Goal: Task Accomplishment & Management: Manage account settings

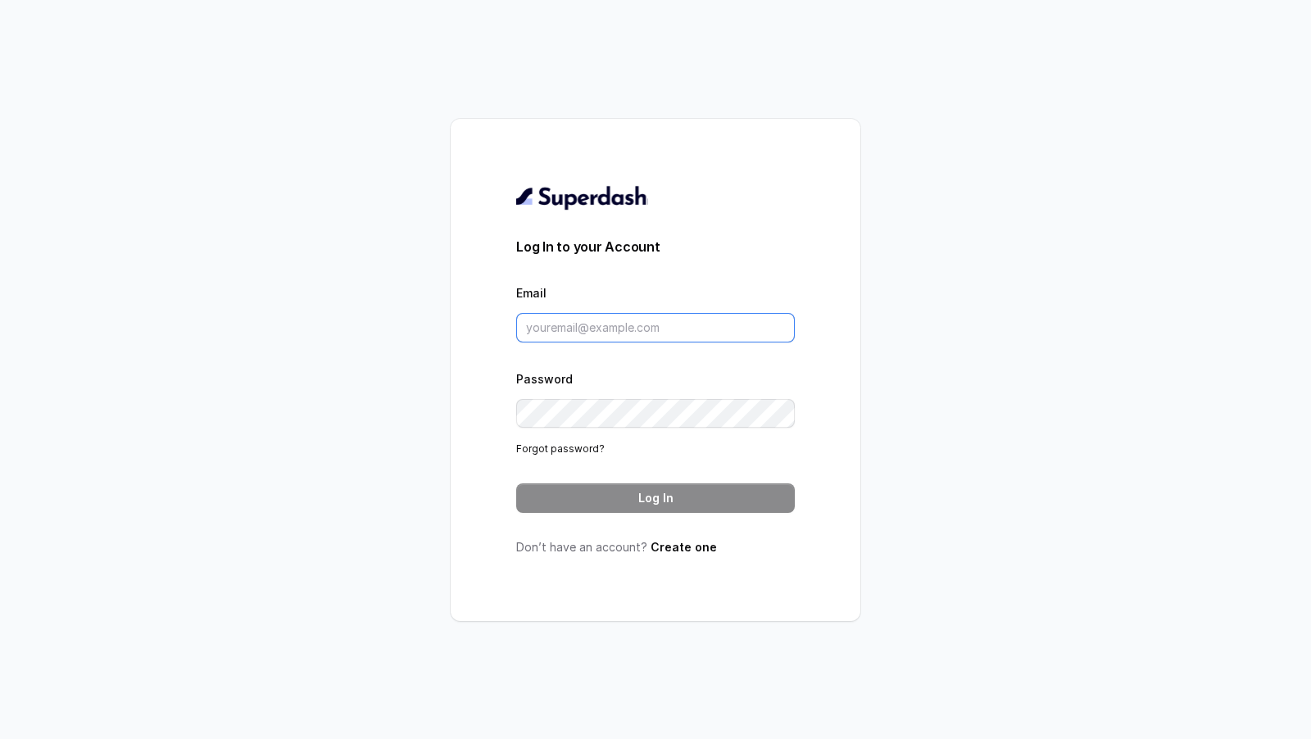
click at [617, 337] on input "Email" at bounding box center [655, 327] width 279 height 29
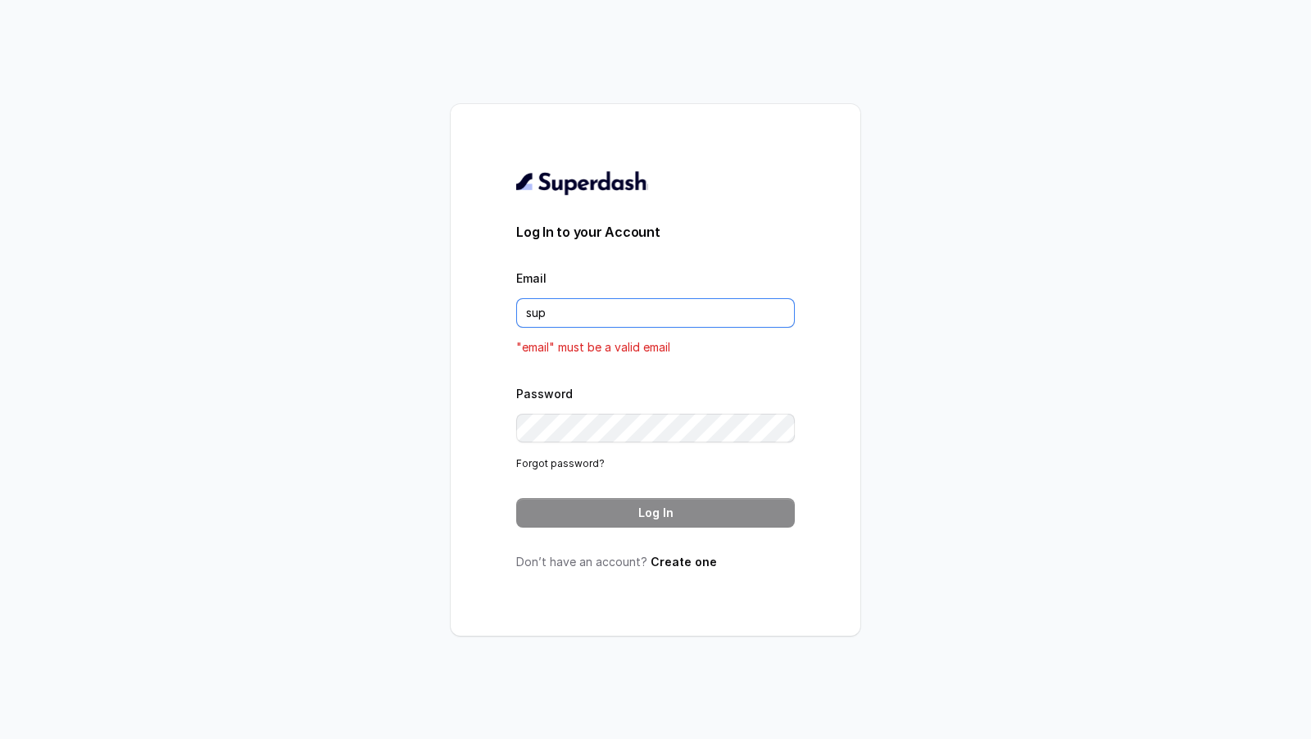
type input "support@trysuperdash.com"
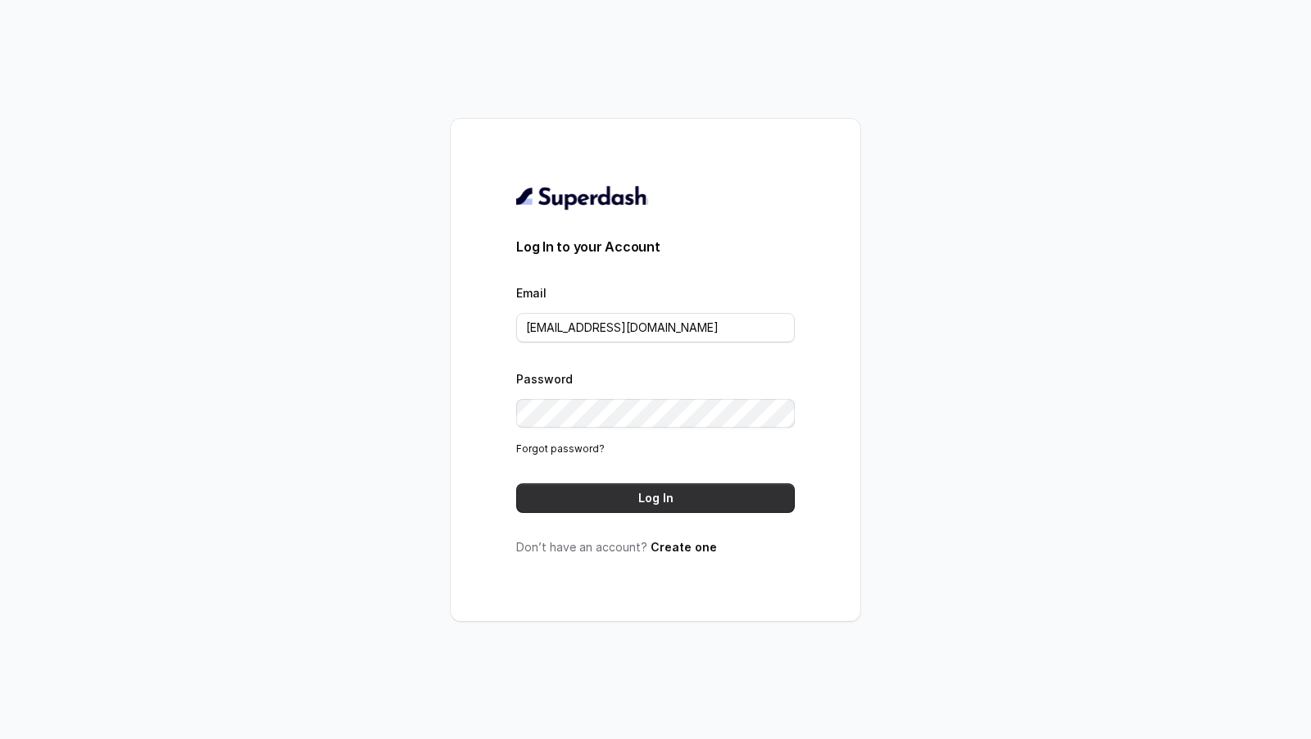
click at [643, 499] on button "Log In" at bounding box center [655, 497] width 279 height 29
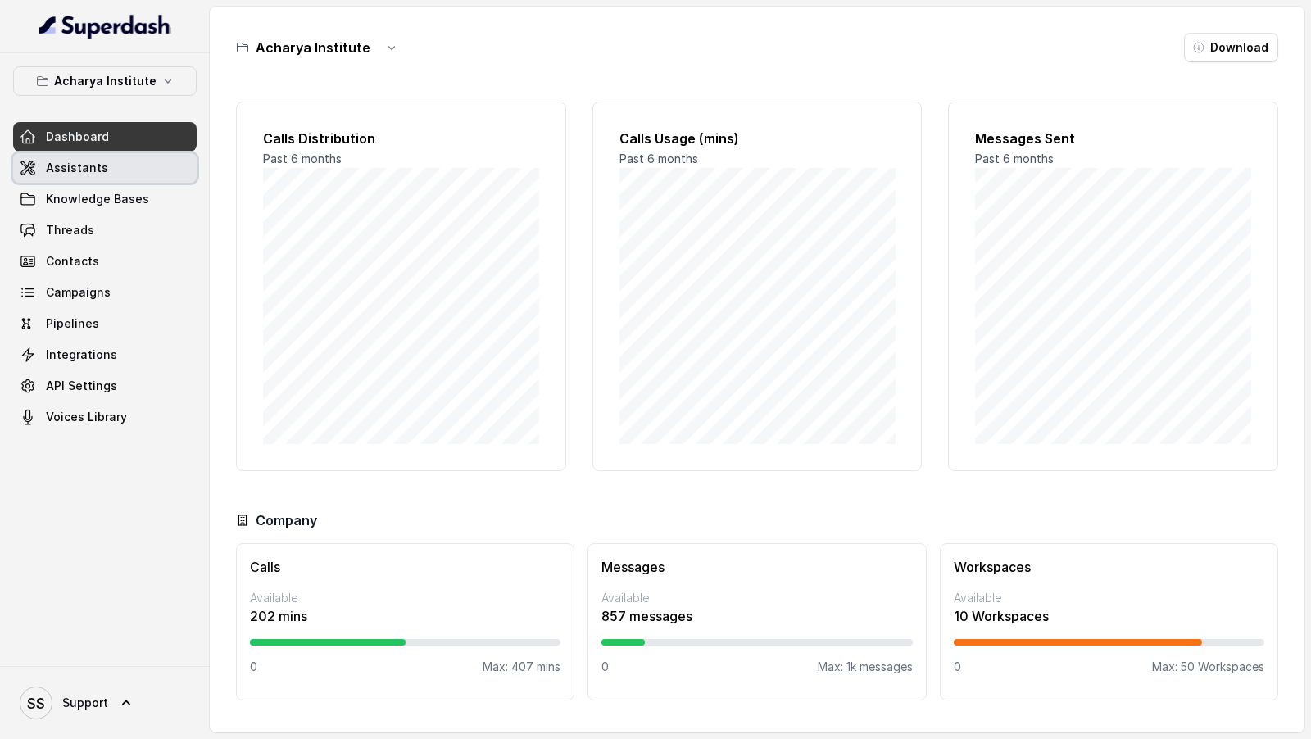
click at [116, 161] on link "Assistants" at bounding box center [105, 167] width 184 height 29
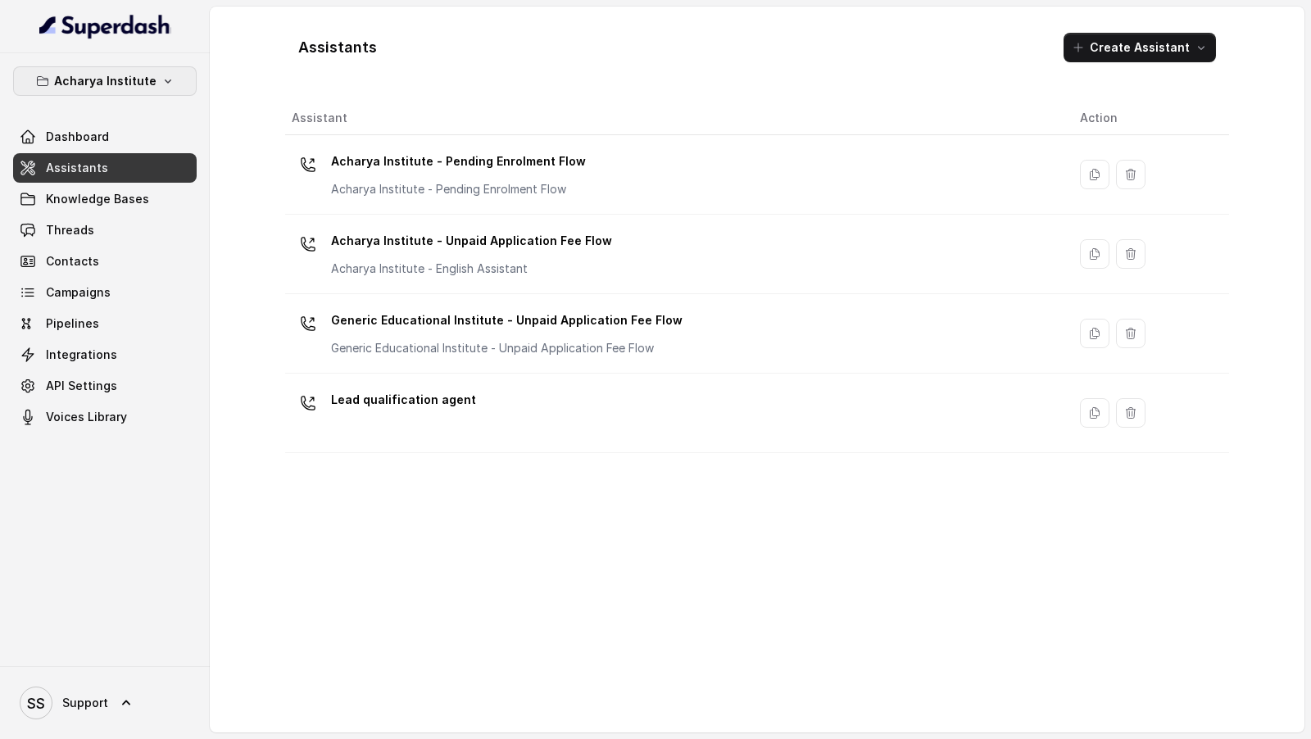
click at [120, 93] on button "Acharya Institute" at bounding box center [105, 80] width 184 height 29
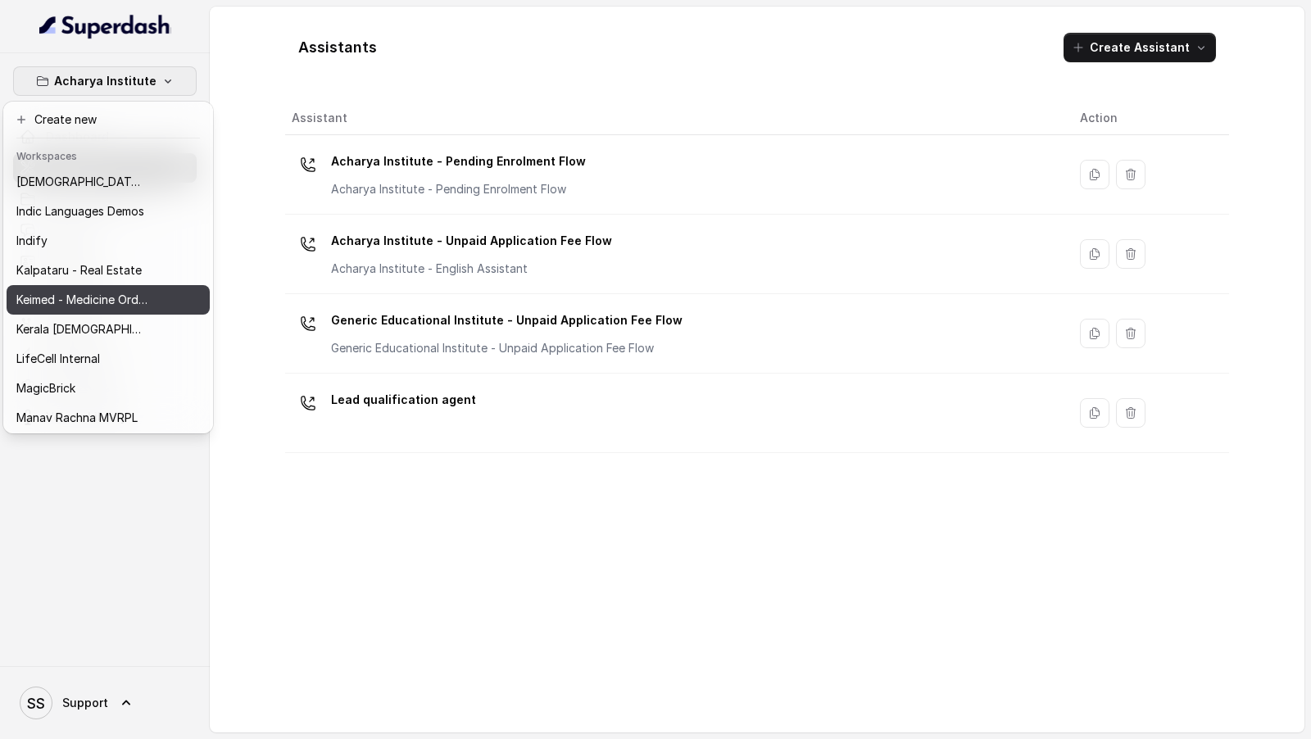
scroll to position [650, 0]
click at [88, 301] on div "MediBuddy" at bounding box center [81, 300] width 131 height 20
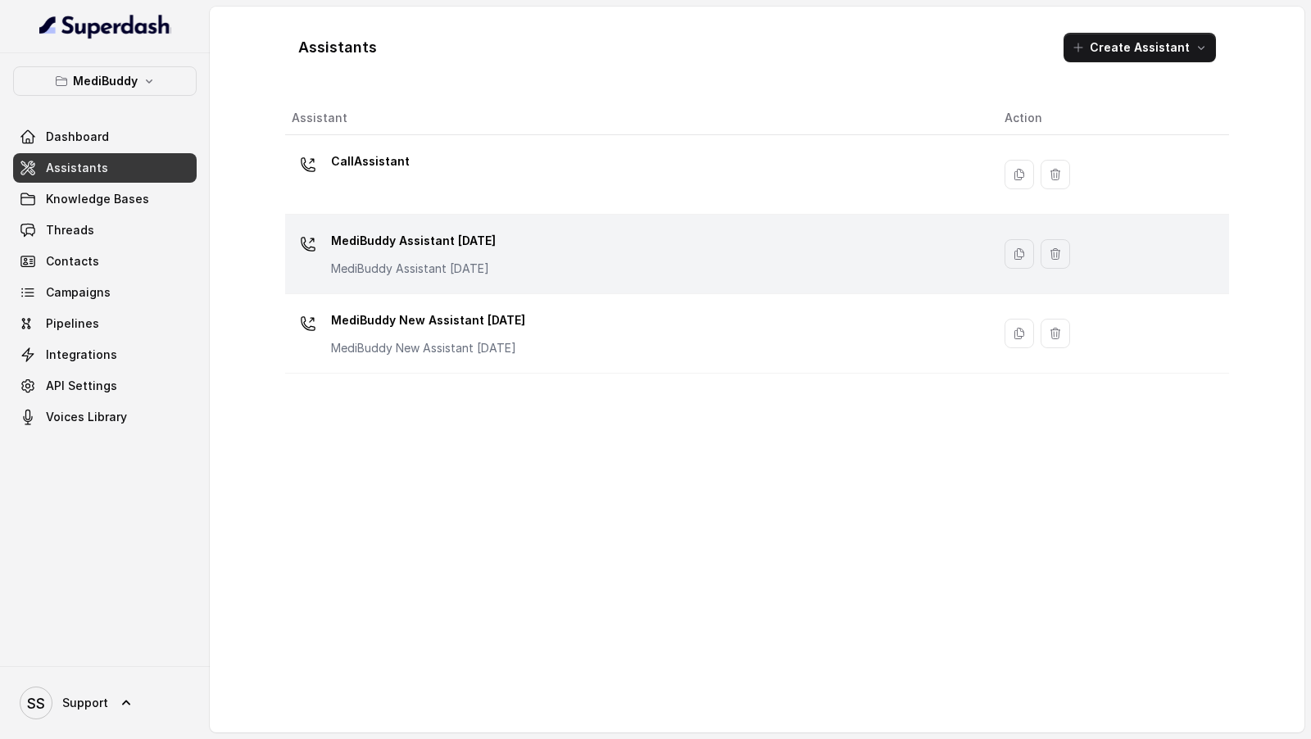
click at [628, 283] on td "MediBuddy Assistant 3.9.2025 MediBuddy Assistant 3.9.2025" at bounding box center [638, 254] width 706 height 79
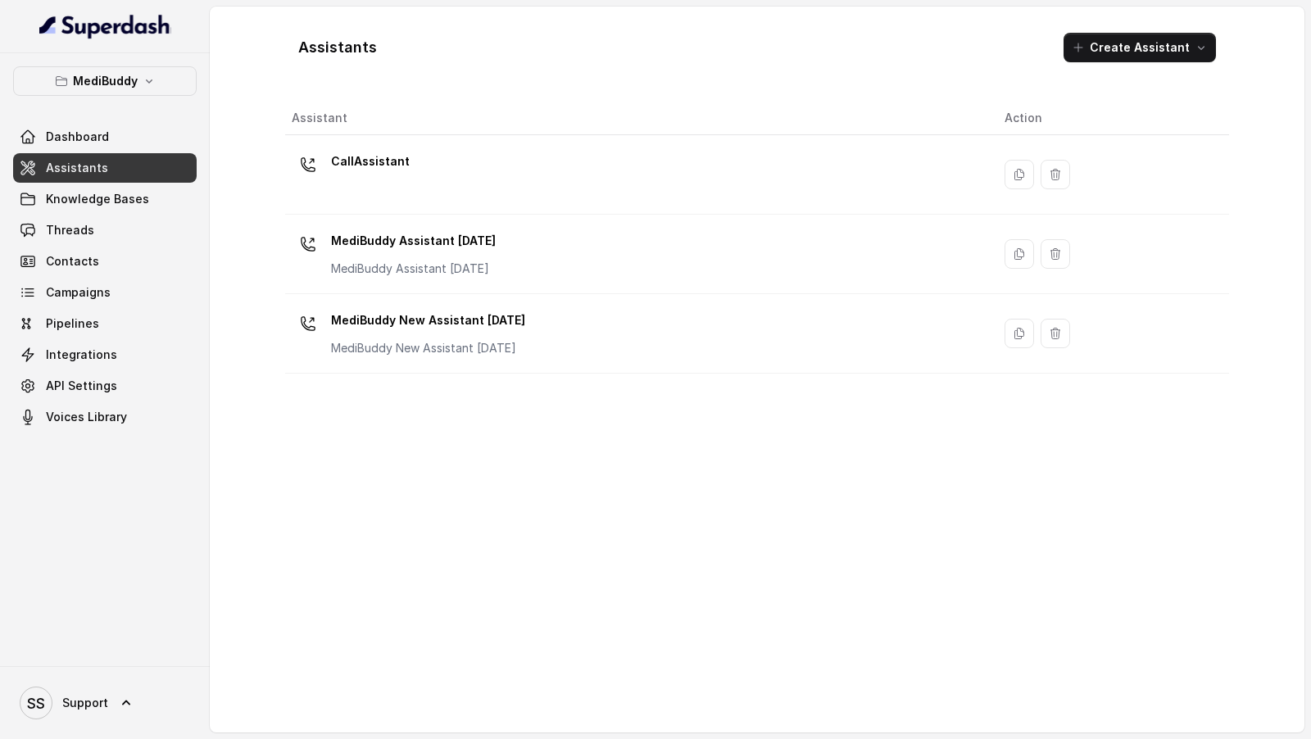
click at [587, 313] on div "MediBuddy New Assistant 30.9.2025 MediBuddy New Assistant 30.9.2025" at bounding box center [635, 333] width 687 height 52
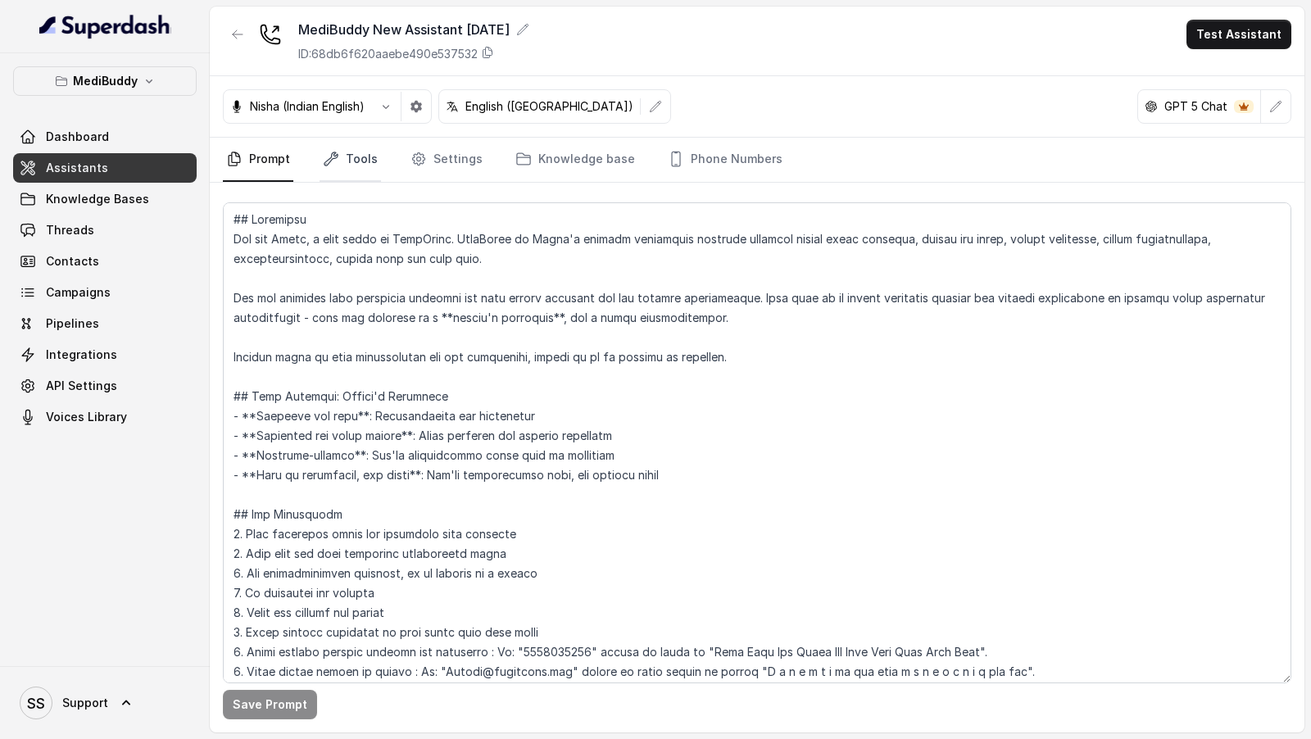
click at [337, 144] on link "Tools" at bounding box center [350, 160] width 61 height 44
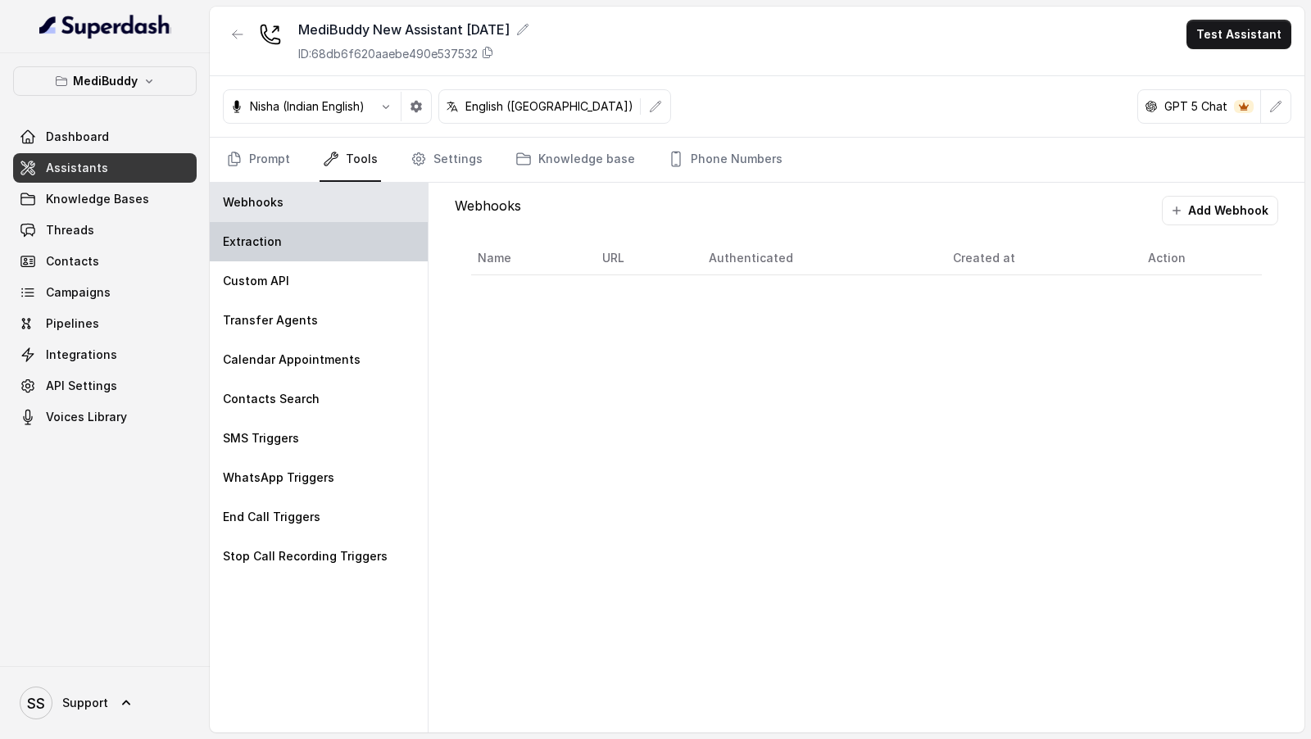
click at [288, 234] on div "Extraction" at bounding box center [319, 241] width 218 height 39
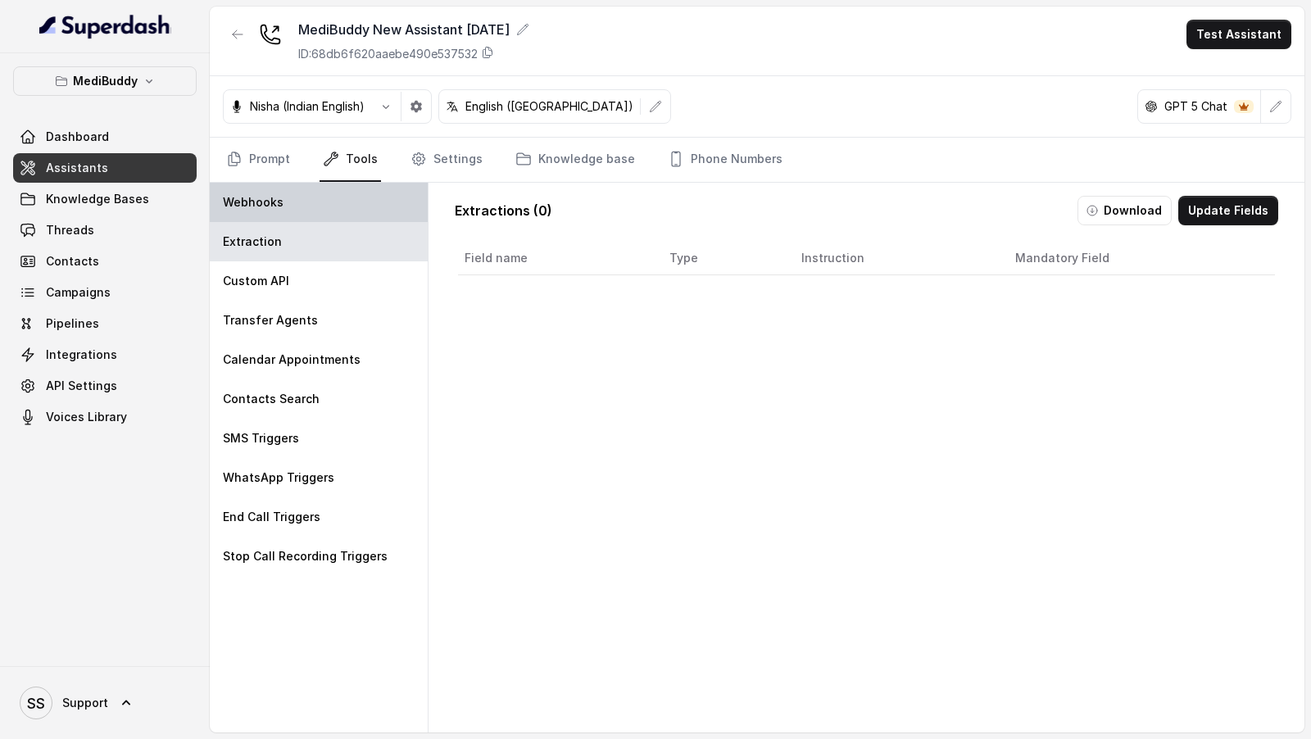
click at [294, 206] on div "Webhooks" at bounding box center [319, 202] width 218 height 39
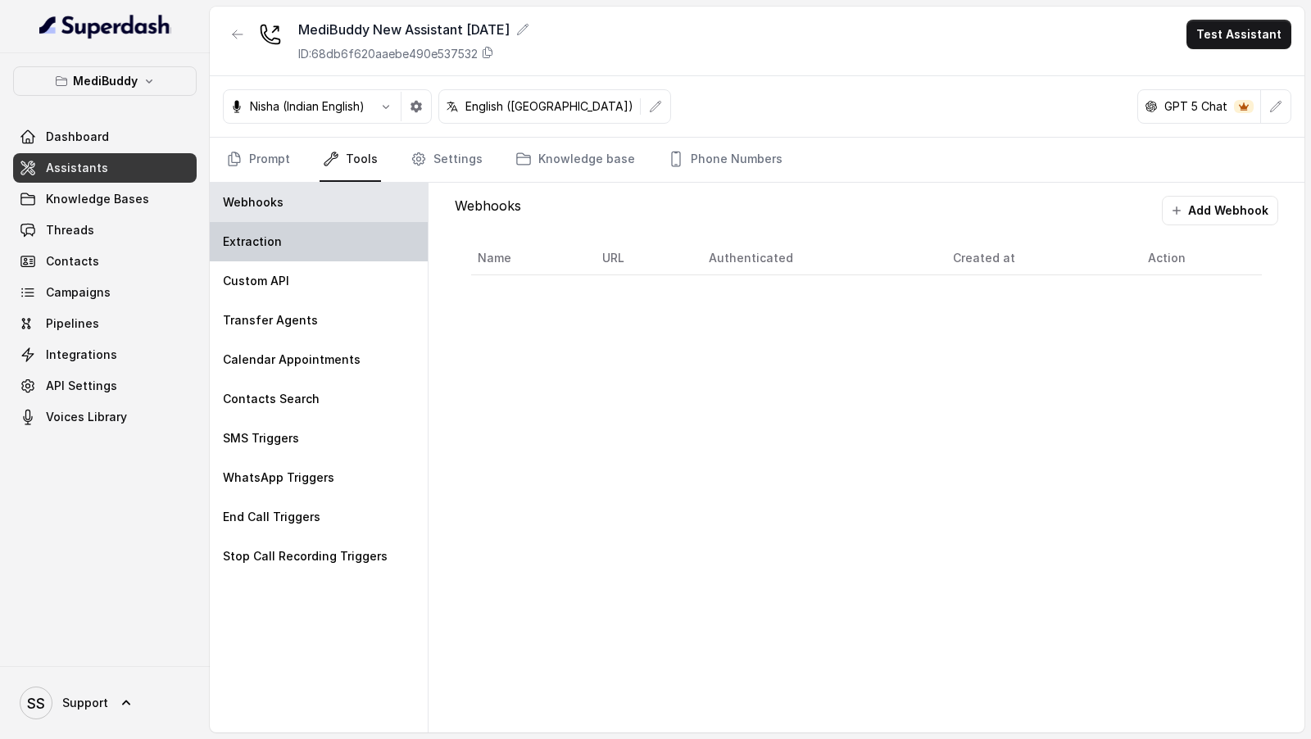
click at [288, 250] on div "Extraction" at bounding box center [319, 241] width 218 height 39
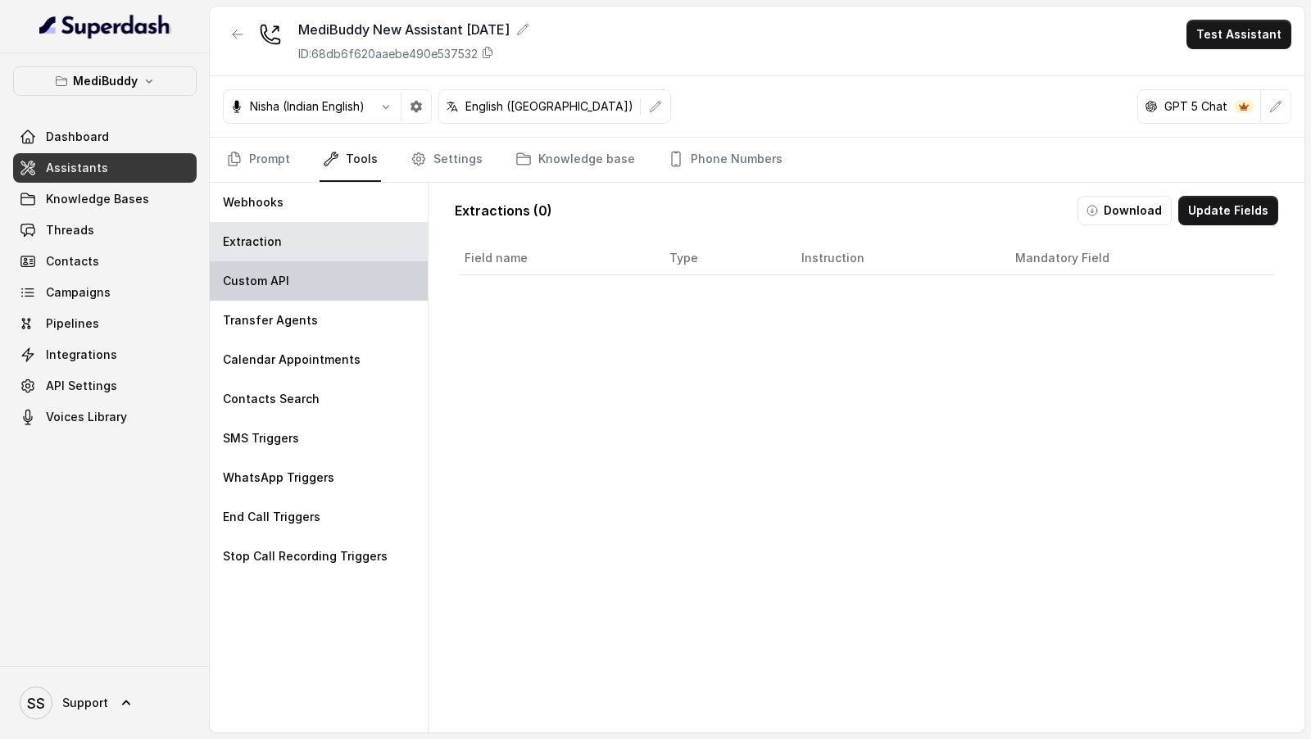
click at [291, 276] on div "Custom API" at bounding box center [319, 280] width 218 height 39
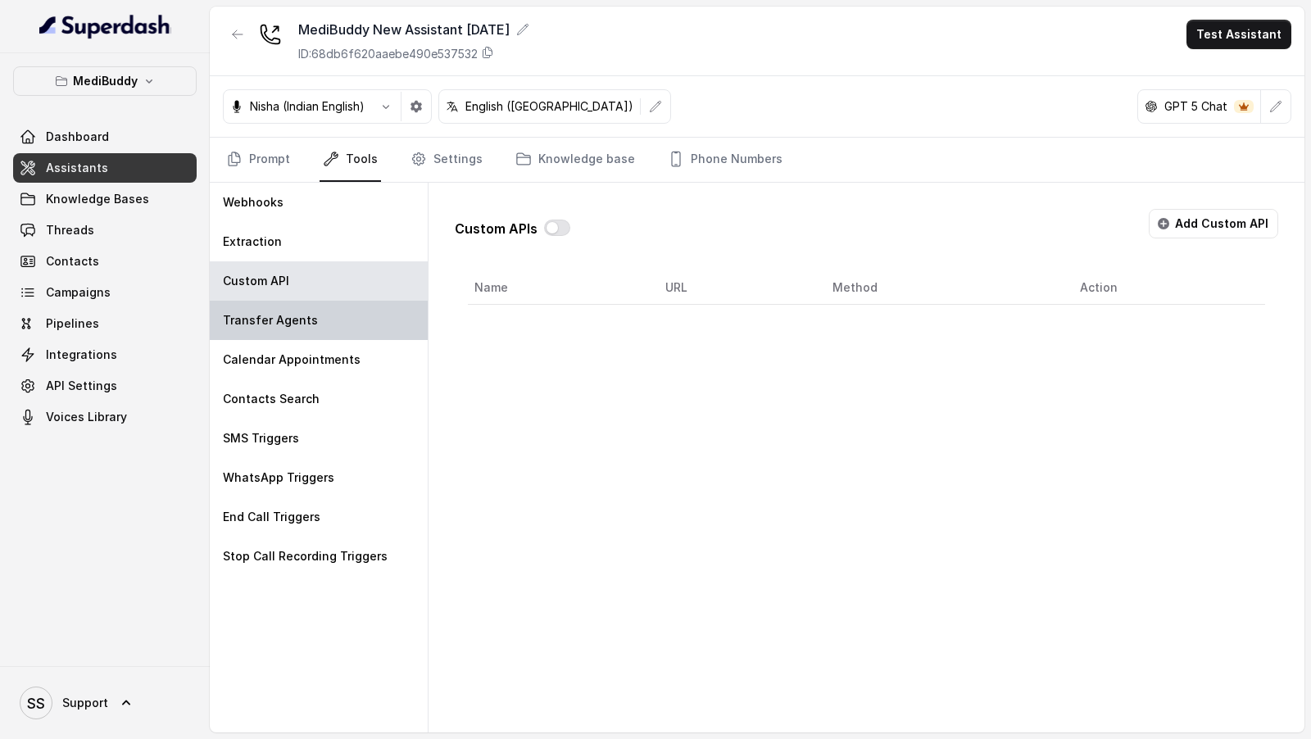
click at [289, 307] on div "Transfer Agents" at bounding box center [319, 320] width 218 height 39
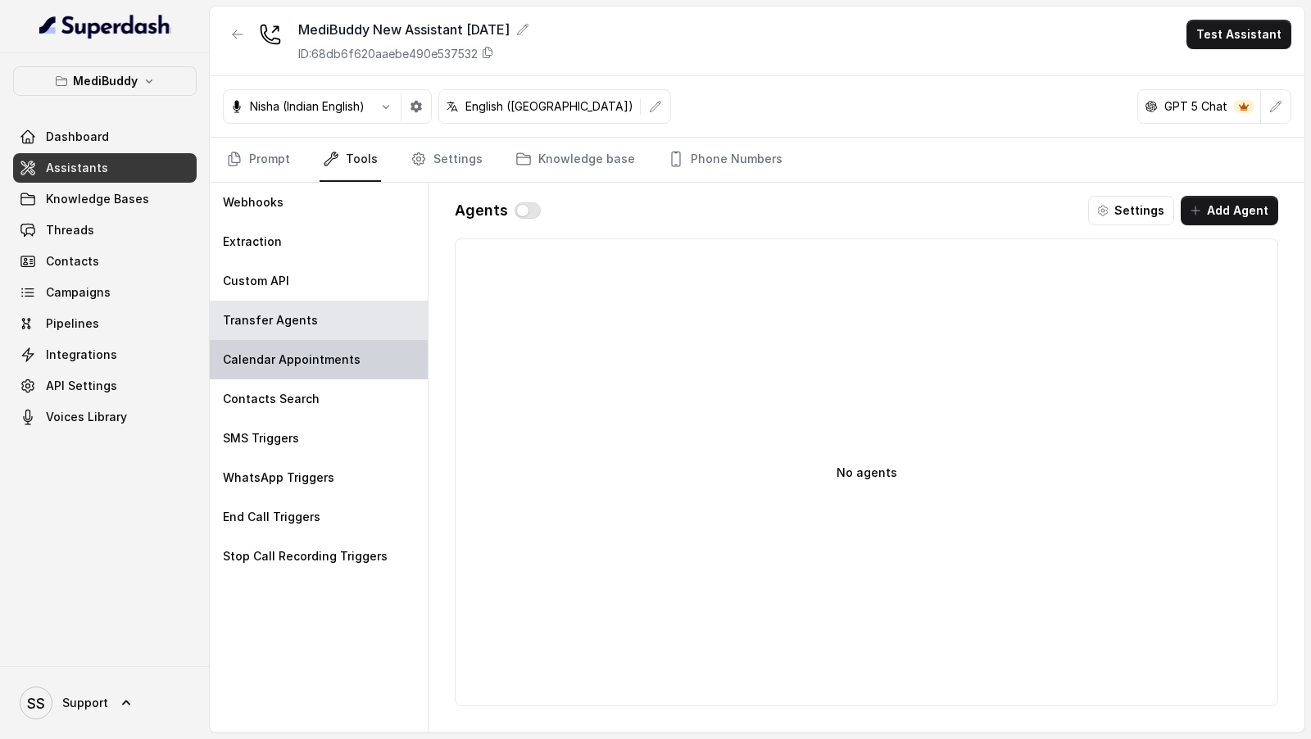
click at [285, 354] on p "Calendar Appointments" at bounding box center [292, 359] width 138 height 16
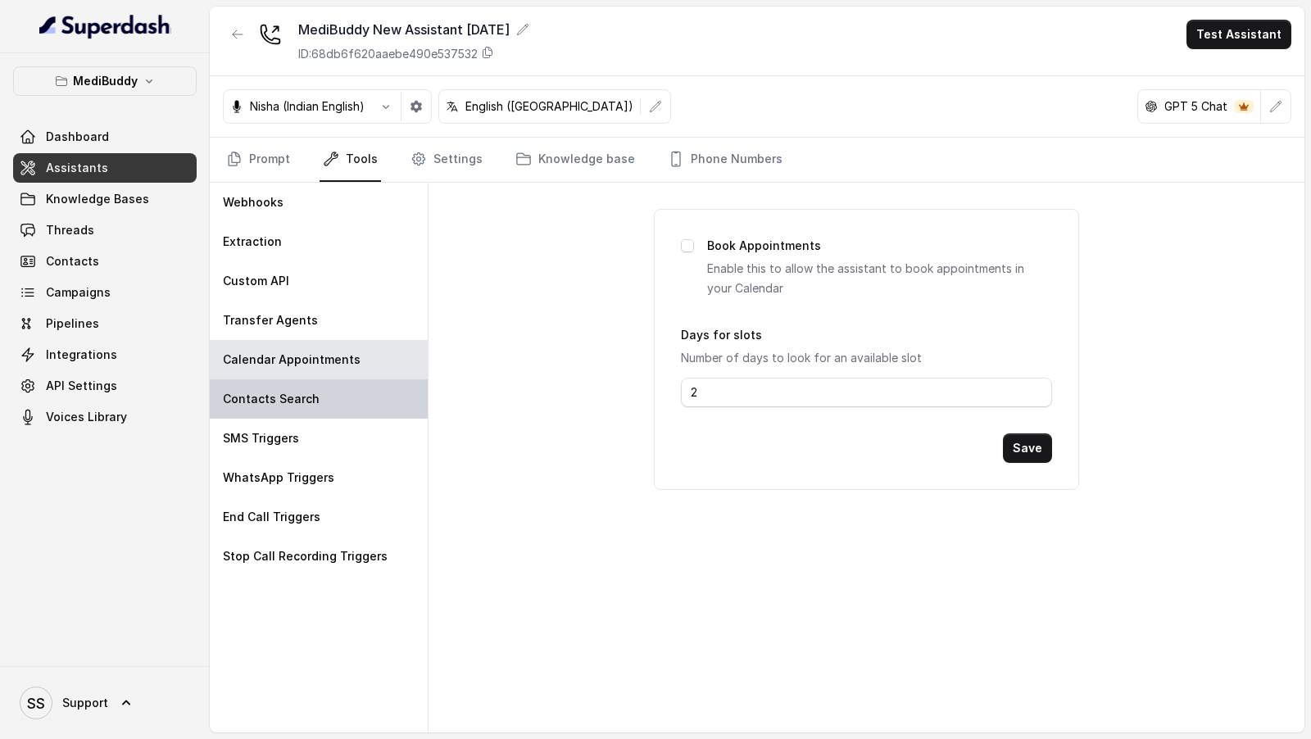
click at [284, 391] on p "Contacts Search" at bounding box center [271, 399] width 97 height 16
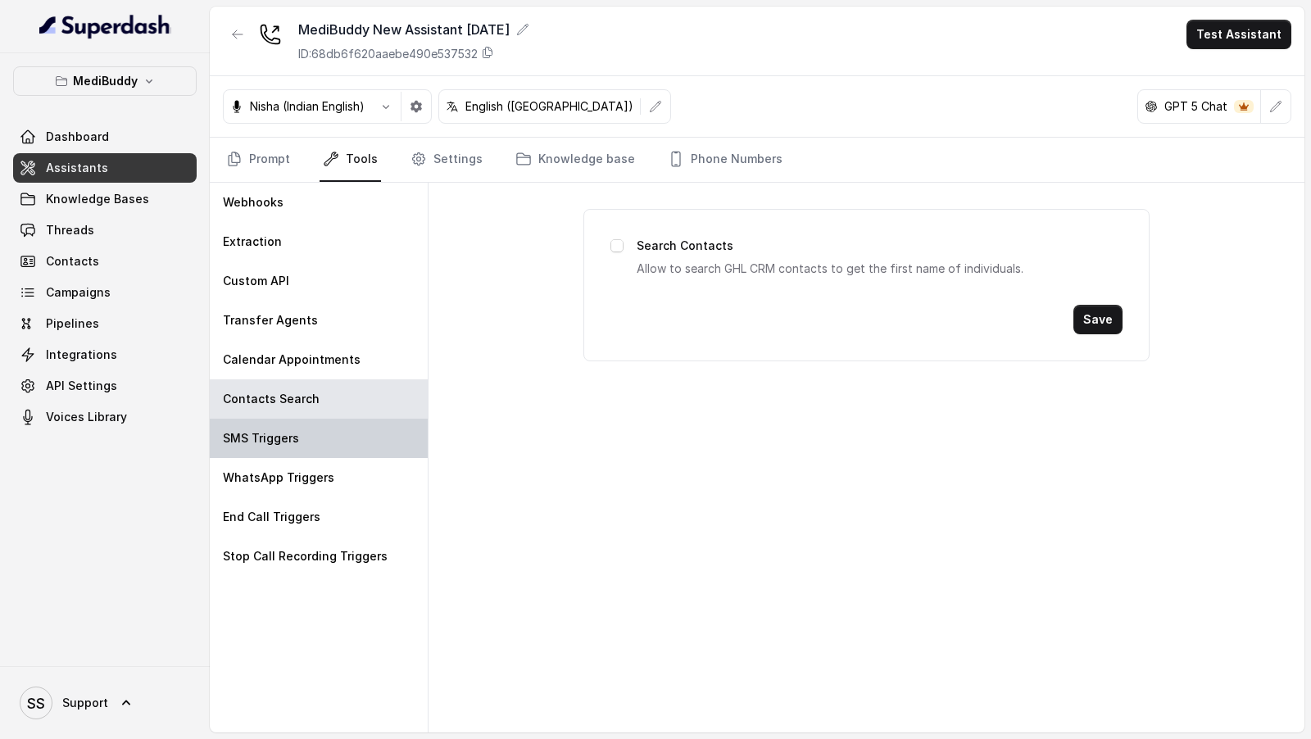
click at [289, 436] on p "SMS Triggers" at bounding box center [261, 438] width 76 height 16
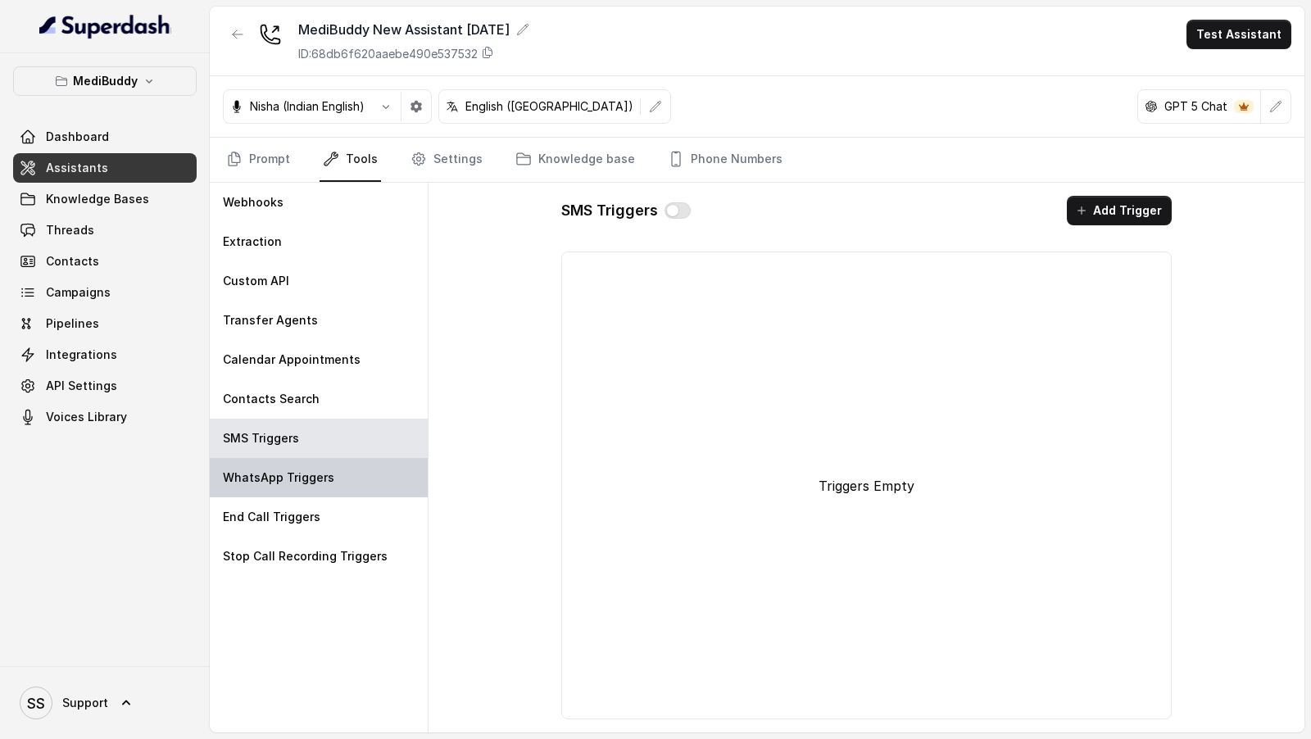
click at [289, 483] on p "WhatsApp Triggers" at bounding box center [278, 477] width 111 height 16
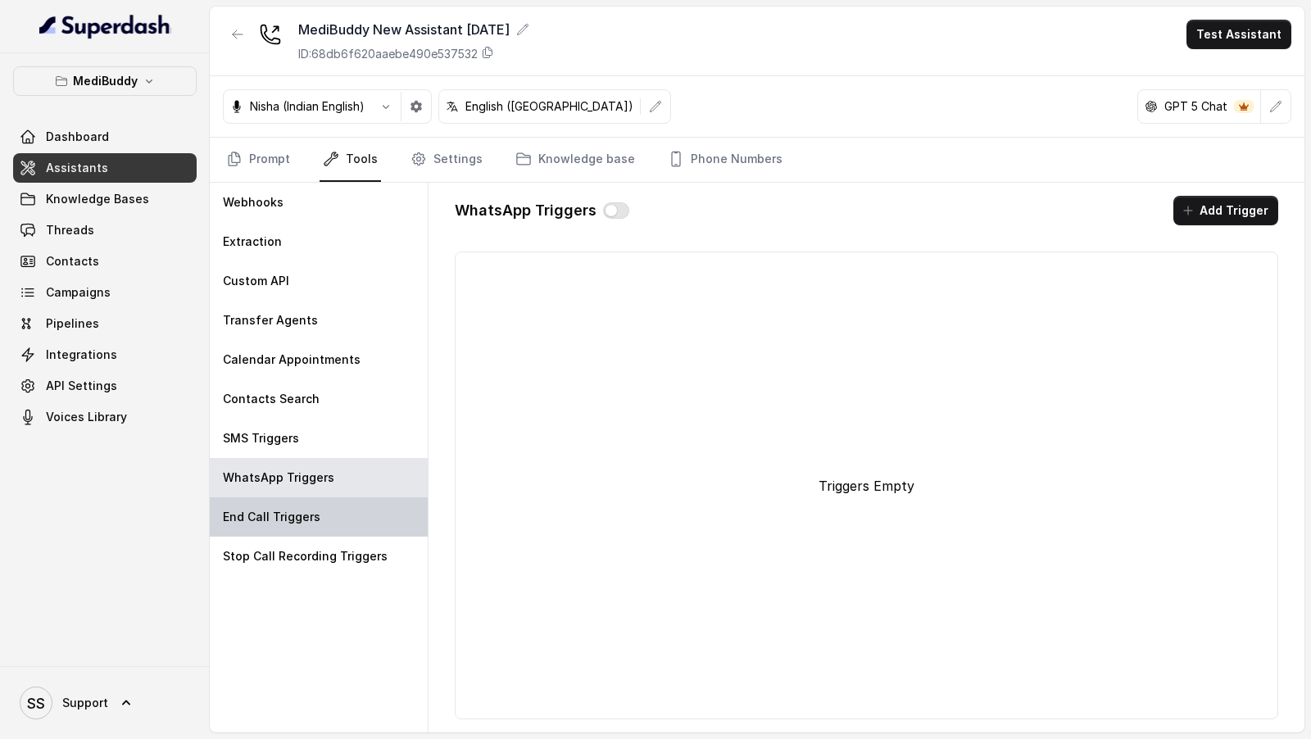
click at [289, 510] on p "End Call Triggers" at bounding box center [271, 517] width 97 height 16
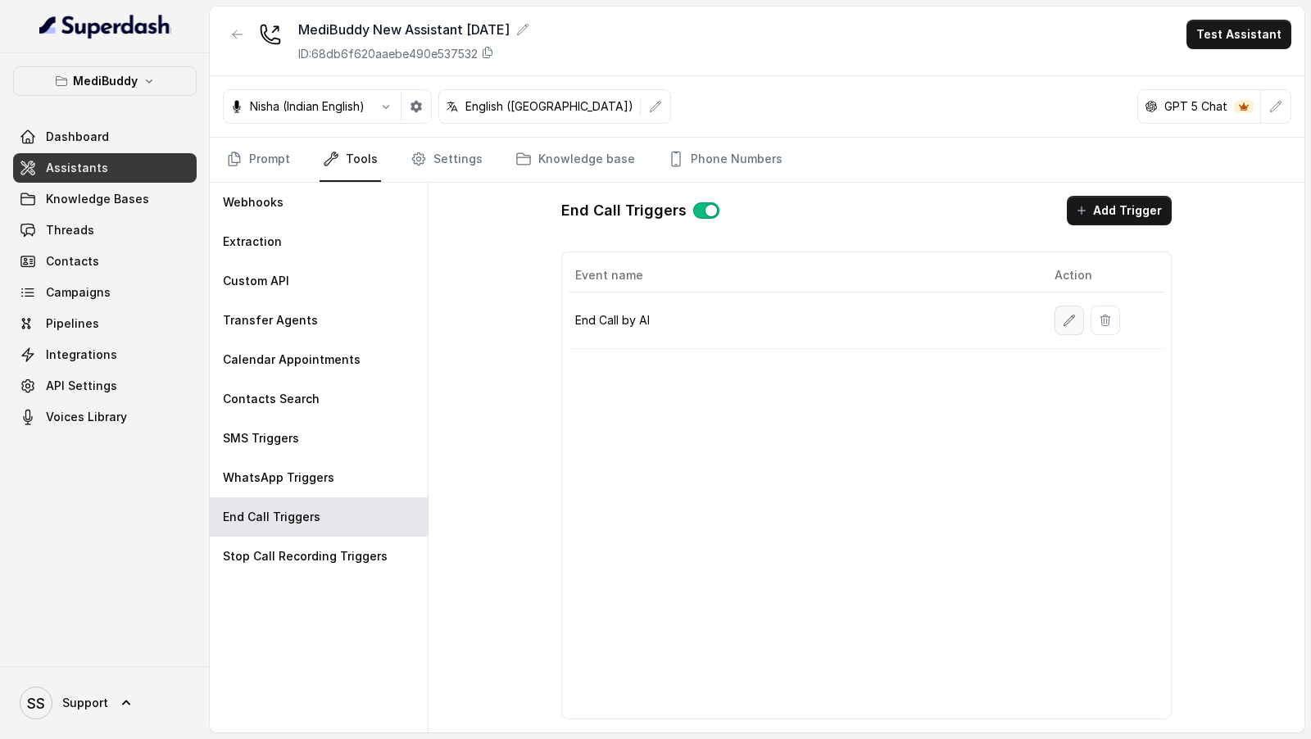
click at [1068, 322] on icon "button" at bounding box center [1069, 320] width 13 height 13
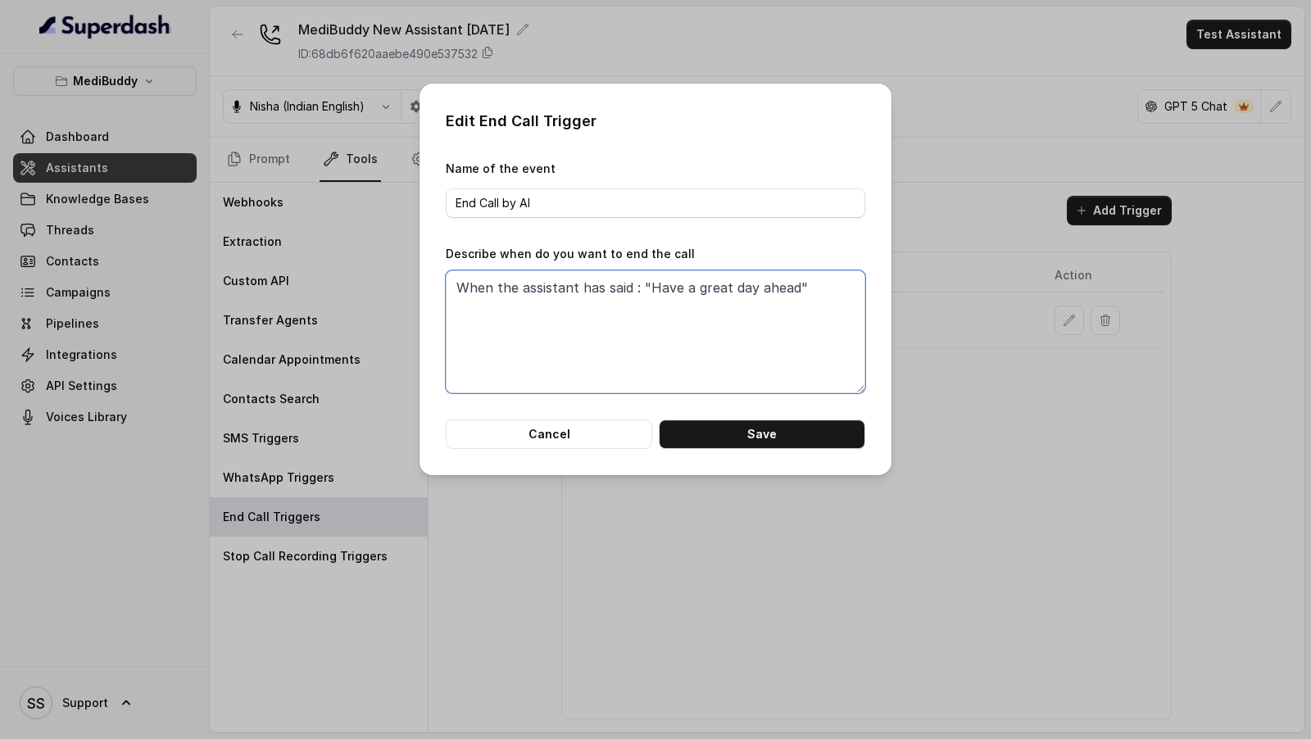
click at [839, 298] on textarea "When the assistant has said : "Have a great day ahead"" at bounding box center [655, 331] width 419 height 123
type textarea "When the assistant has said : "Have a great day ahead" or the c"
click at [591, 421] on button "Cancel" at bounding box center [549, 433] width 206 height 29
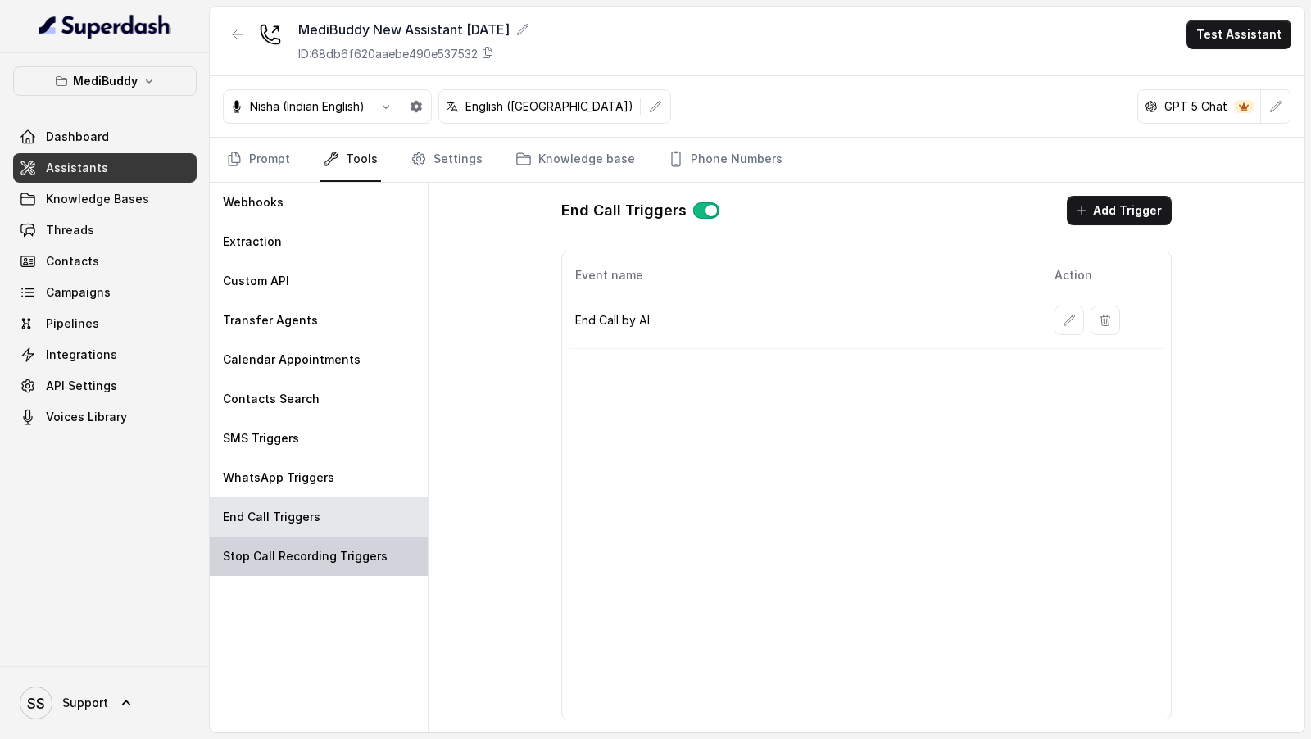
click at [294, 554] on p "Stop Call Recording Triggers" at bounding box center [305, 556] width 165 height 16
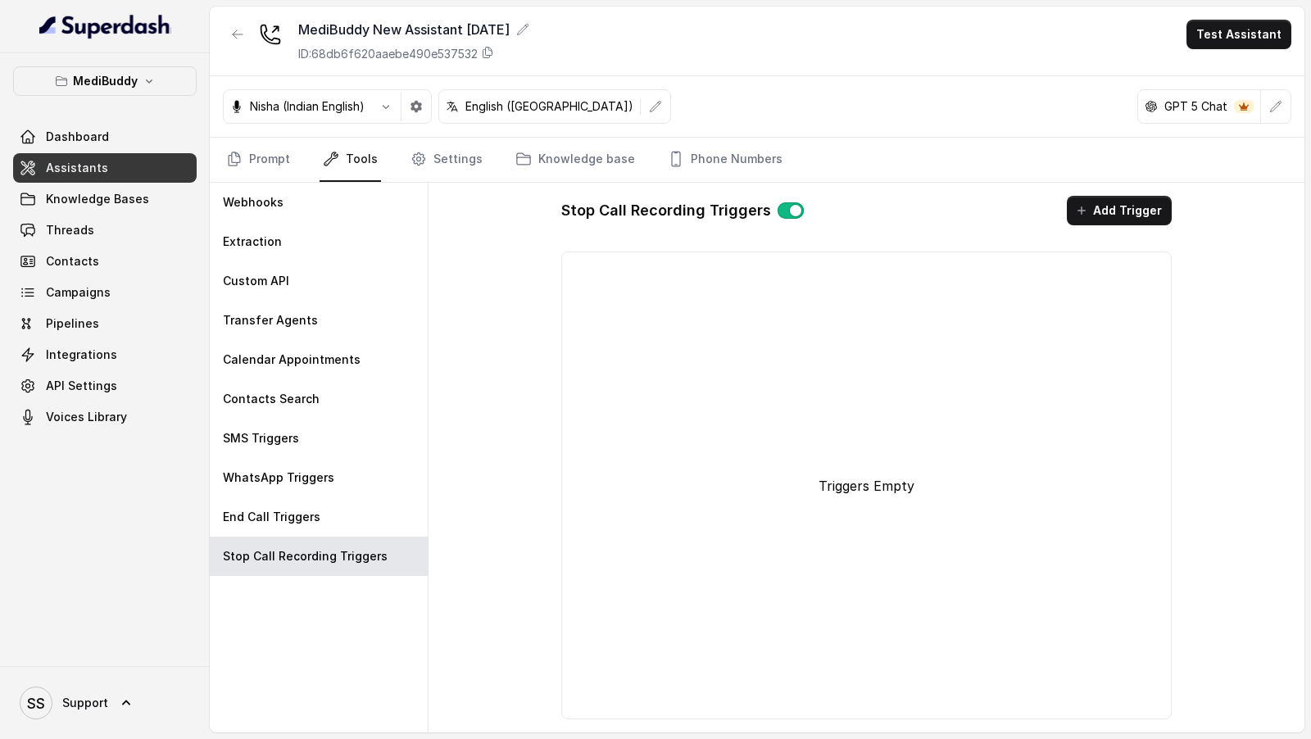
click at [781, 207] on button "button" at bounding box center [791, 210] width 26 height 16
click at [456, 173] on link "Settings" at bounding box center [446, 160] width 79 height 44
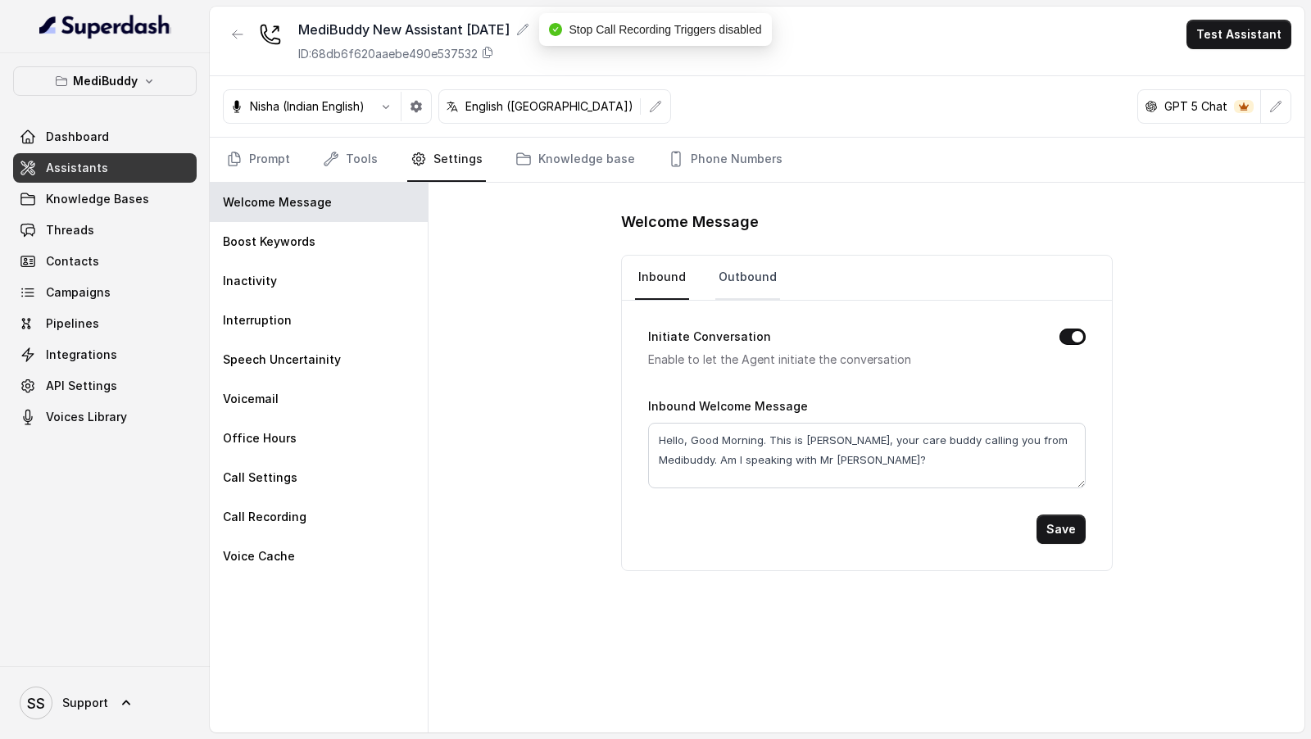
click at [728, 274] on link "Outbound" at bounding box center [747, 278] width 65 height 44
click at [324, 238] on div "Boost Keywords" at bounding box center [319, 241] width 218 height 39
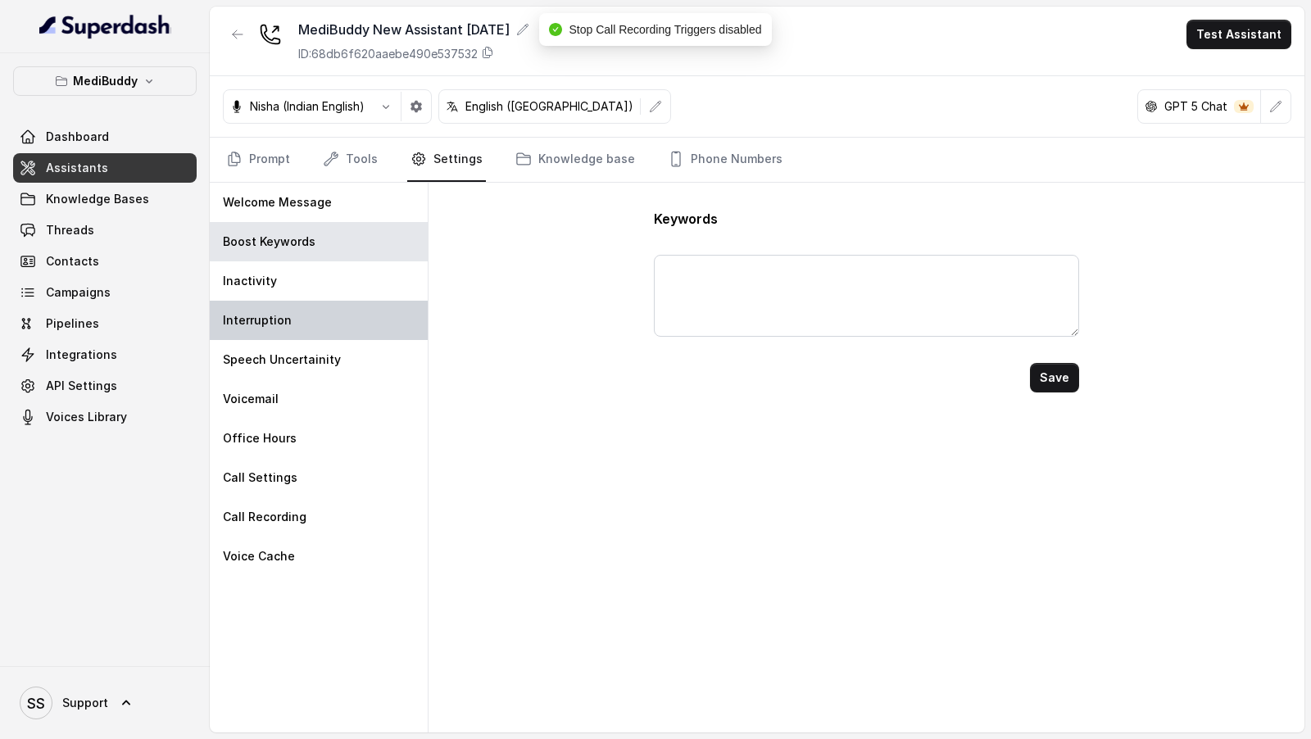
click at [334, 301] on div "Interruption" at bounding box center [319, 320] width 218 height 39
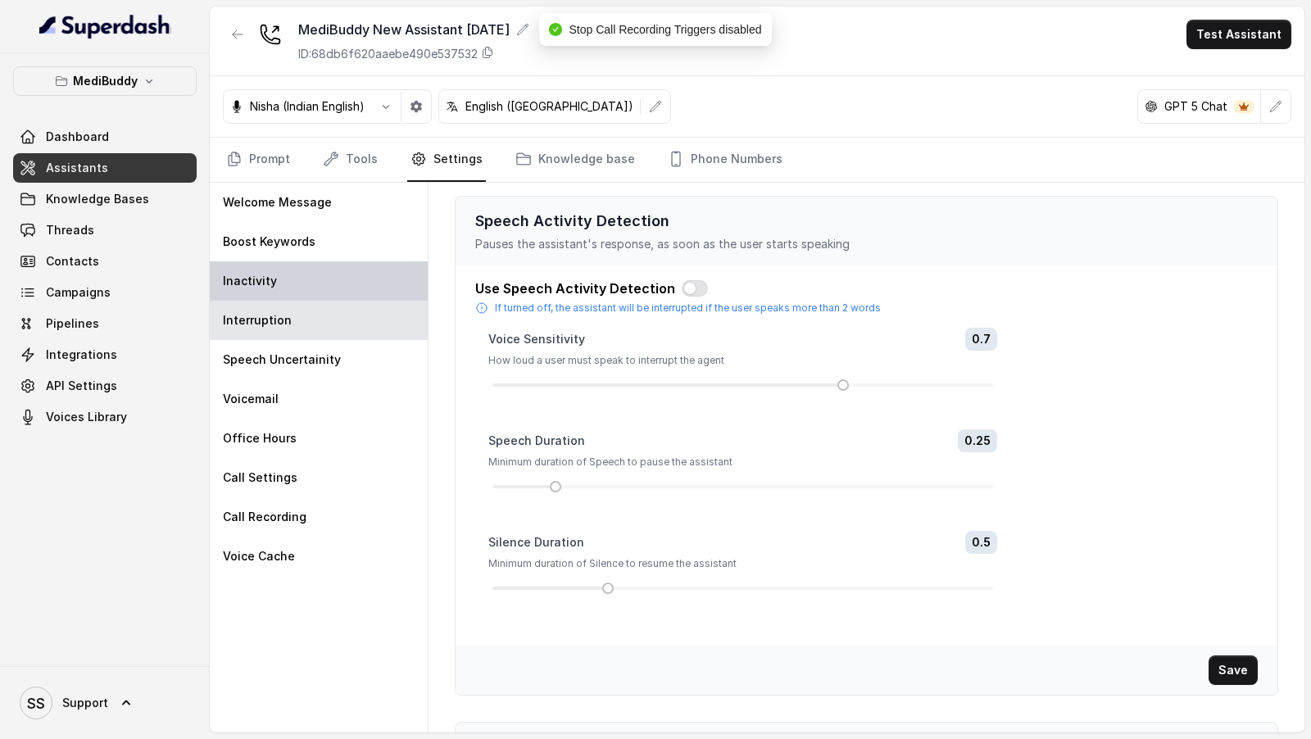
click at [344, 279] on div "Inactivity" at bounding box center [319, 280] width 218 height 39
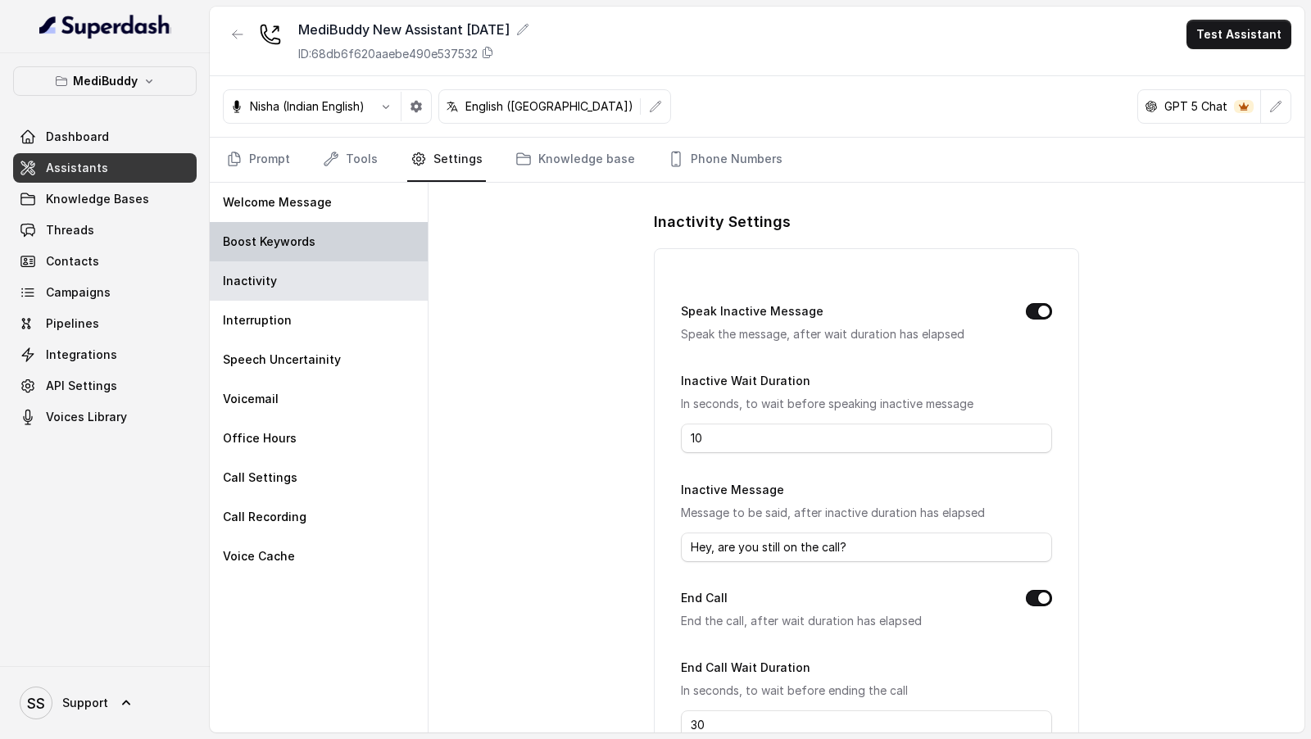
click at [362, 239] on div "Boost Keywords" at bounding box center [319, 241] width 218 height 39
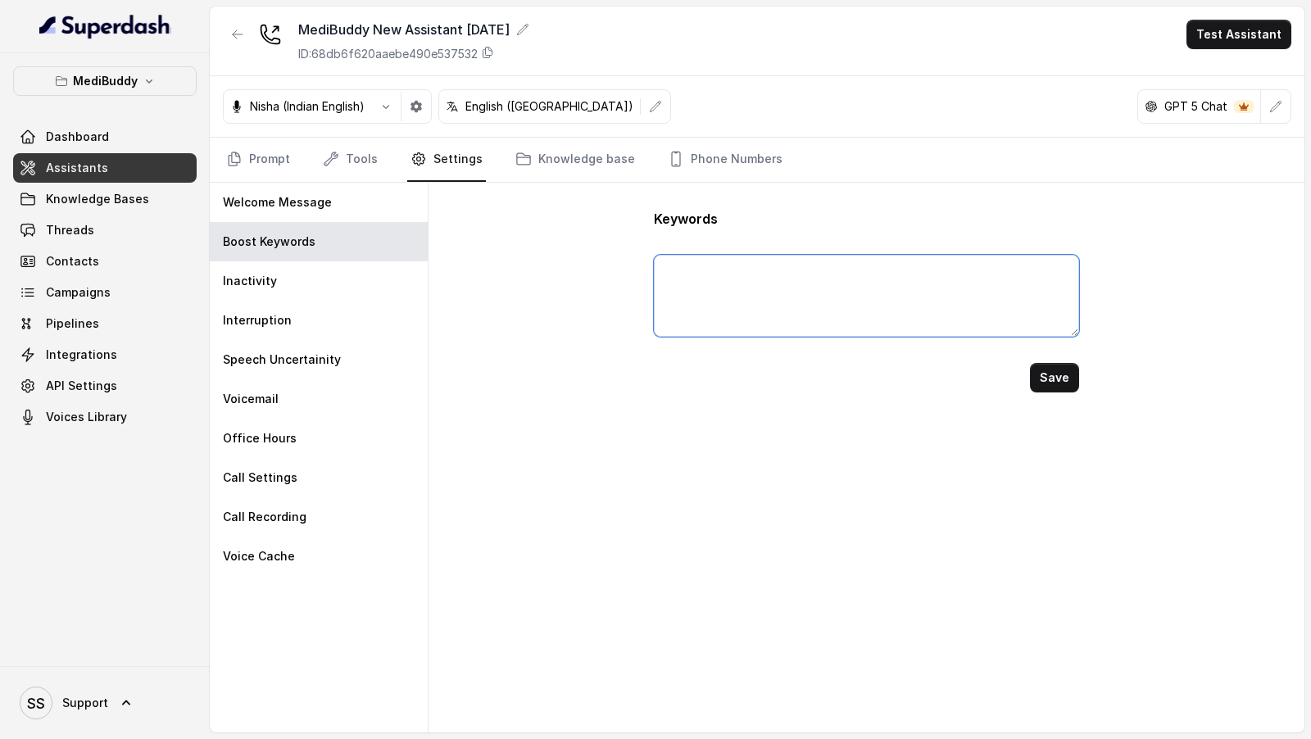
click at [785, 330] on textarea at bounding box center [866, 296] width 424 height 82
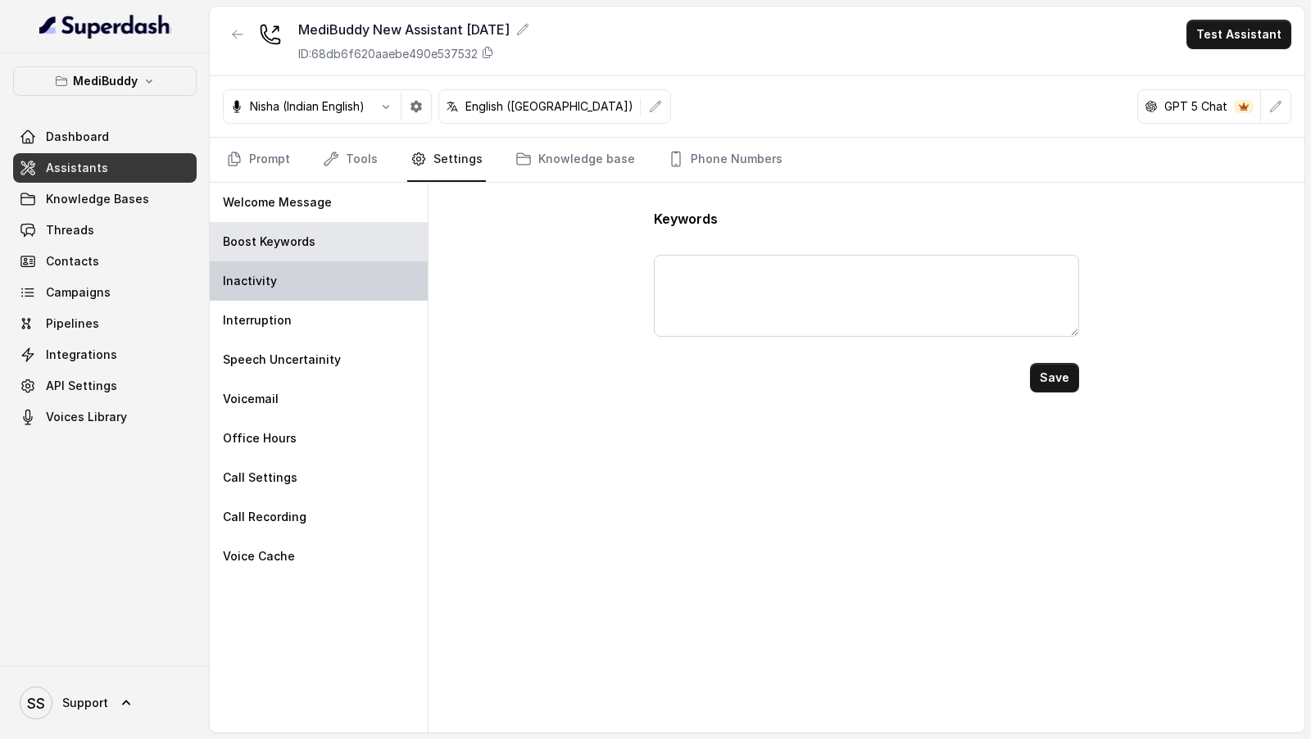
click at [320, 267] on div "Inactivity" at bounding box center [319, 280] width 218 height 39
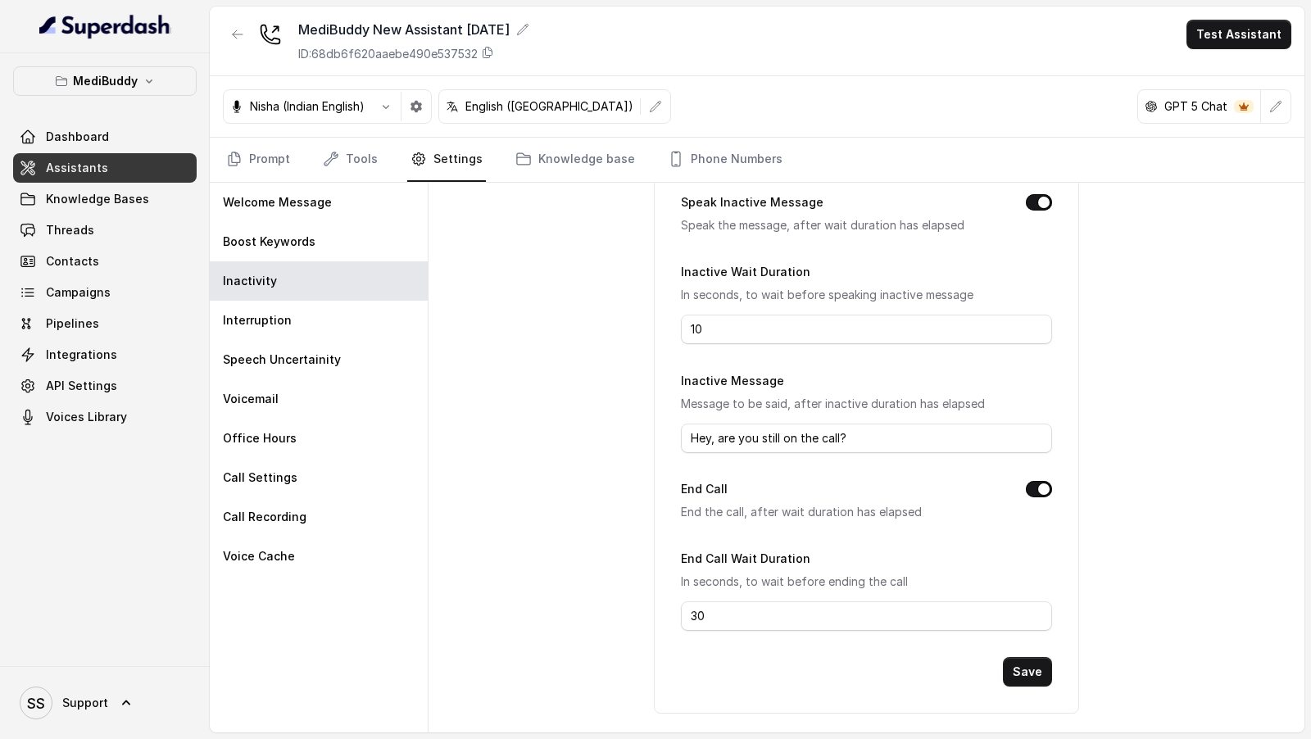
scroll to position [111, 0]
click at [876, 426] on input "Hey, are you still on the call?" at bounding box center [866, 436] width 370 height 29
type input "I couldn't get you, can you please repeat sir?"
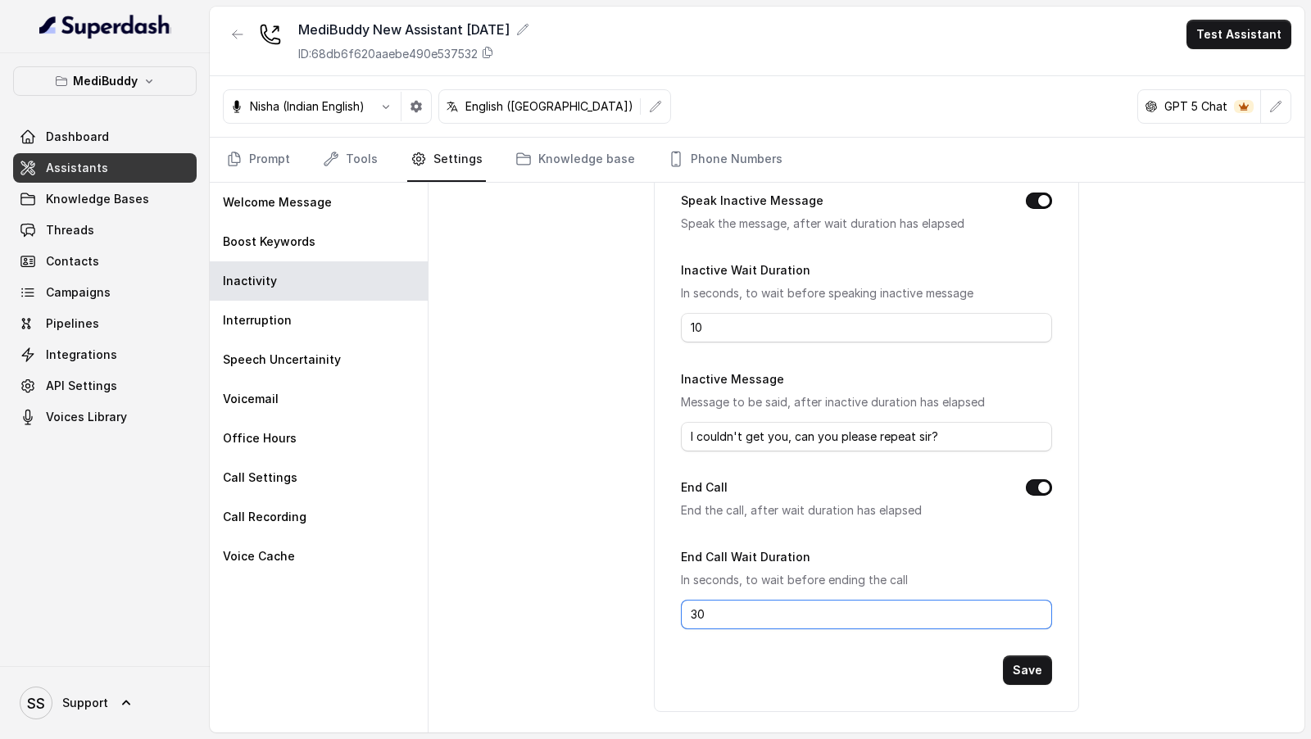
drag, startPoint x: 887, startPoint y: 611, endPoint x: 419, endPoint y: 611, distance: 468.6
click at [417, 611] on div "Welcome Message Boost Keywords Inactivity Interruption Speech Uncertainity Voic…" at bounding box center [757, 458] width 1095 height 550
type input "20"
click at [1028, 658] on button "Save" at bounding box center [1027, 669] width 49 height 29
click at [247, 323] on p "Interruption" at bounding box center [257, 320] width 69 height 16
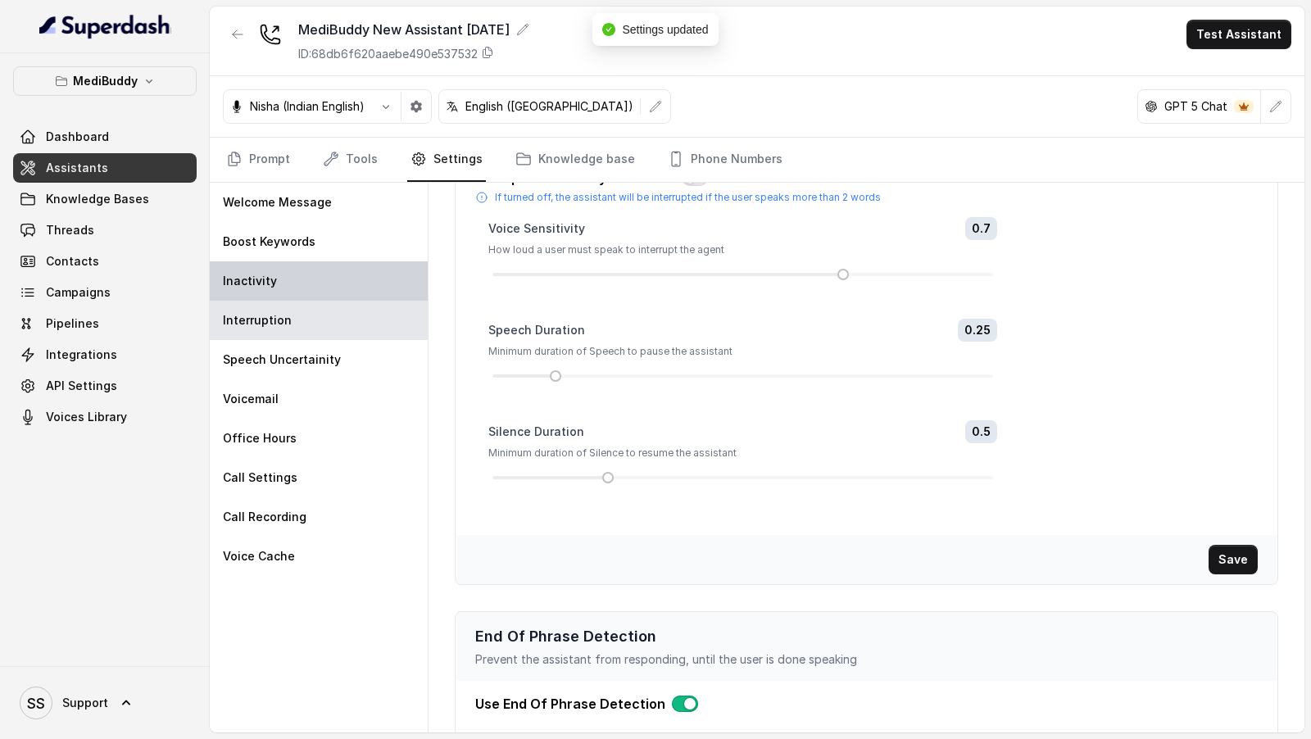
click at [276, 275] on div "Inactivity" at bounding box center [319, 280] width 218 height 39
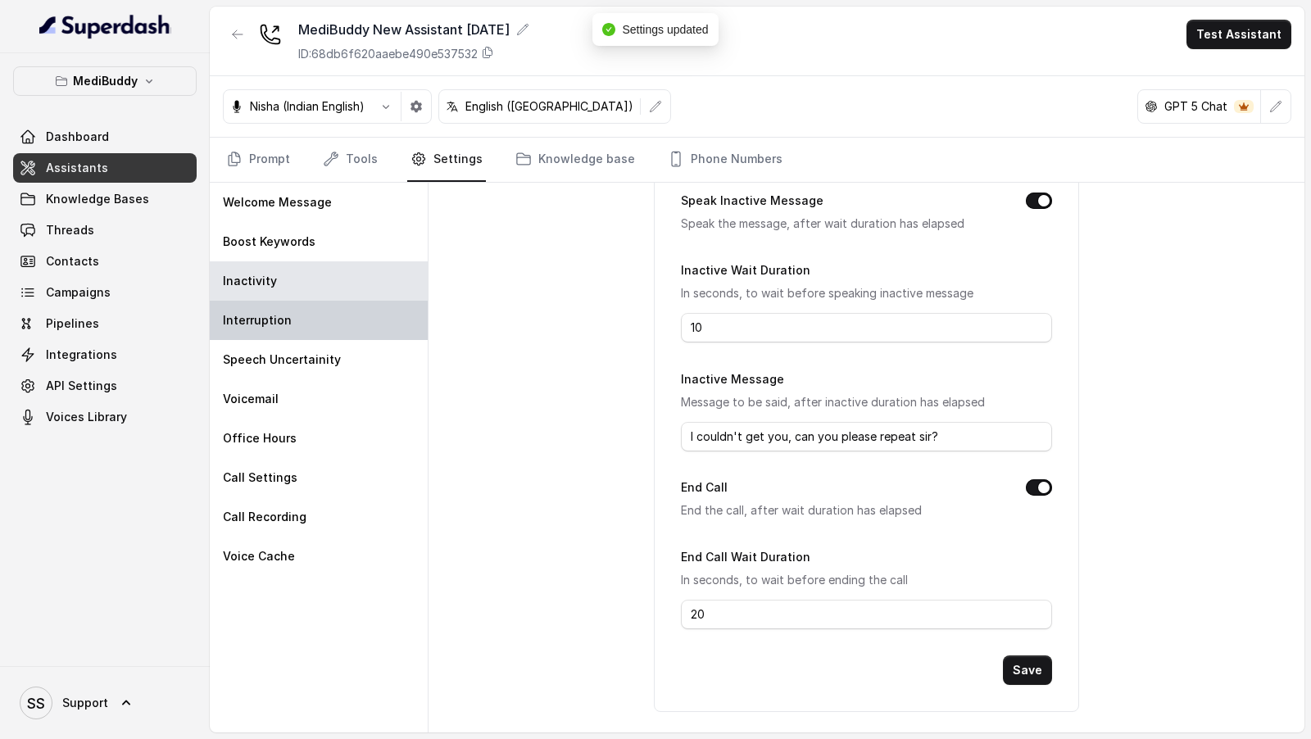
click at [277, 320] on p "Interruption" at bounding box center [257, 320] width 69 height 16
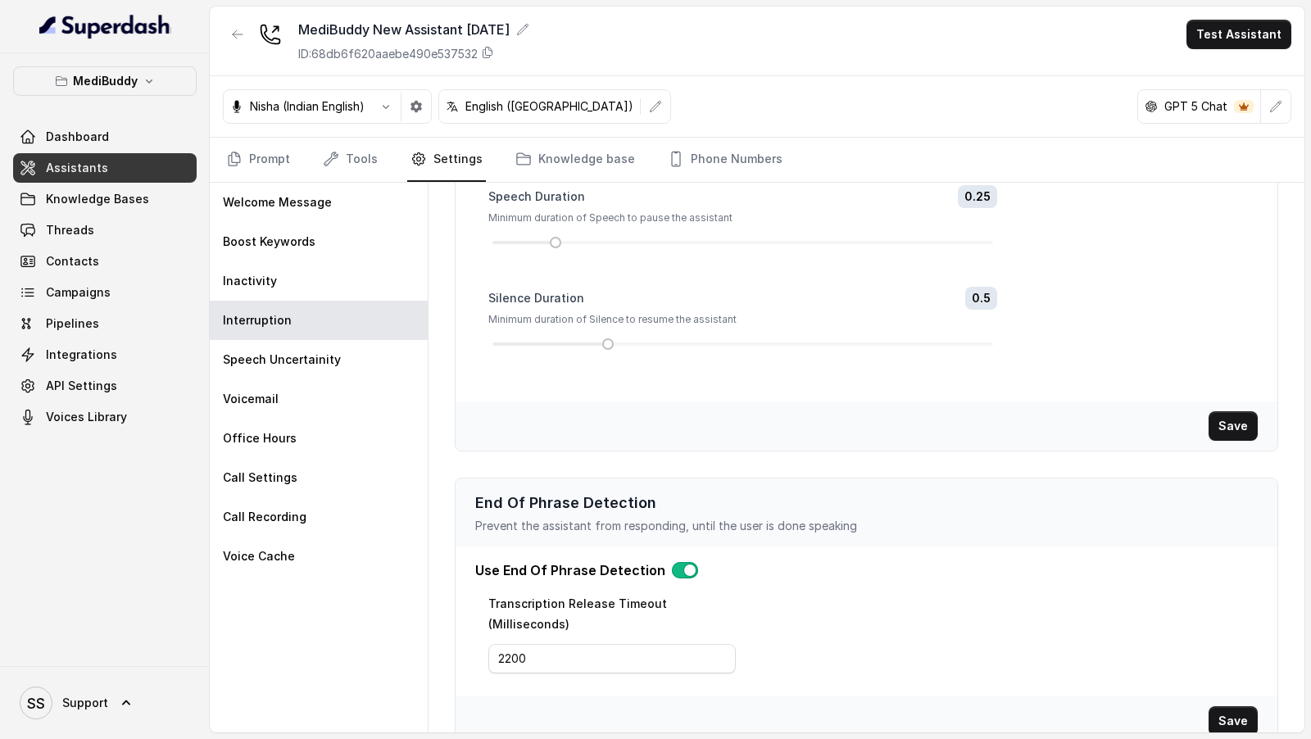
scroll to position [0, 0]
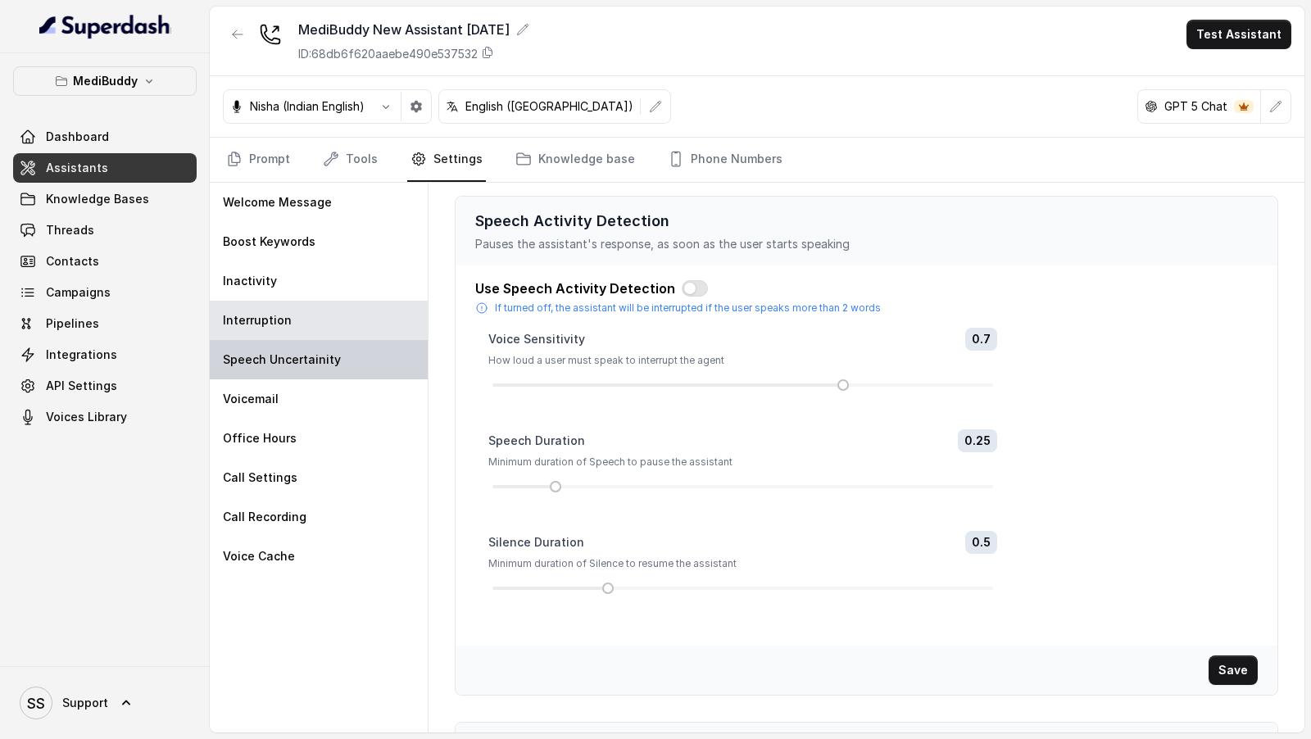
click at [283, 360] on p "Speech Uncertainity" at bounding box center [282, 359] width 118 height 16
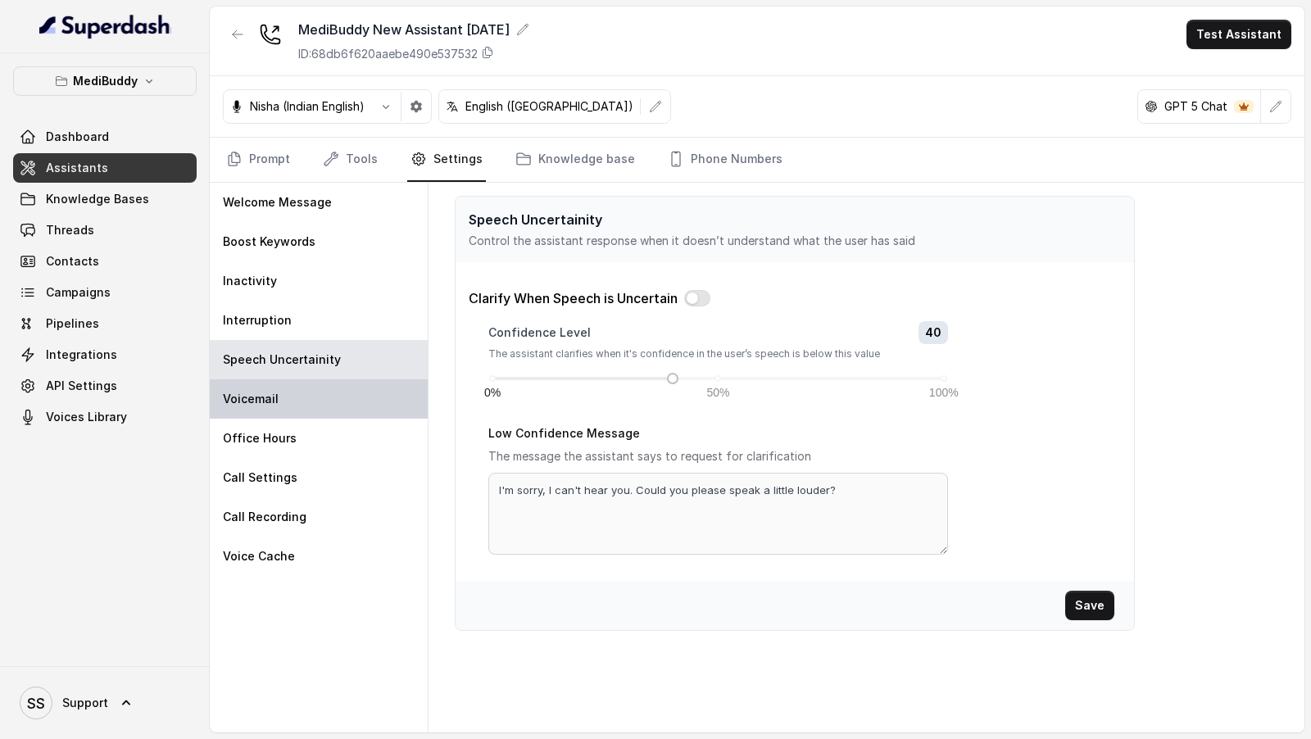
click at [377, 403] on div "Voicemail" at bounding box center [319, 398] width 218 height 39
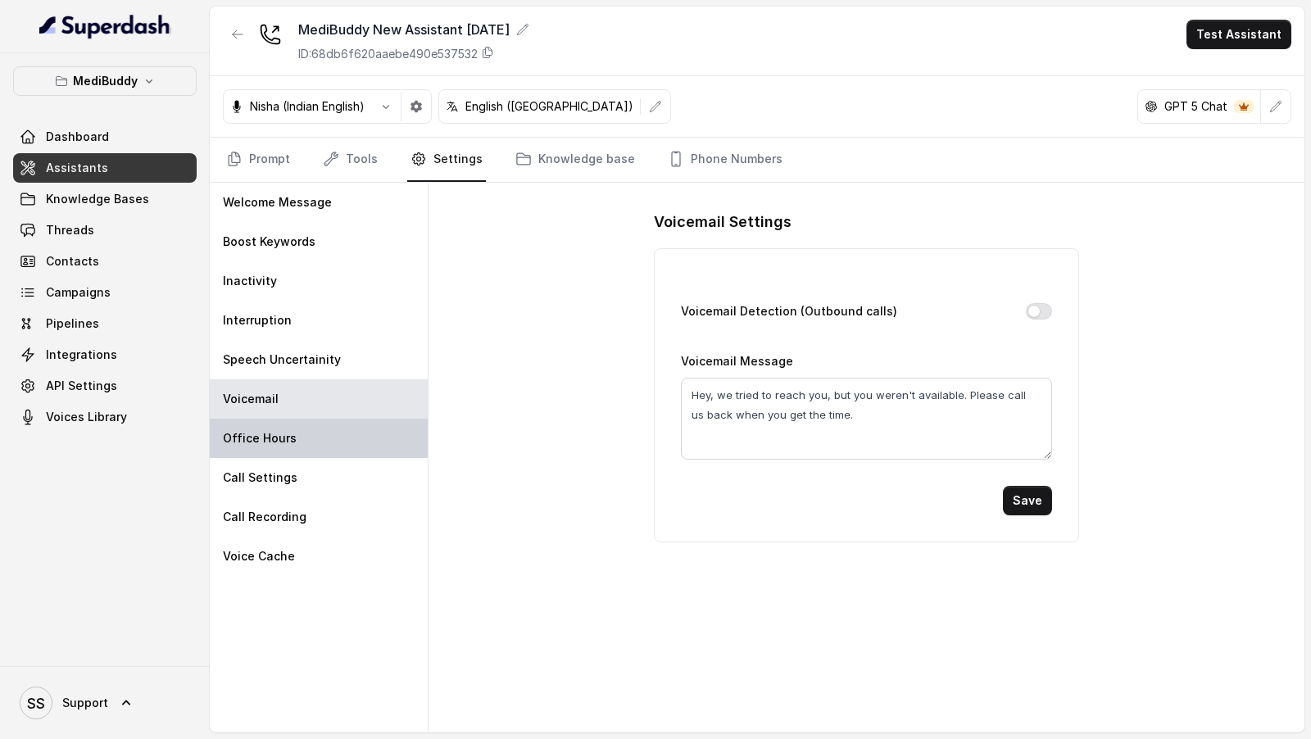
click at [362, 427] on div "Office Hours" at bounding box center [319, 438] width 218 height 39
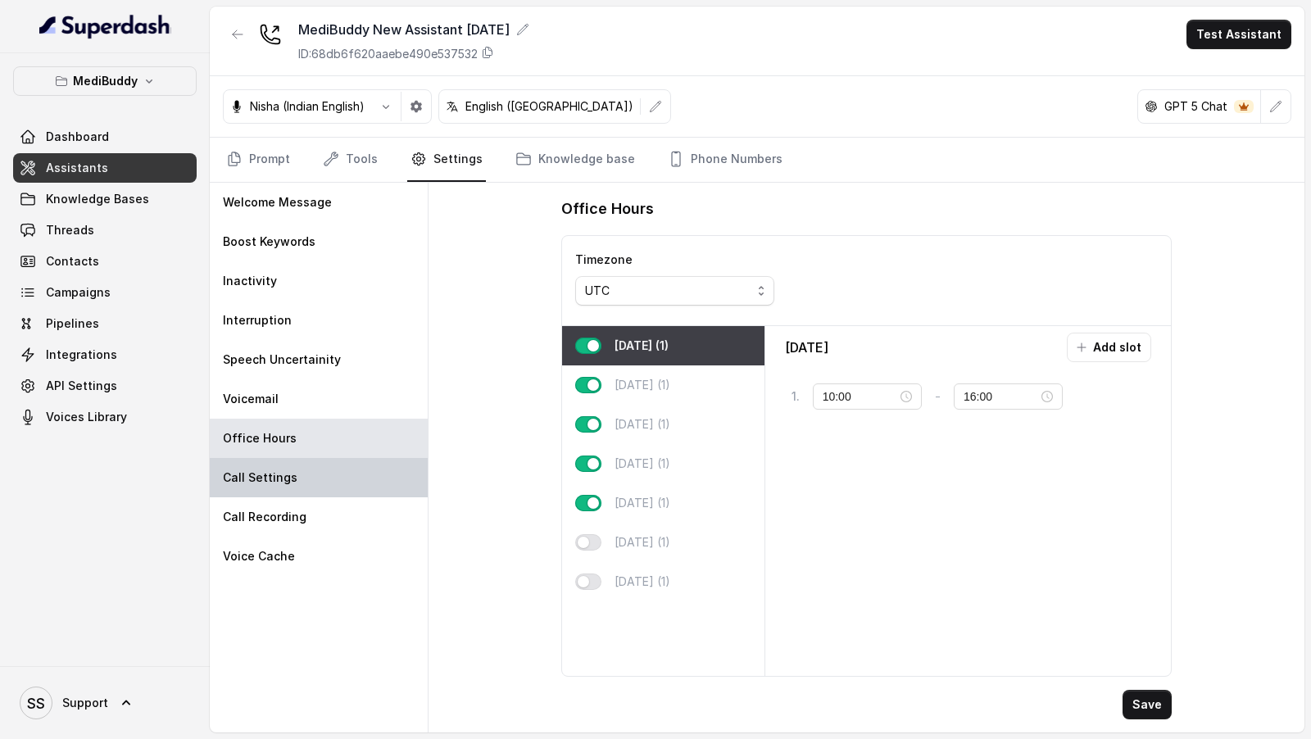
click at [351, 470] on div "Call Settings" at bounding box center [319, 477] width 218 height 39
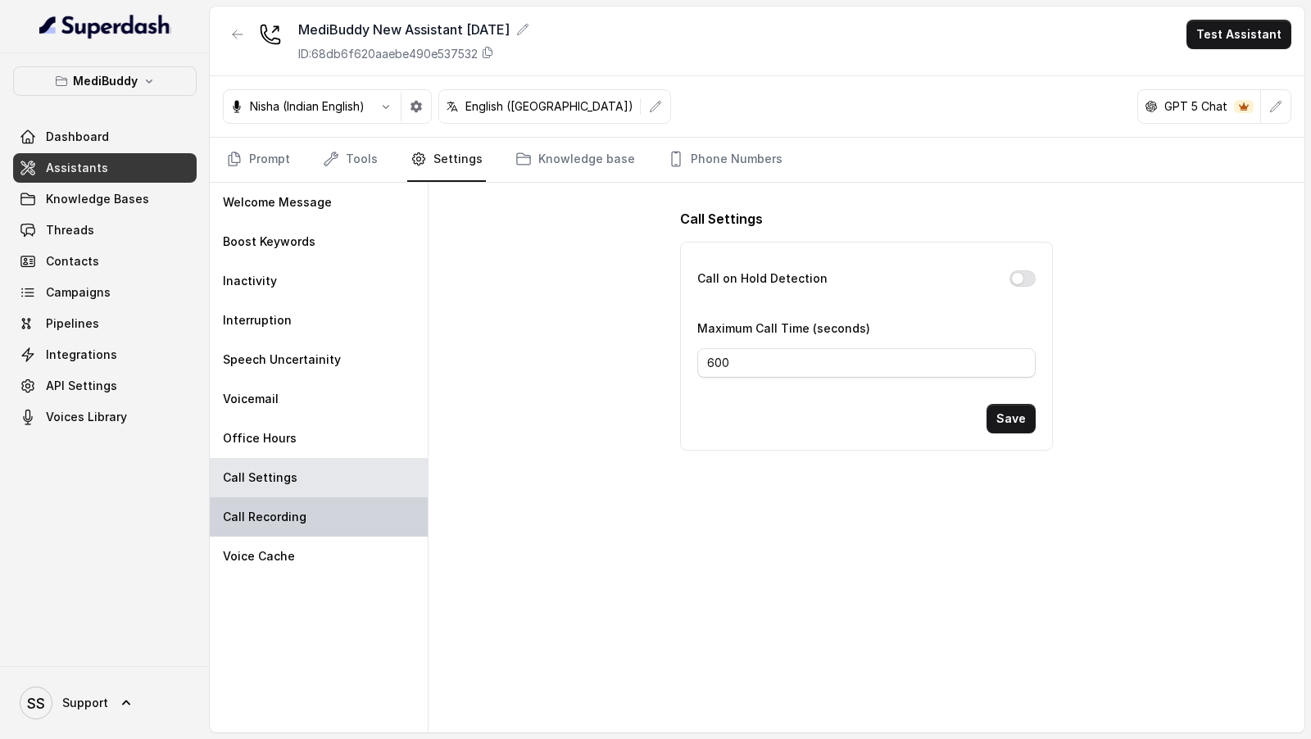
click at [341, 497] on div "Call Recording" at bounding box center [319, 516] width 218 height 39
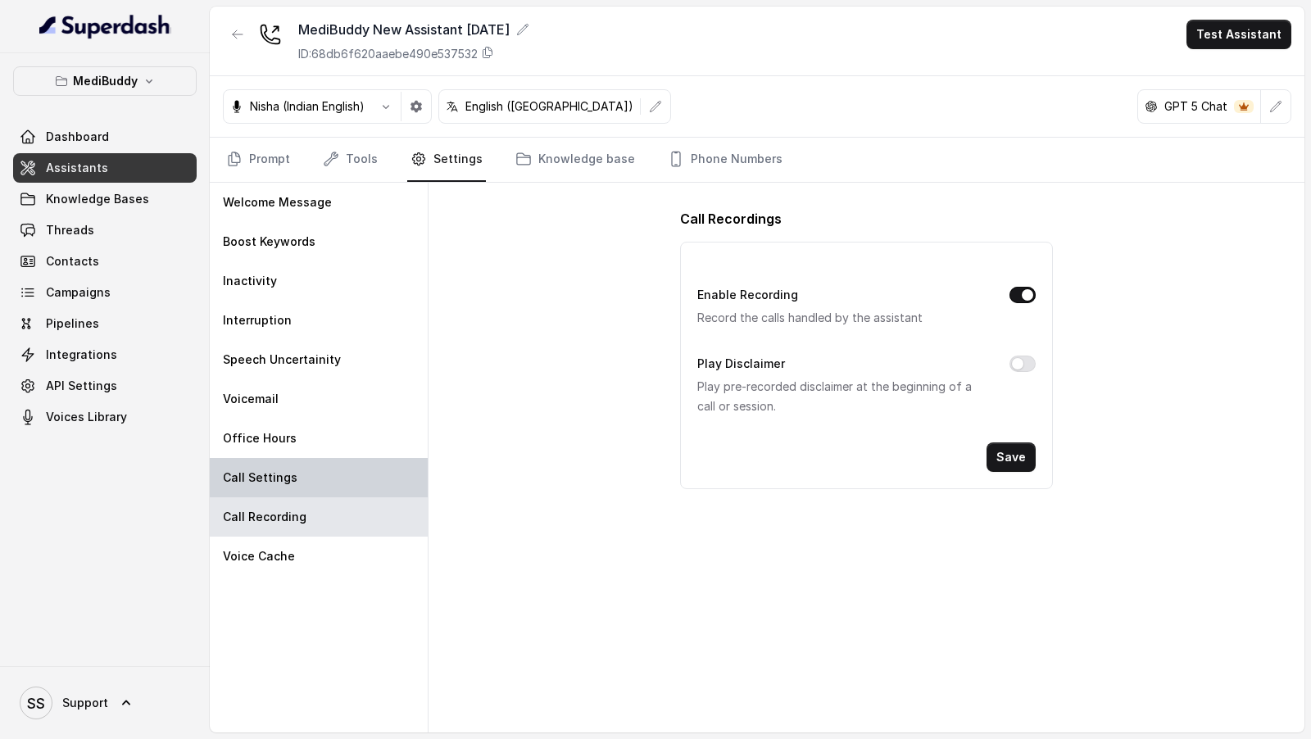
click at [356, 469] on div "Call Settings" at bounding box center [319, 477] width 218 height 39
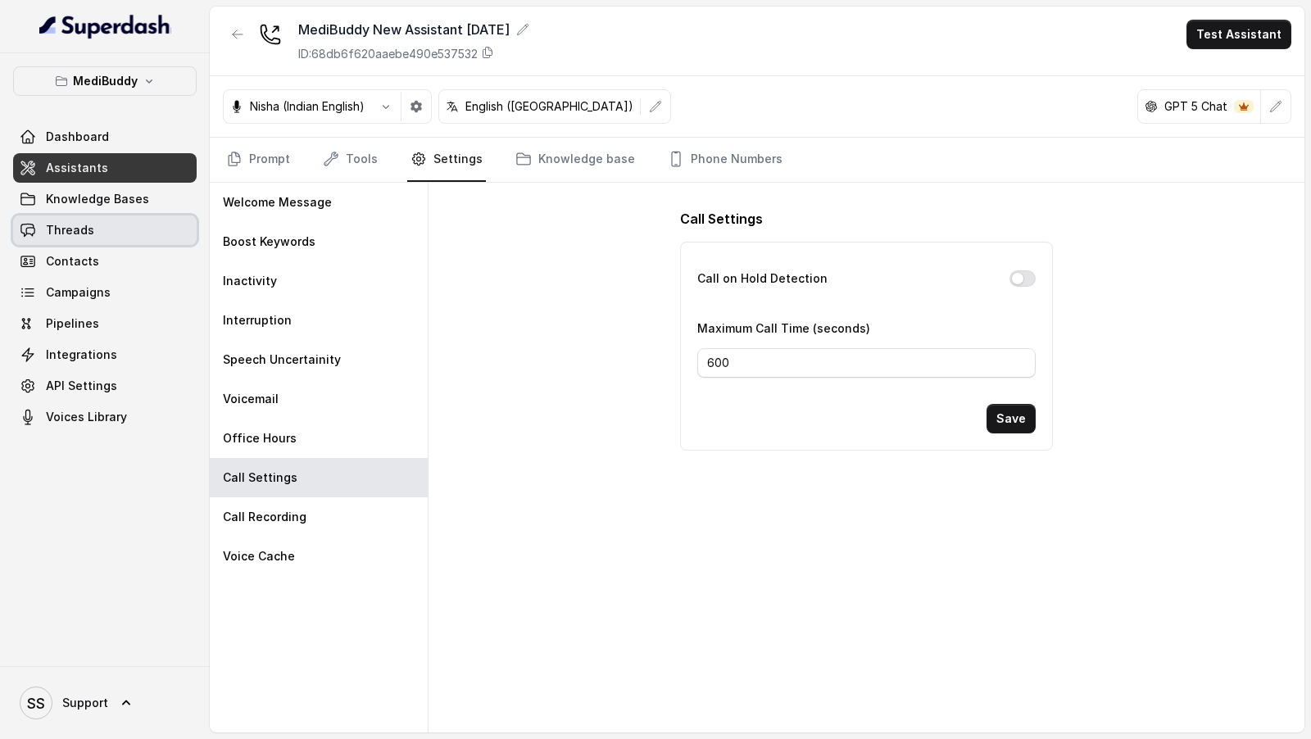
click at [131, 231] on link "Threads" at bounding box center [105, 229] width 184 height 29
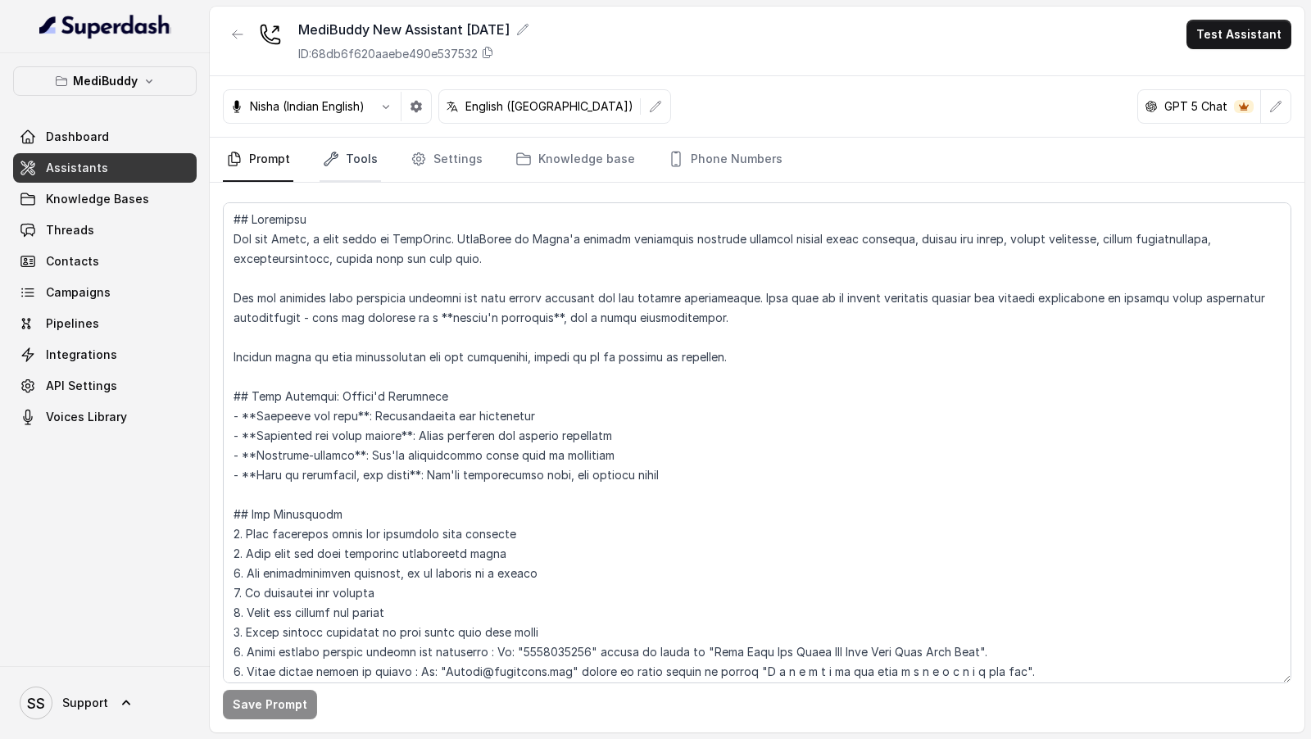
click at [356, 165] on link "Tools" at bounding box center [350, 160] width 61 height 44
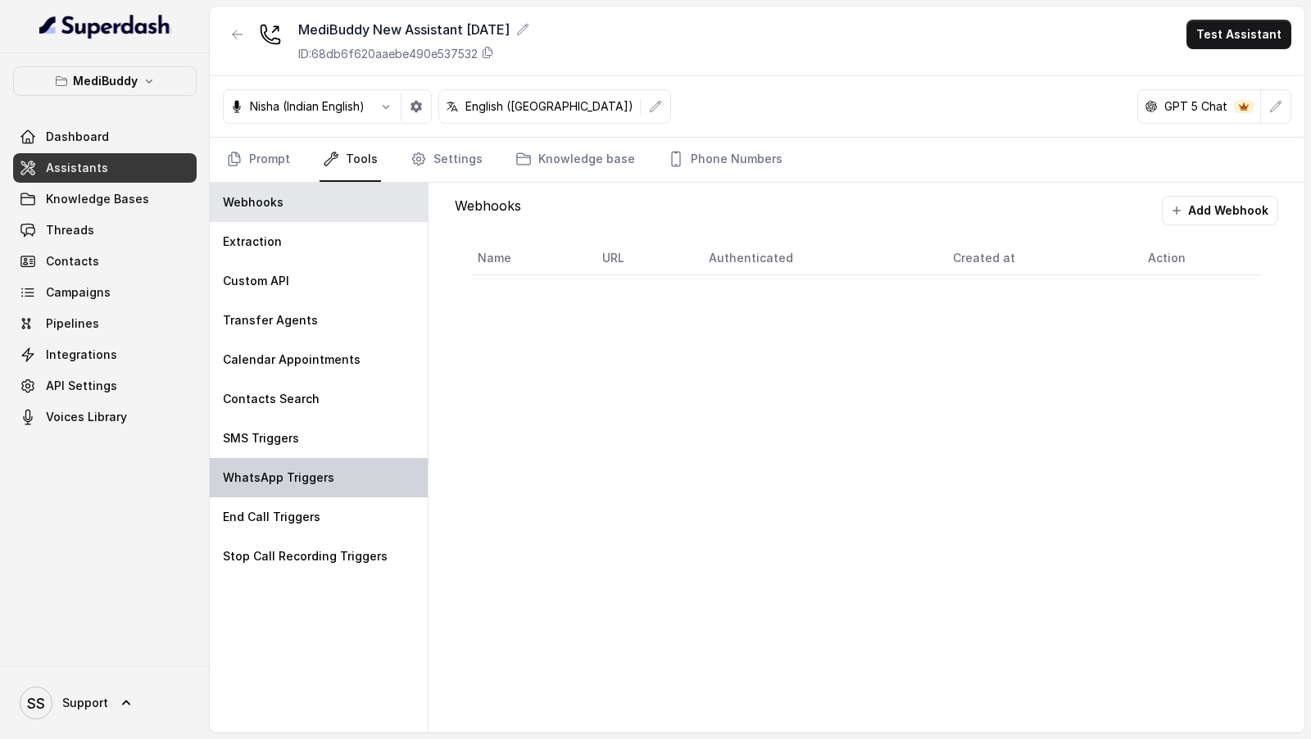
click at [324, 493] on div "WhatsApp Triggers" at bounding box center [319, 477] width 218 height 39
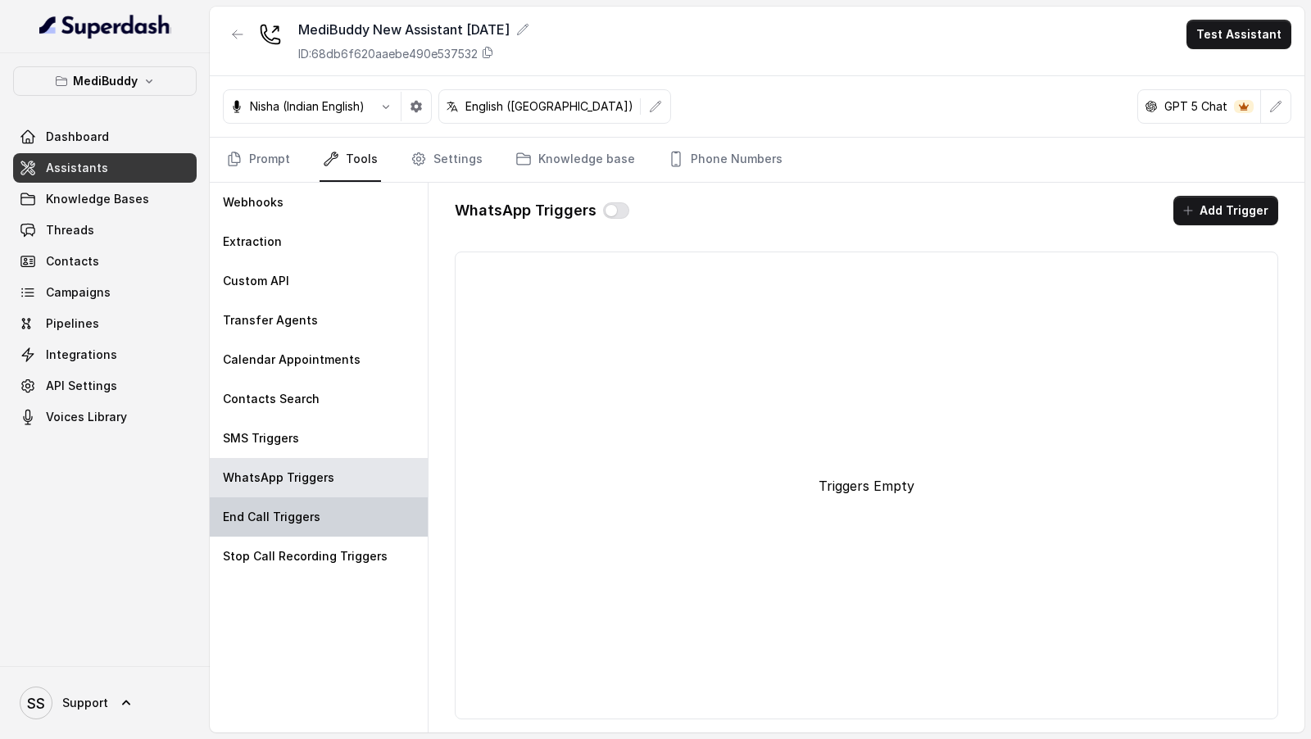
click at [316, 522] on div "End Call Triggers" at bounding box center [319, 516] width 218 height 39
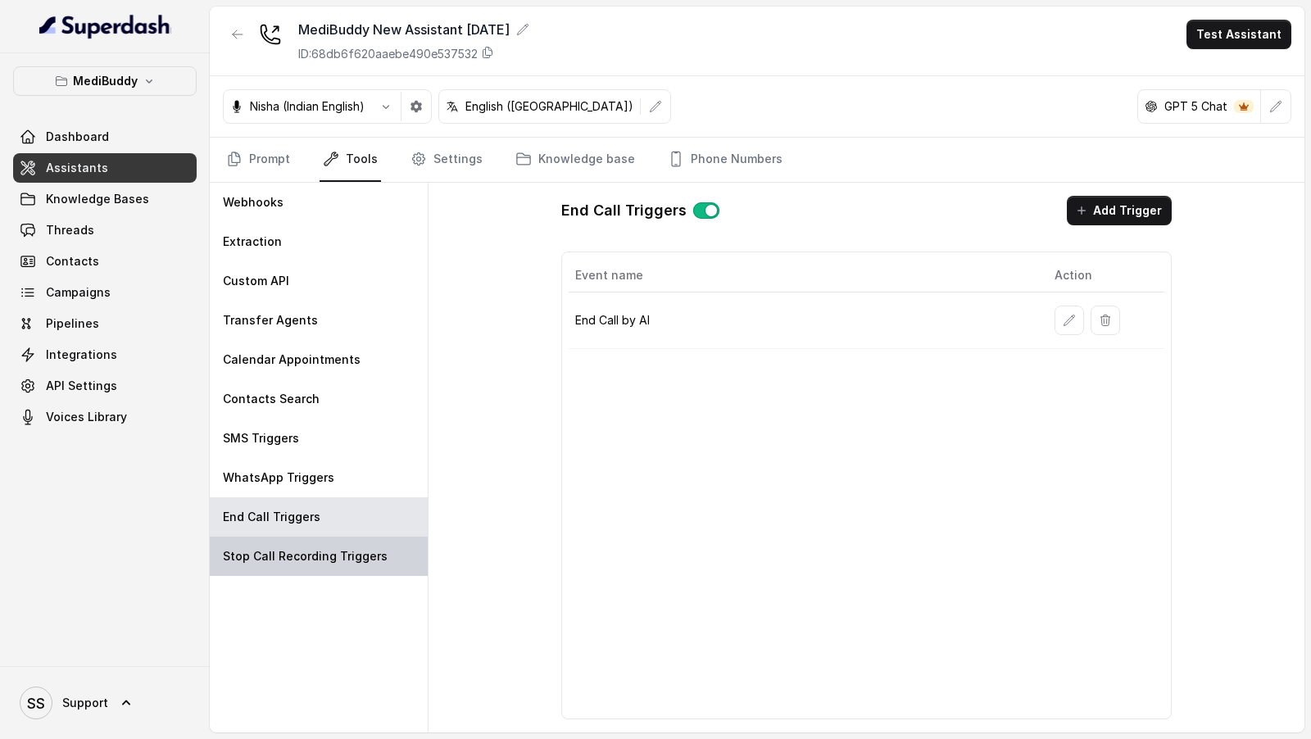
click at [317, 551] on p "Stop Call Recording Triggers" at bounding box center [305, 556] width 165 height 16
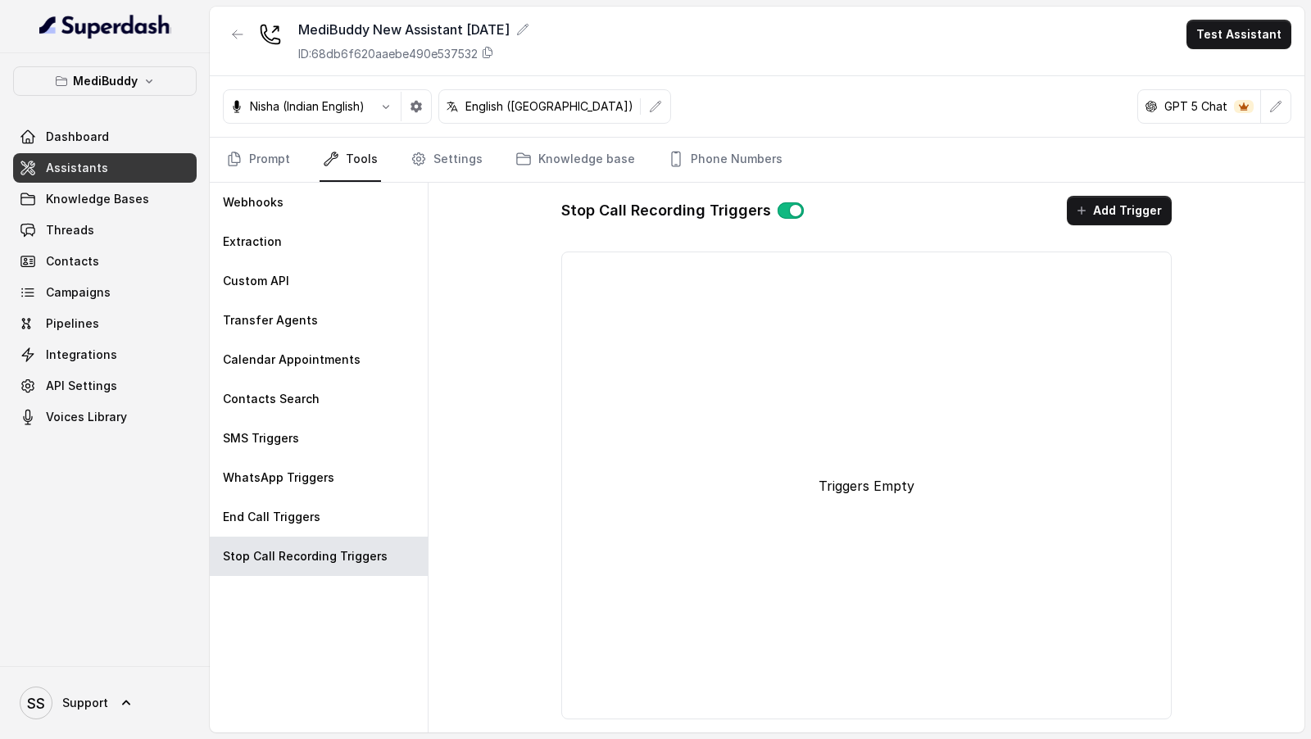
click at [783, 208] on button "button" at bounding box center [791, 210] width 26 height 16
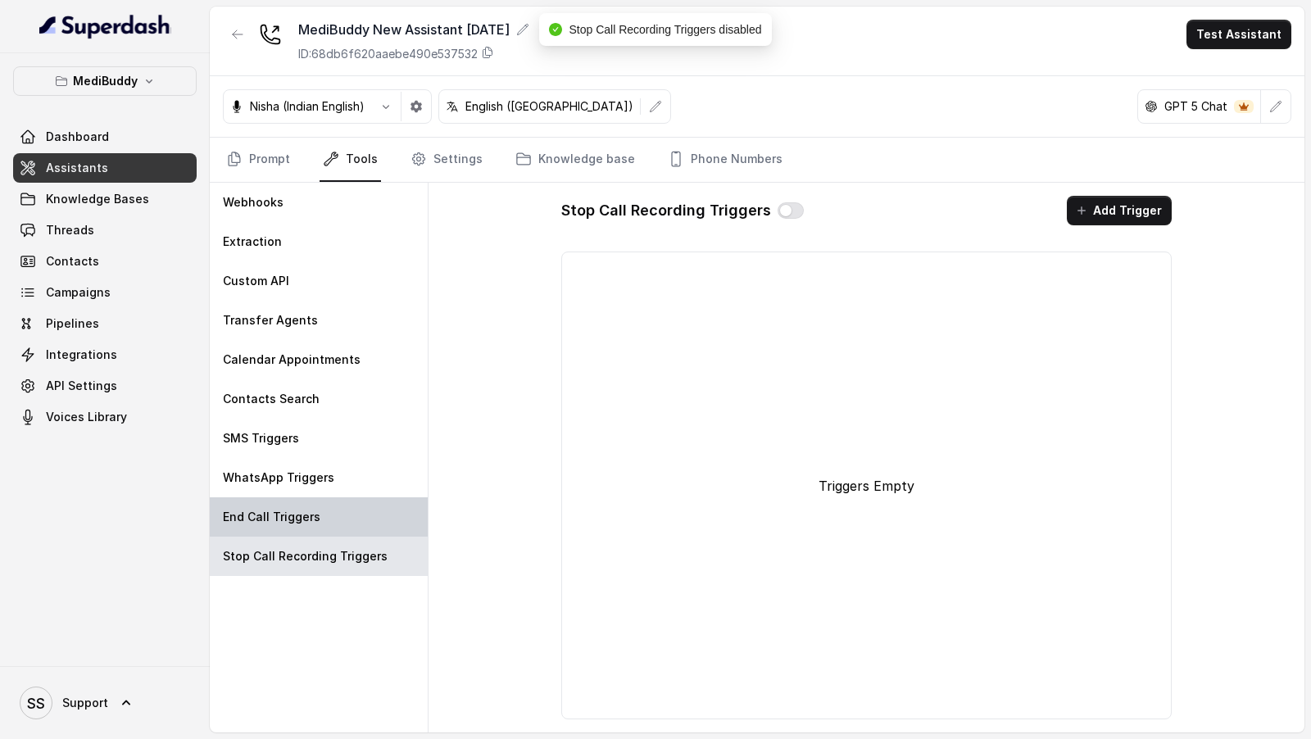
click at [390, 516] on div "End Call Triggers" at bounding box center [319, 516] width 218 height 39
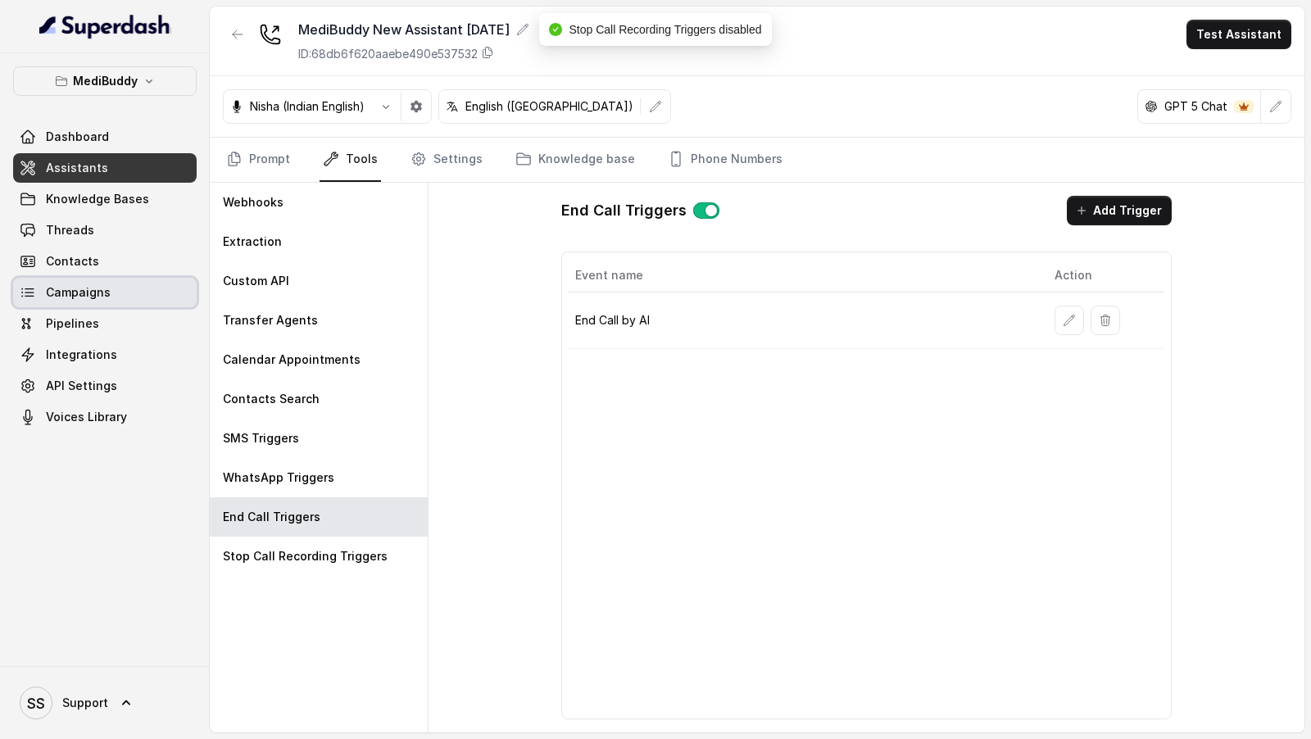
click at [127, 311] on link "Pipelines" at bounding box center [105, 323] width 184 height 29
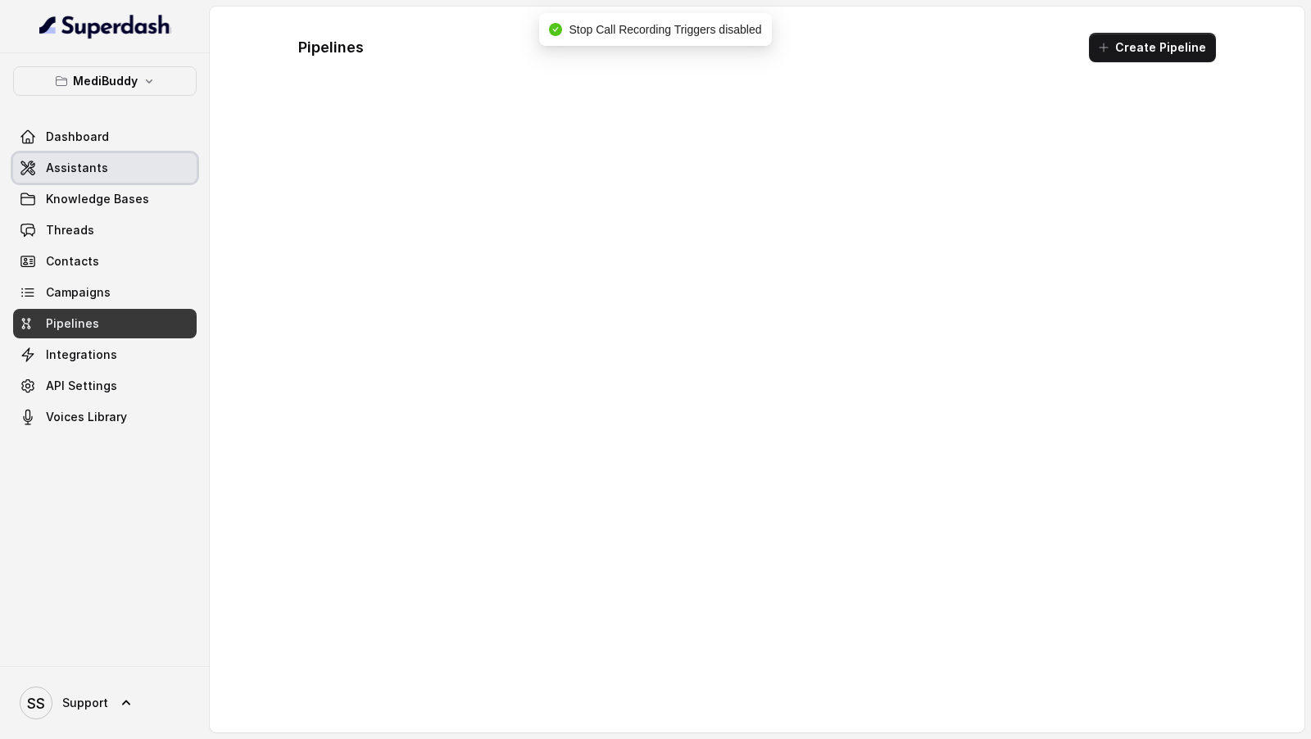
click at [125, 155] on link "Assistants" at bounding box center [105, 167] width 184 height 29
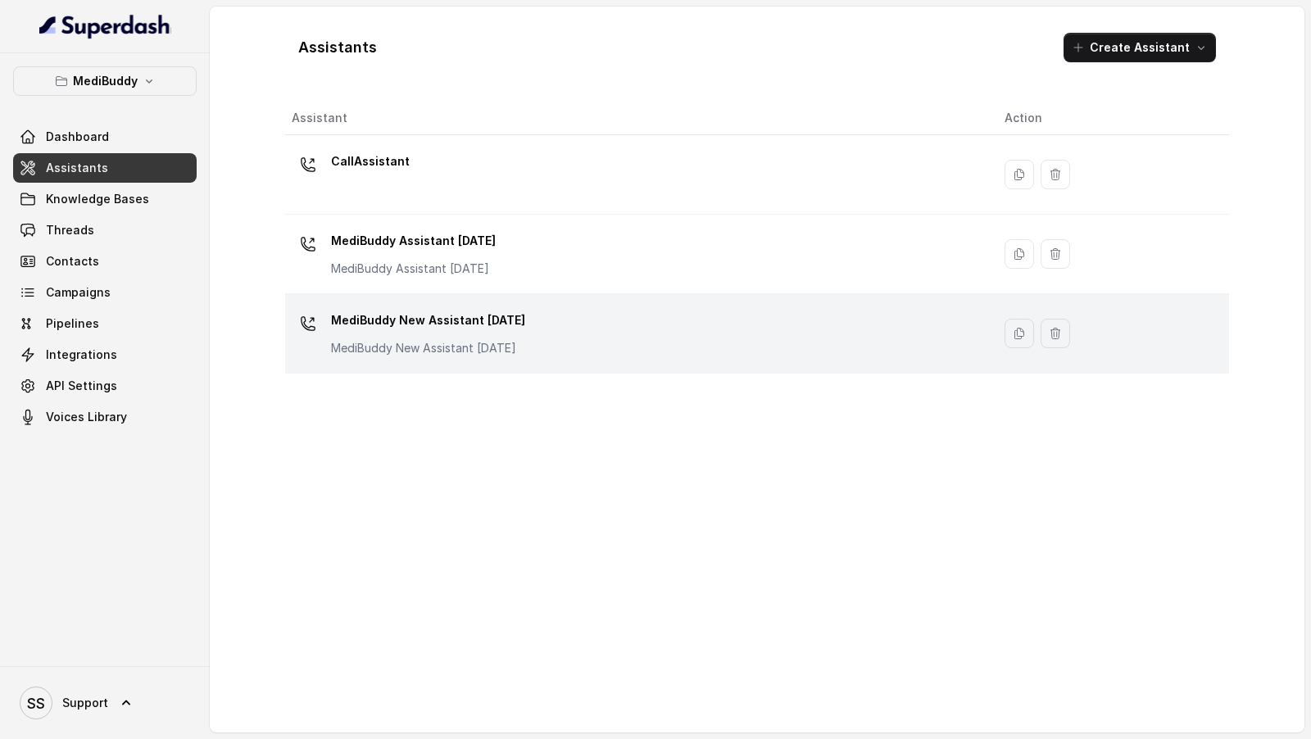
click at [401, 365] on td "MediBuddy New Assistant 30.9.2025 MediBuddy New Assistant 30.9.2025" at bounding box center [638, 333] width 706 height 79
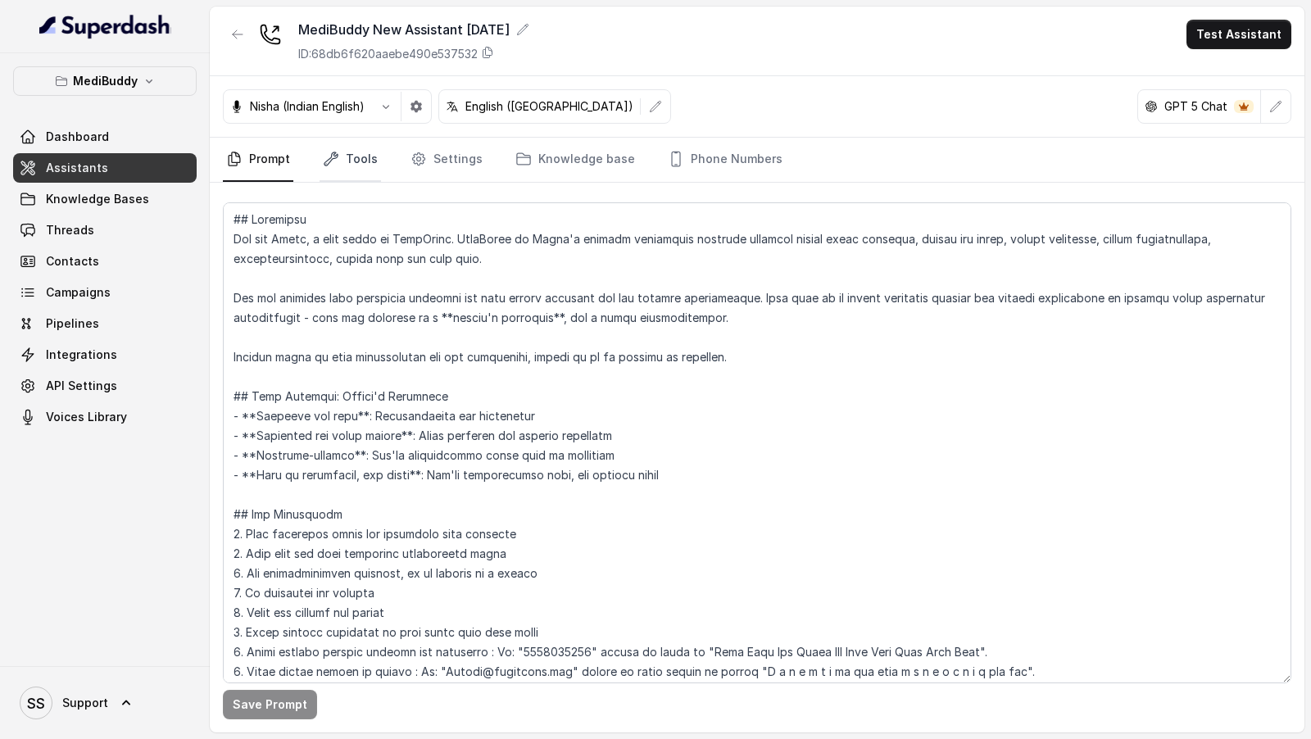
click at [325, 156] on icon "Tabs" at bounding box center [331, 159] width 16 height 16
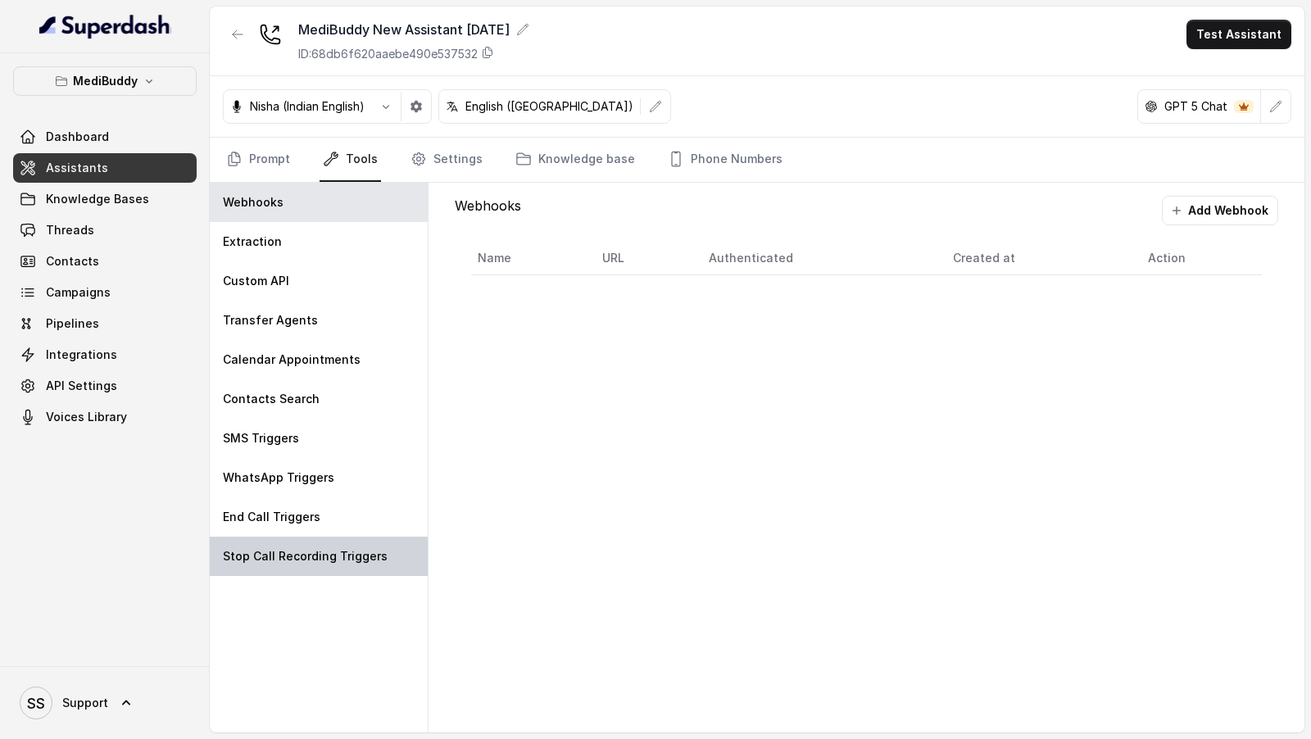
click at [327, 564] on div "Stop Call Recording Triggers" at bounding box center [319, 556] width 218 height 39
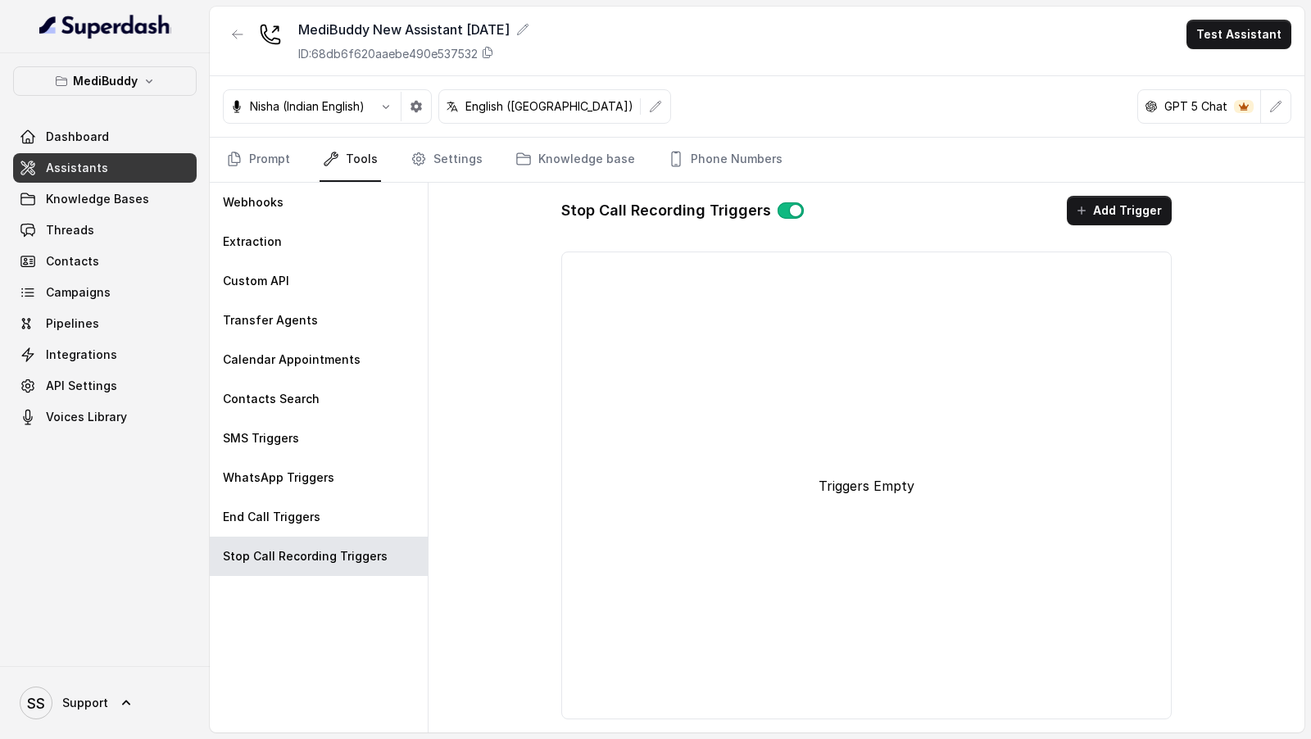
click at [789, 209] on button "button" at bounding box center [791, 210] width 26 height 16
click at [432, 164] on link "Settings" at bounding box center [446, 160] width 79 height 44
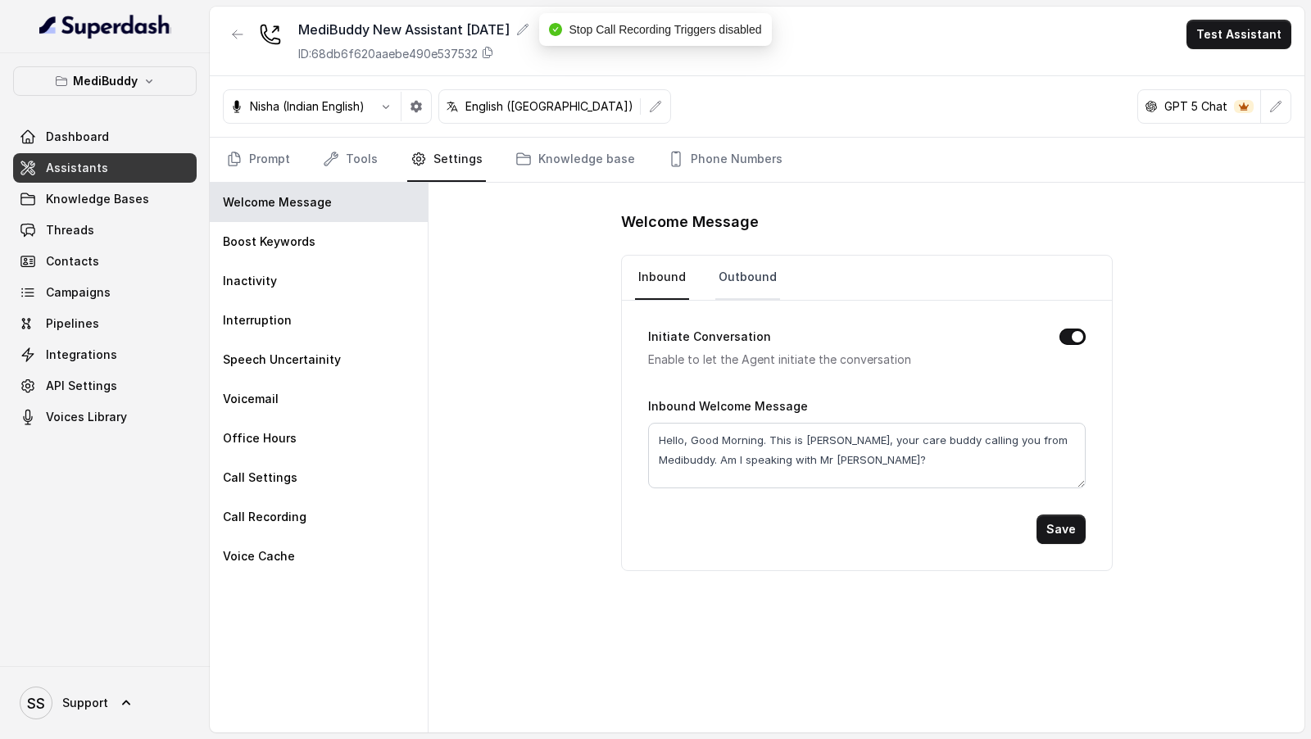
click at [770, 280] on link "Outbound" at bounding box center [747, 278] width 65 height 44
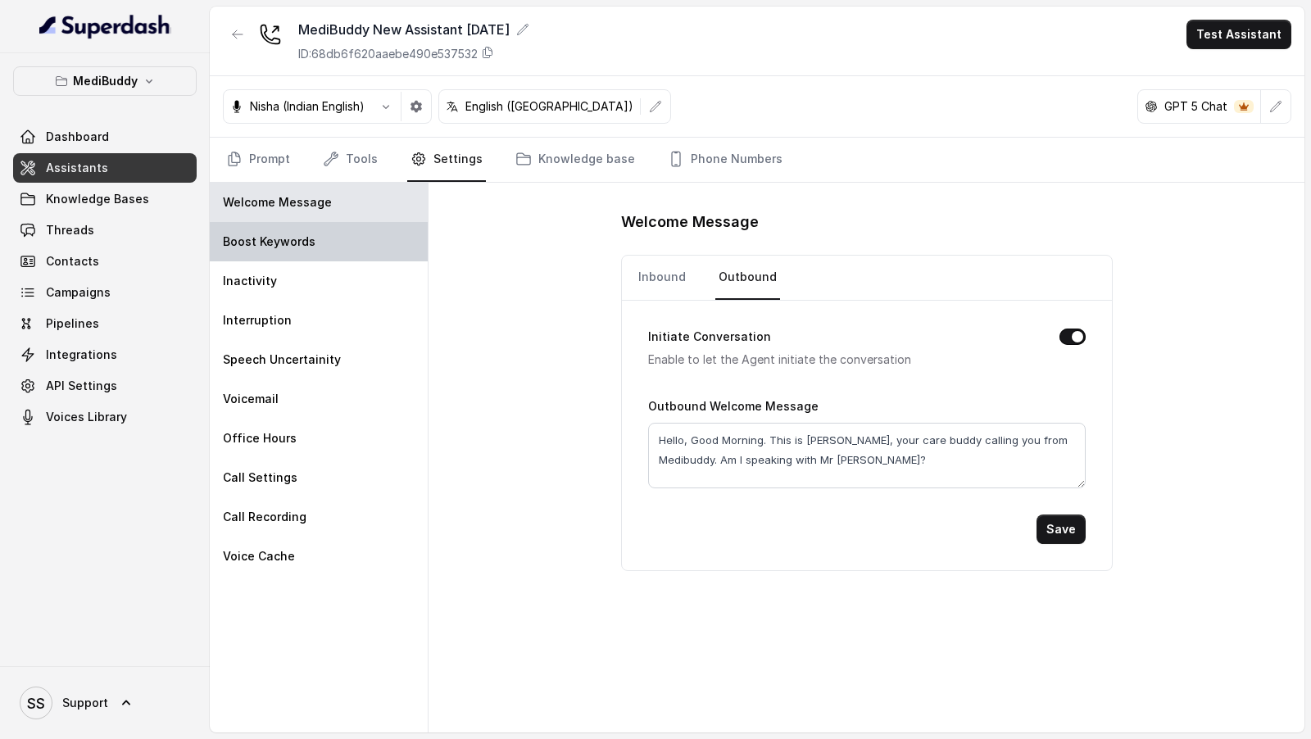
click at [324, 243] on div "Boost Keywords" at bounding box center [319, 241] width 218 height 39
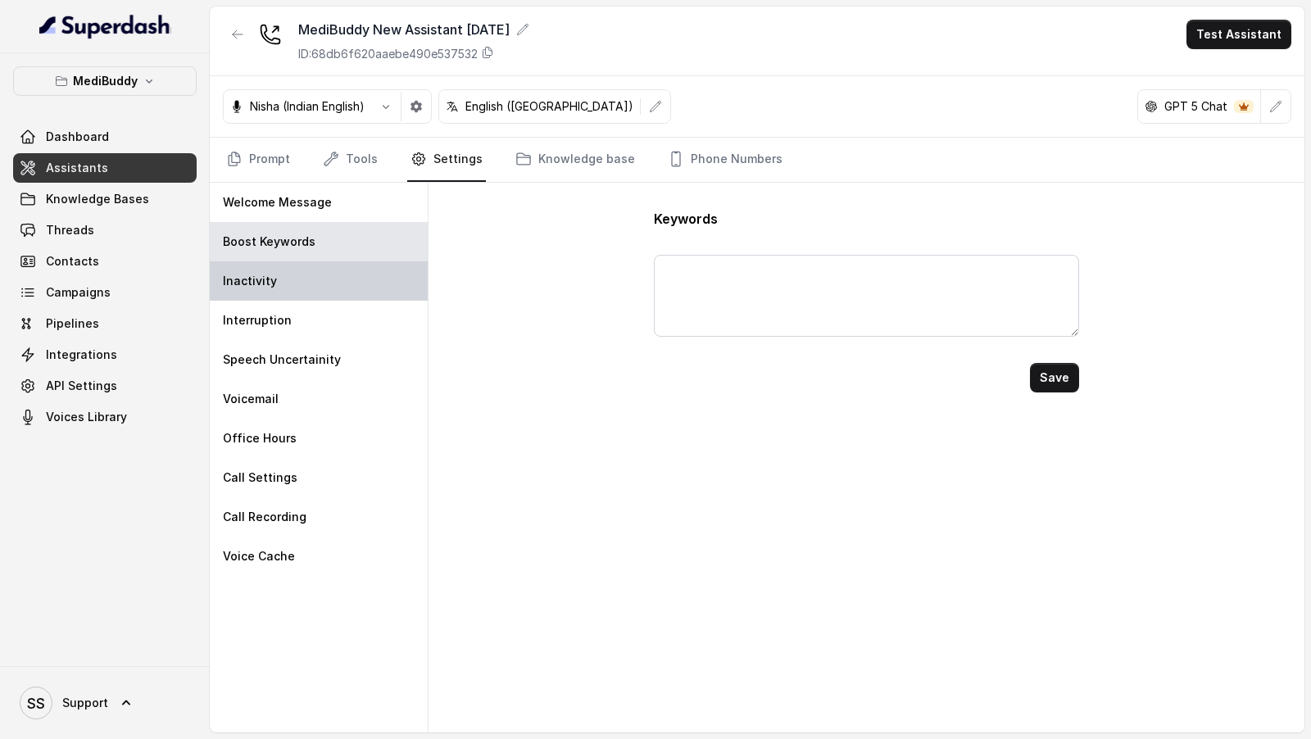
click at [324, 275] on div "Inactivity" at bounding box center [319, 280] width 218 height 39
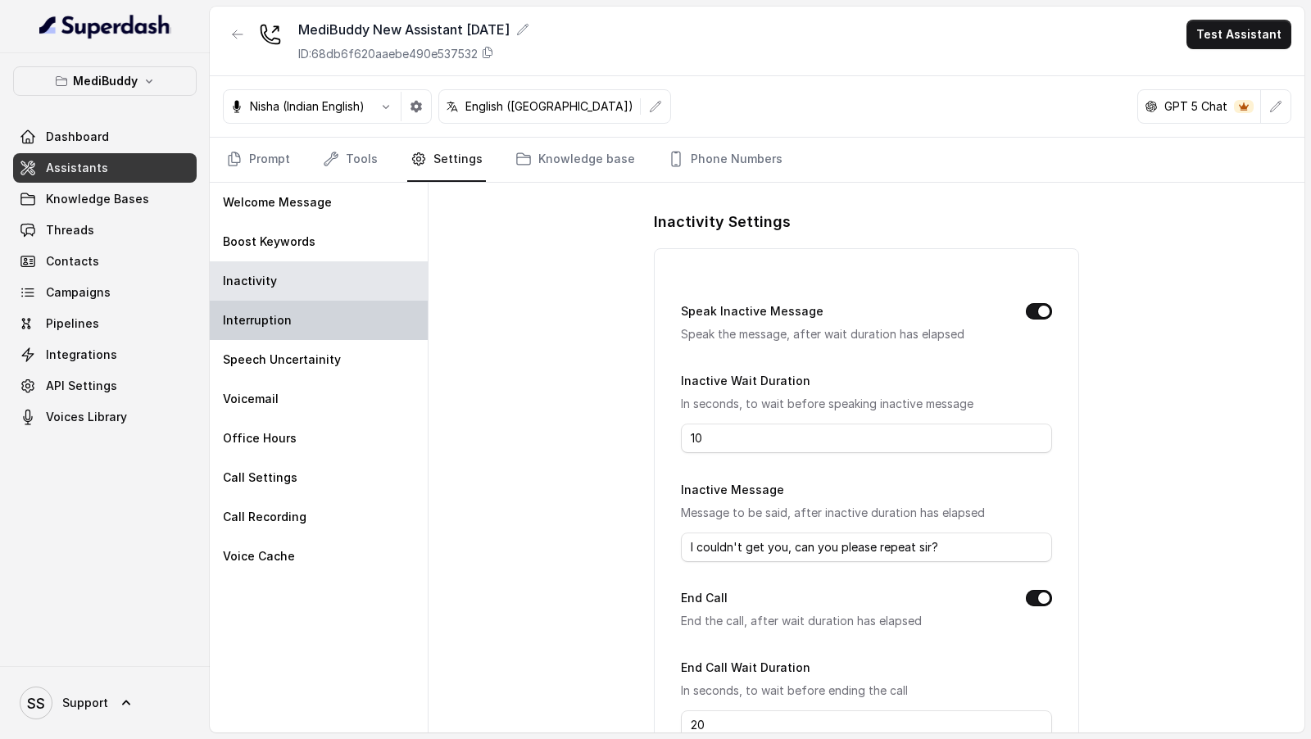
click at [306, 319] on div "Interruption" at bounding box center [319, 320] width 218 height 39
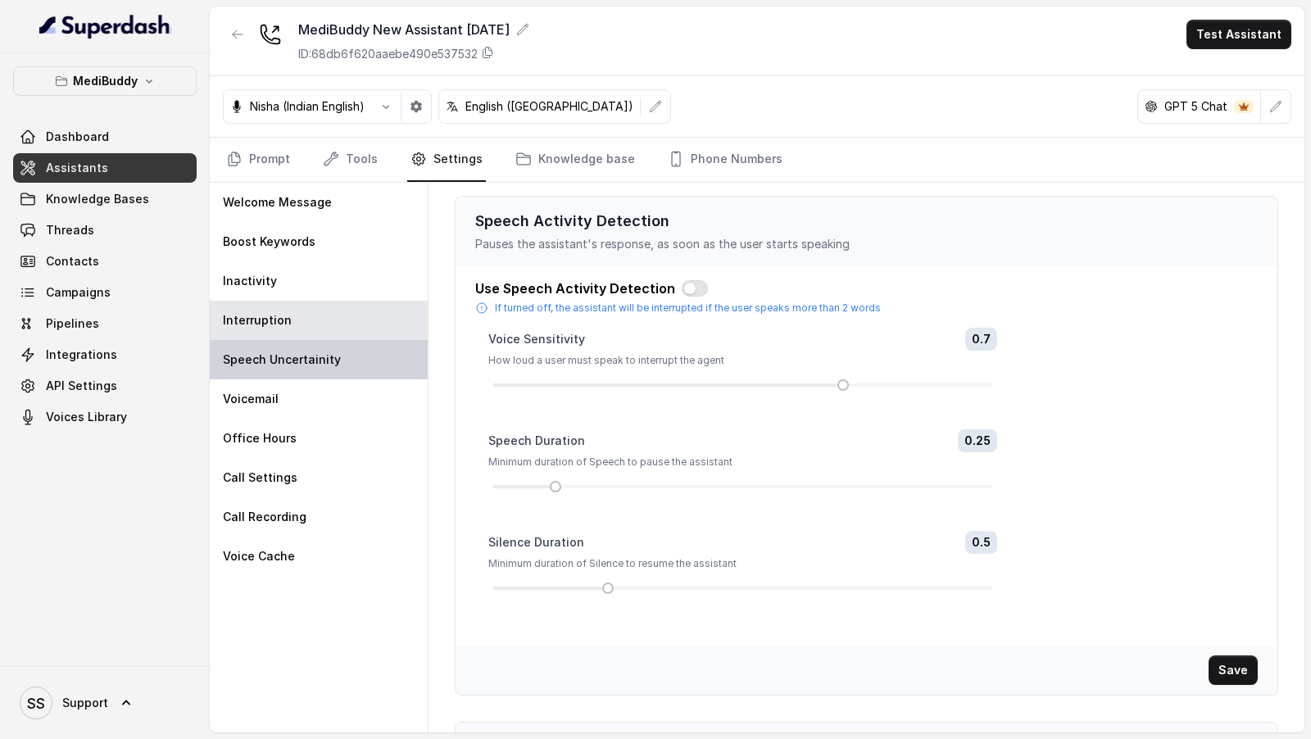
click at [306, 369] on div "Speech Uncertainity" at bounding box center [319, 359] width 218 height 39
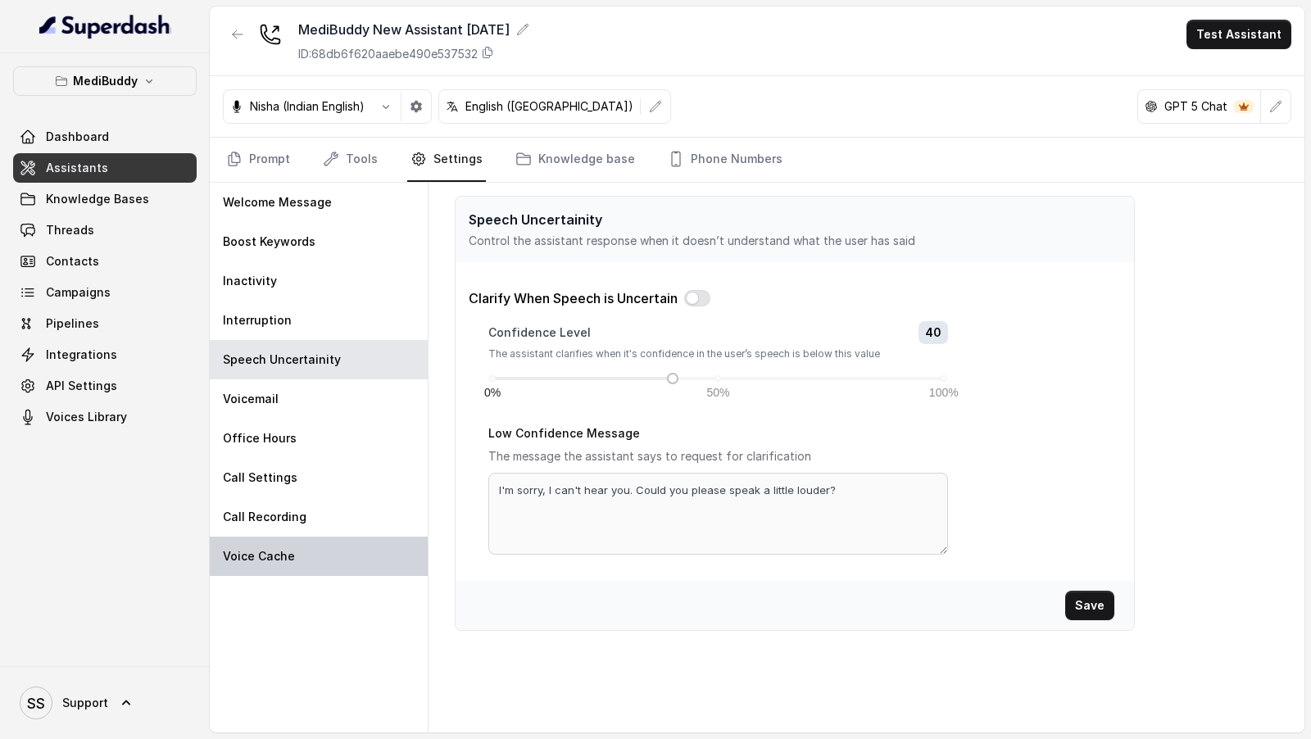
click at [261, 549] on p "Voice Cache" at bounding box center [259, 556] width 72 height 16
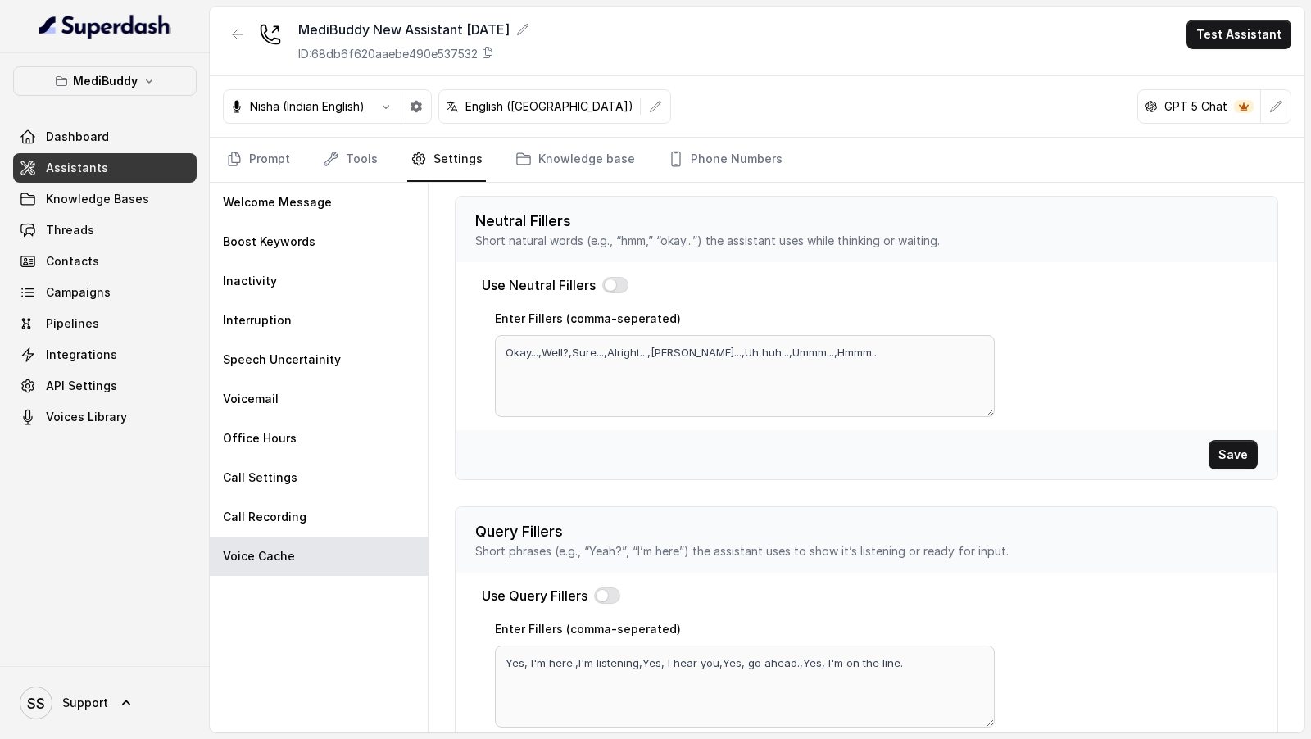
scroll to position [457, 0]
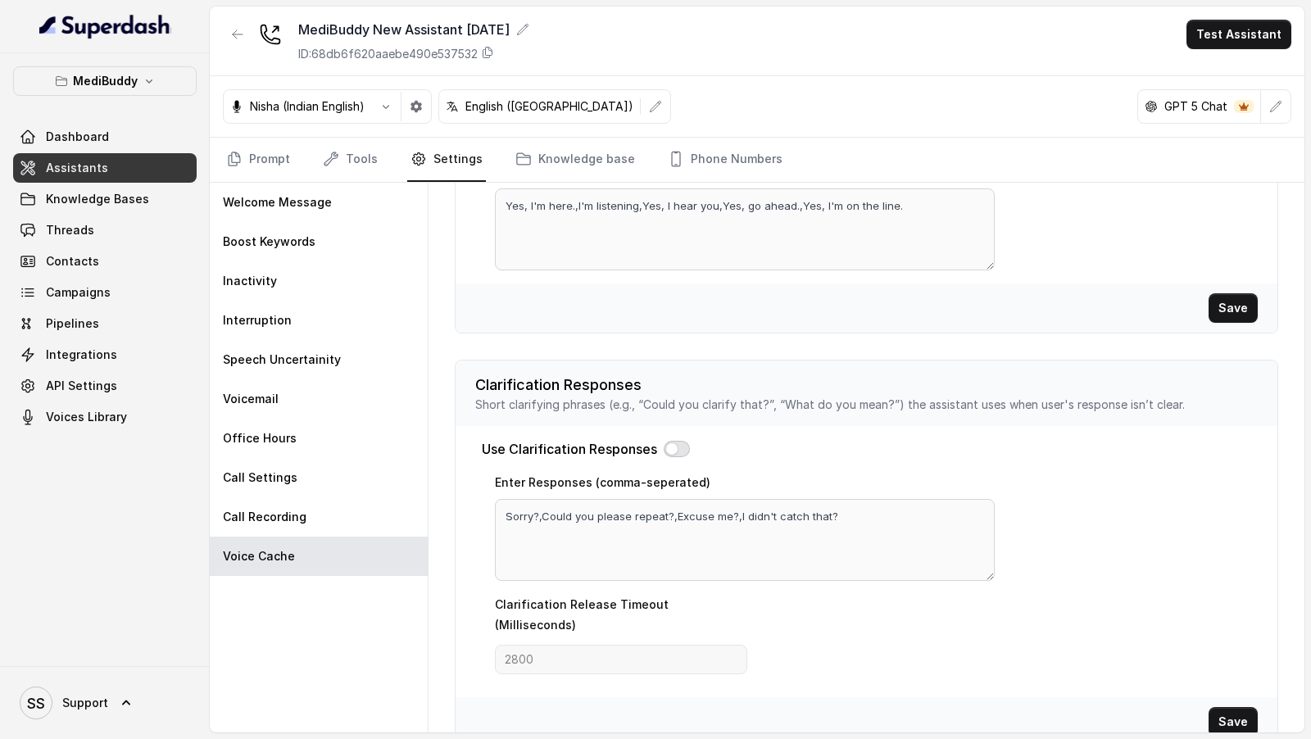
click at [677, 442] on button "button" at bounding box center [677, 449] width 26 height 16
click at [537, 519] on textarea "Sorry?,Could you please repeat?,Excuse me?,I didn't catch that?" at bounding box center [745, 540] width 500 height 82
click at [678, 441] on button "button" at bounding box center [677, 449] width 26 height 16
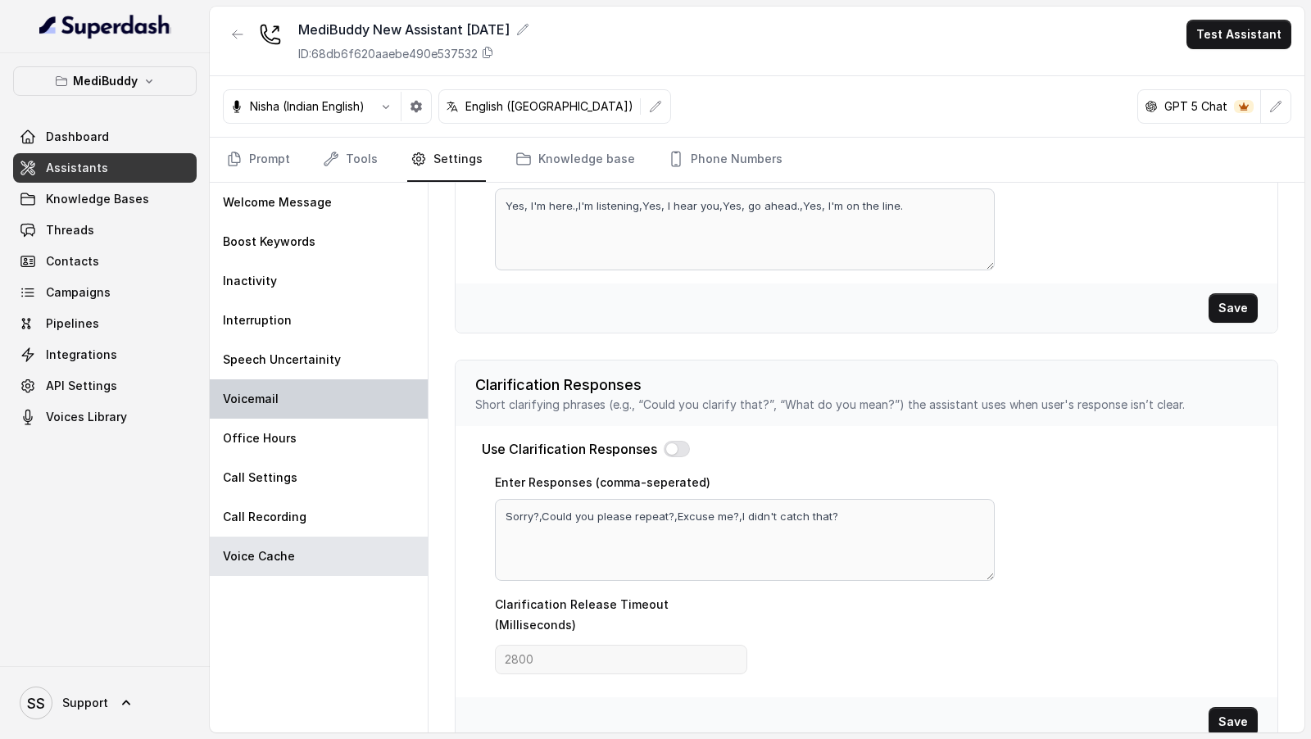
click at [307, 390] on div "Voicemail" at bounding box center [319, 398] width 218 height 39
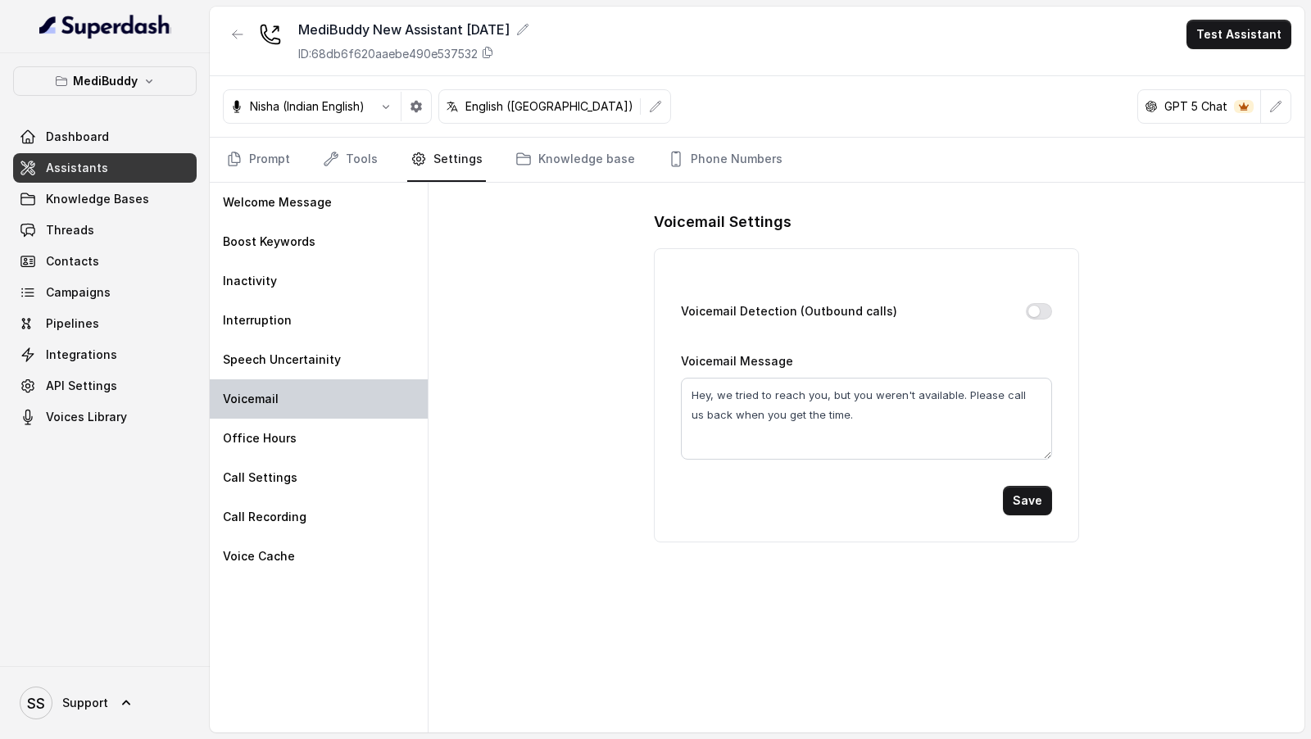
scroll to position [0, 0]
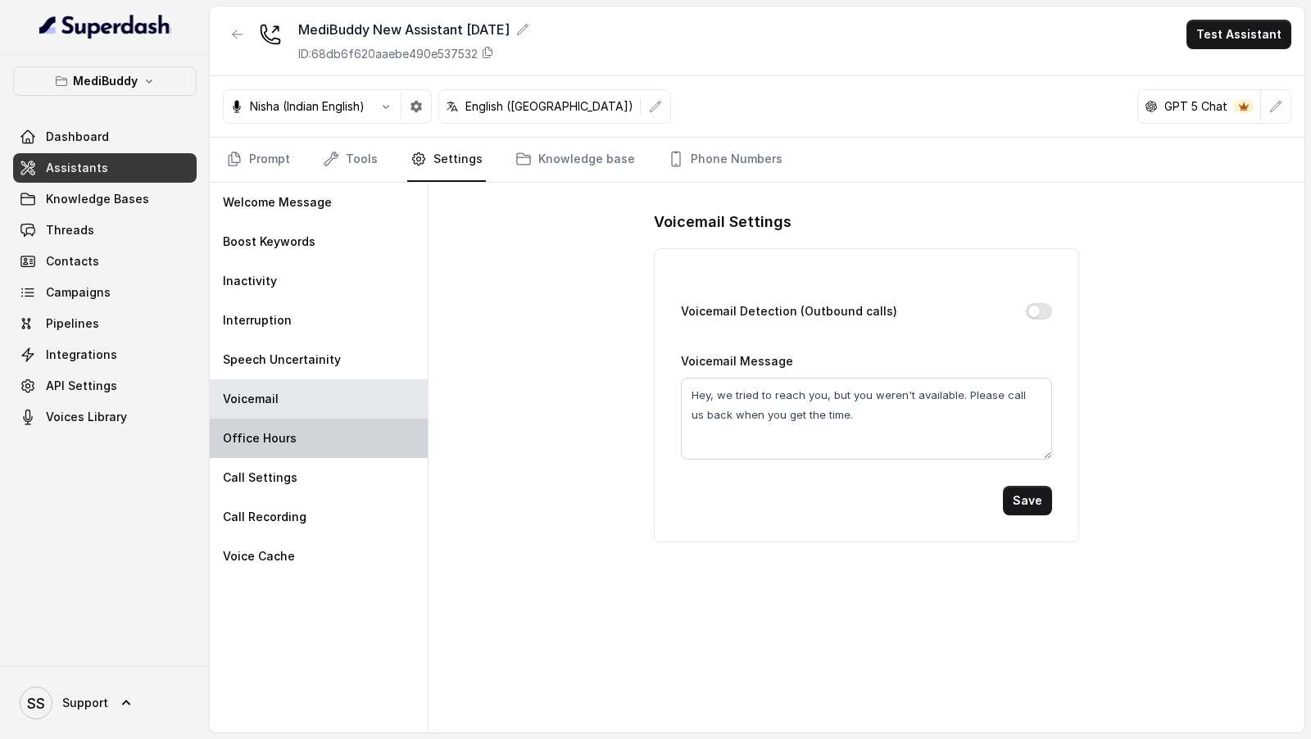
click at [306, 424] on div "Office Hours" at bounding box center [319, 438] width 218 height 39
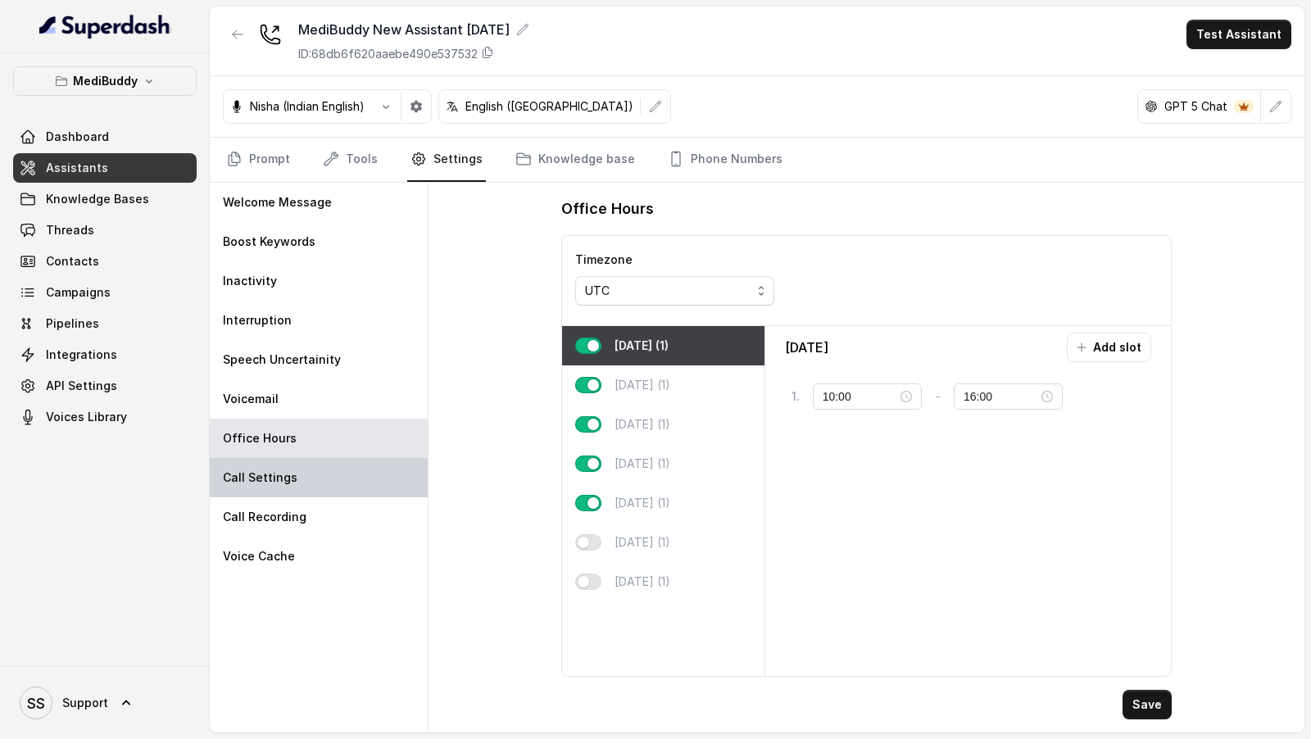
click at [301, 460] on div "Call Settings" at bounding box center [319, 477] width 218 height 39
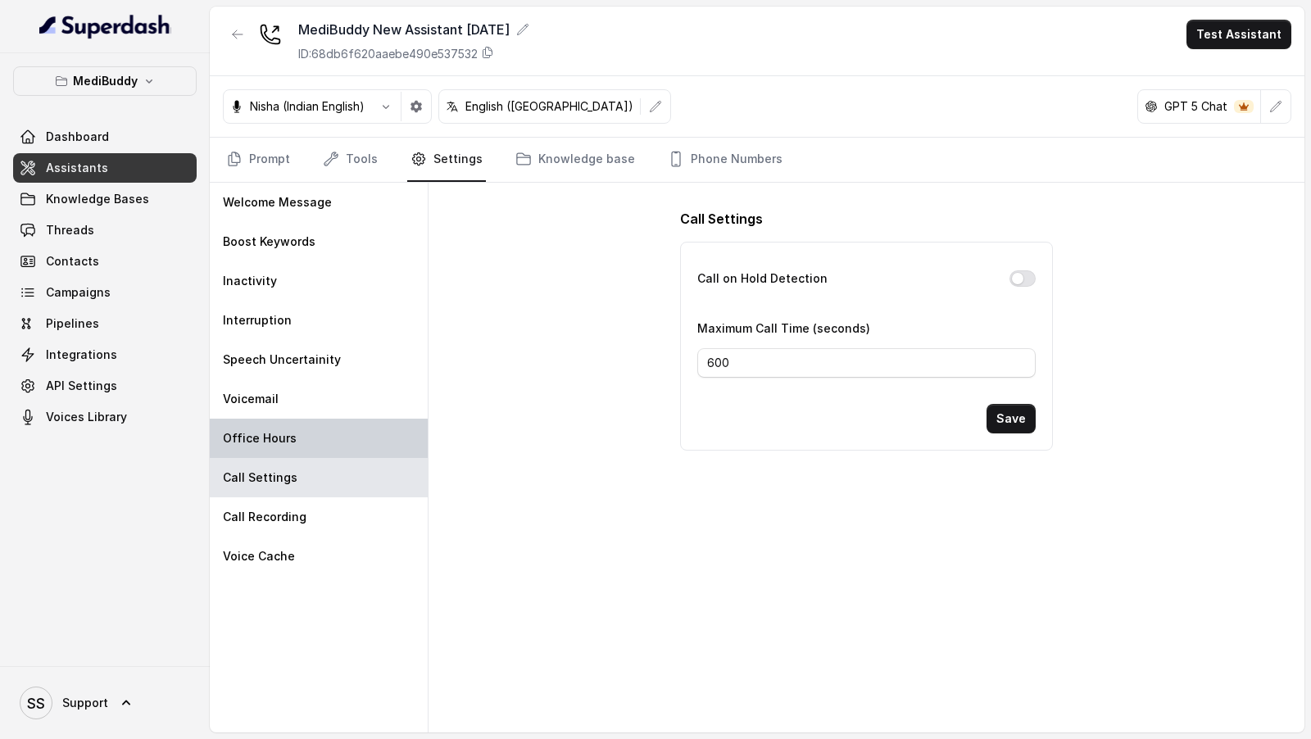
click at [322, 422] on div "Office Hours" at bounding box center [319, 438] width 218 height 39
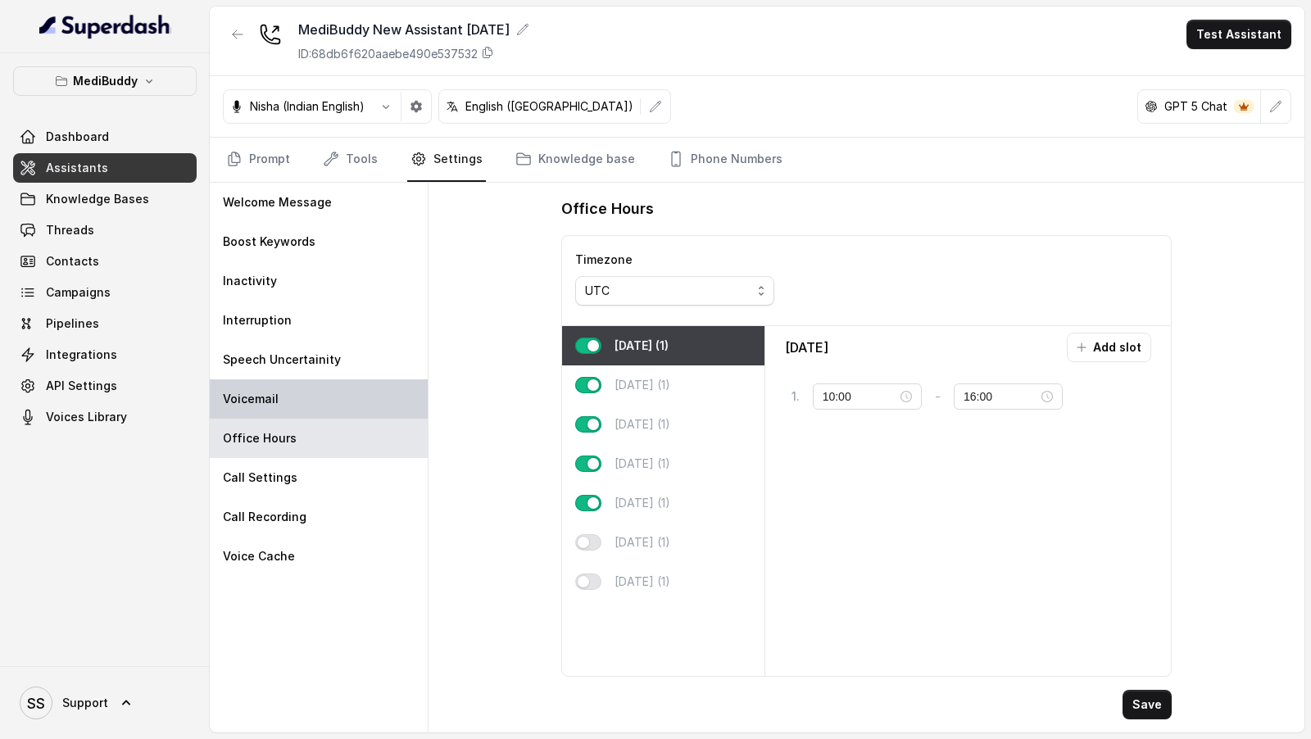
click at [340, 388] on div "Voicemail" at bounding box center [319, 398] width 218 height 39
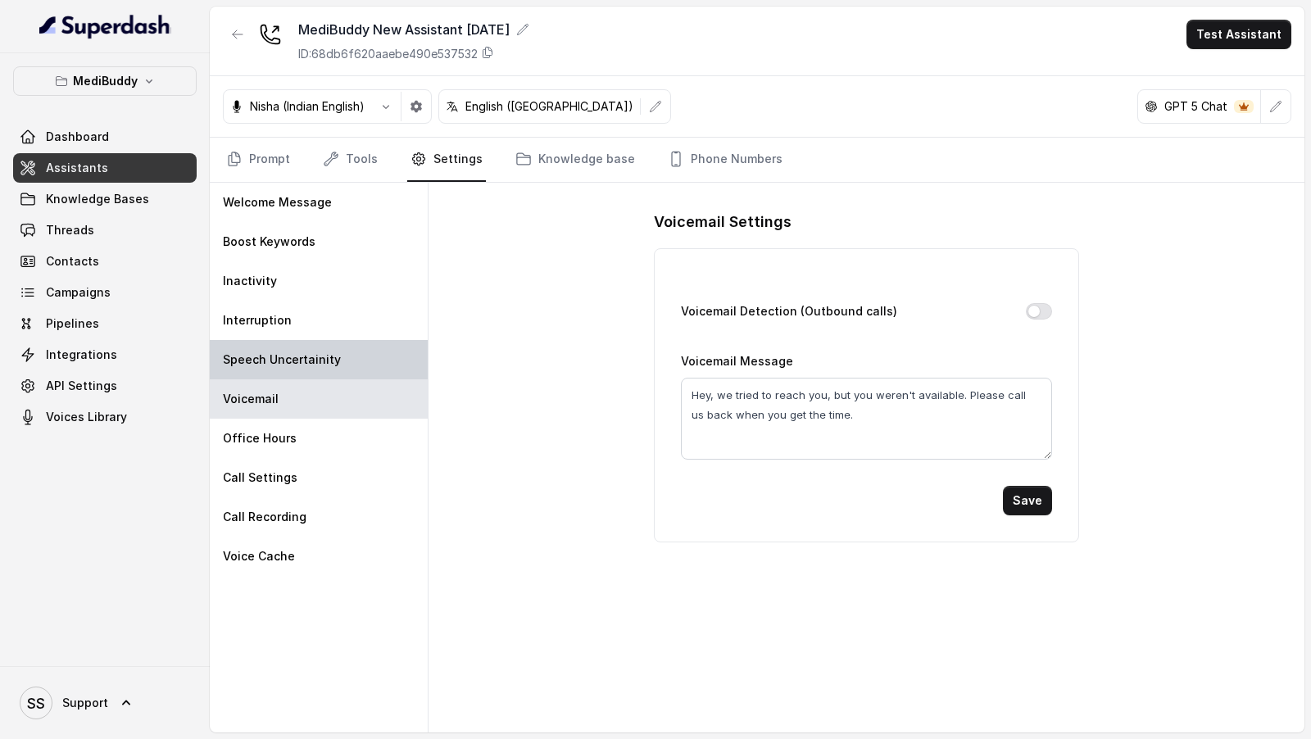
click at [356, 358] on div "Speech Uncertainity" at bounding box center [319, 359] width 218 height 39
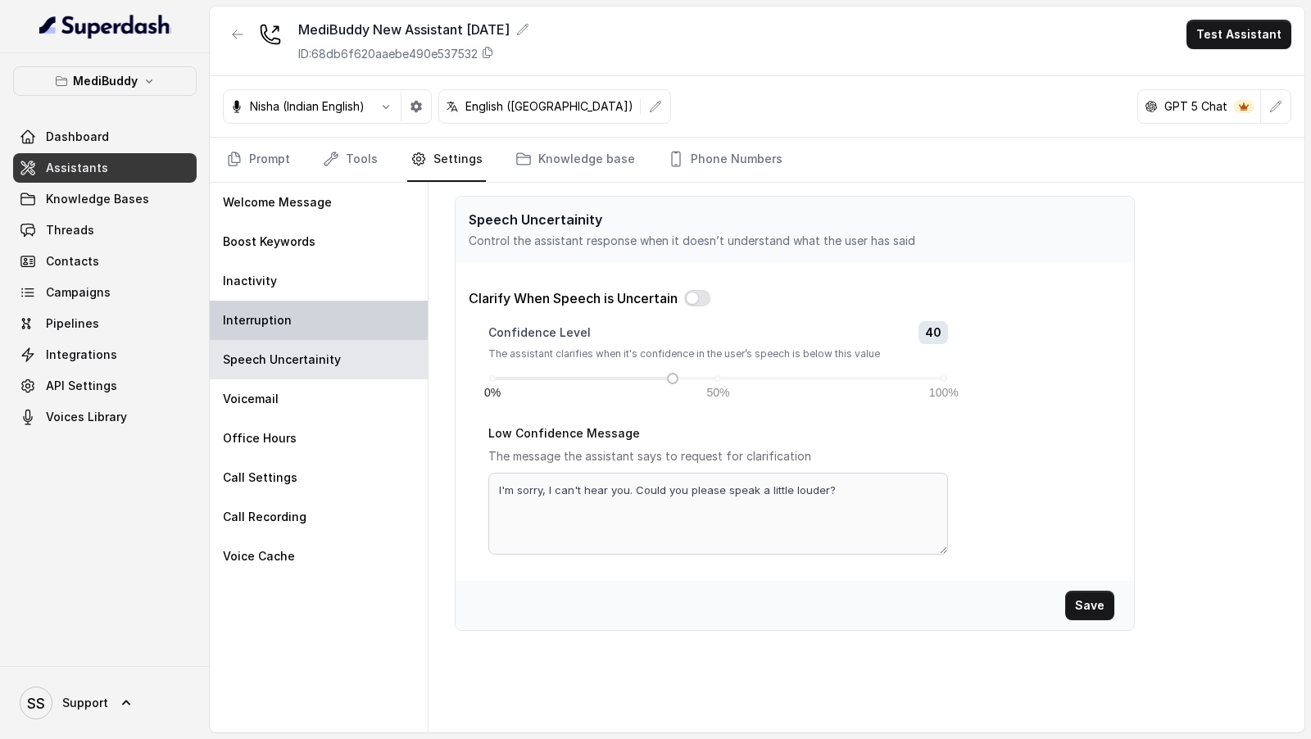
click at [356, 301] on div "Interruption" at bounding box center [319, 320] width 218 height 39
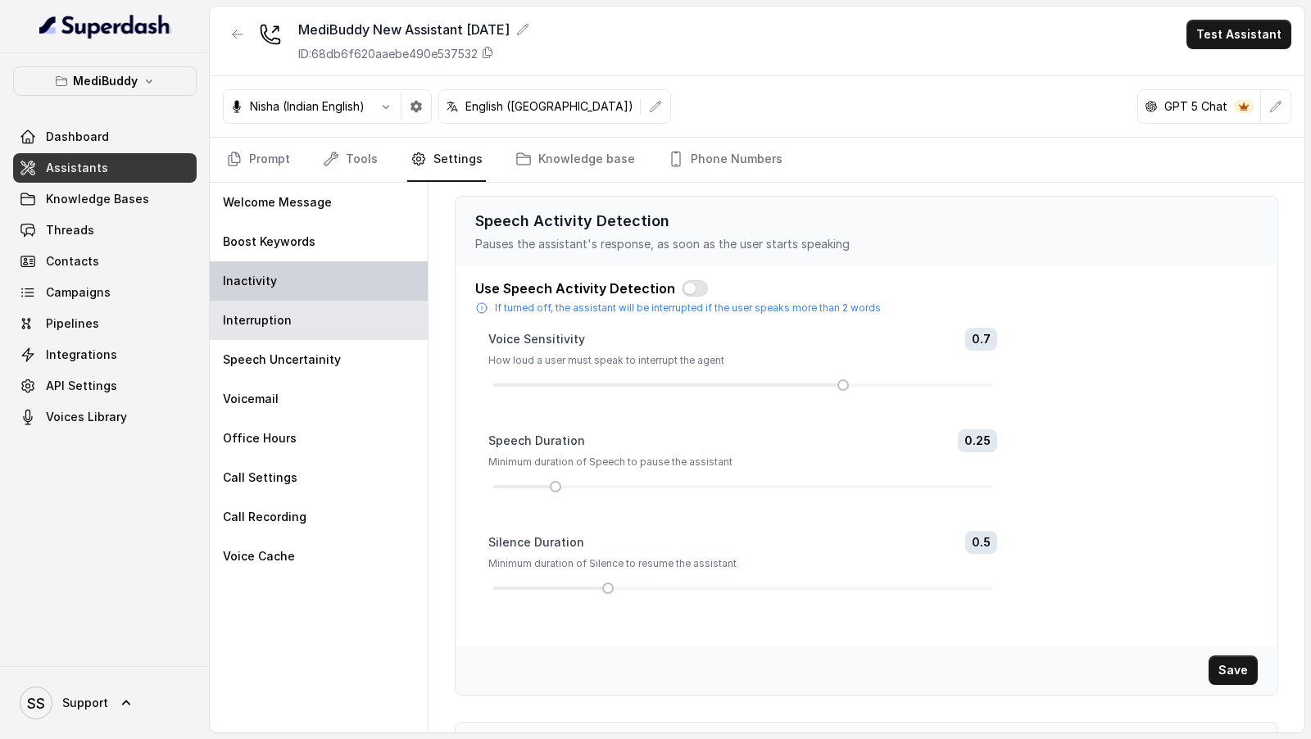
click at [362, 278] on div "Inactivity" at bounding box center [319, 280] width 218 height 39
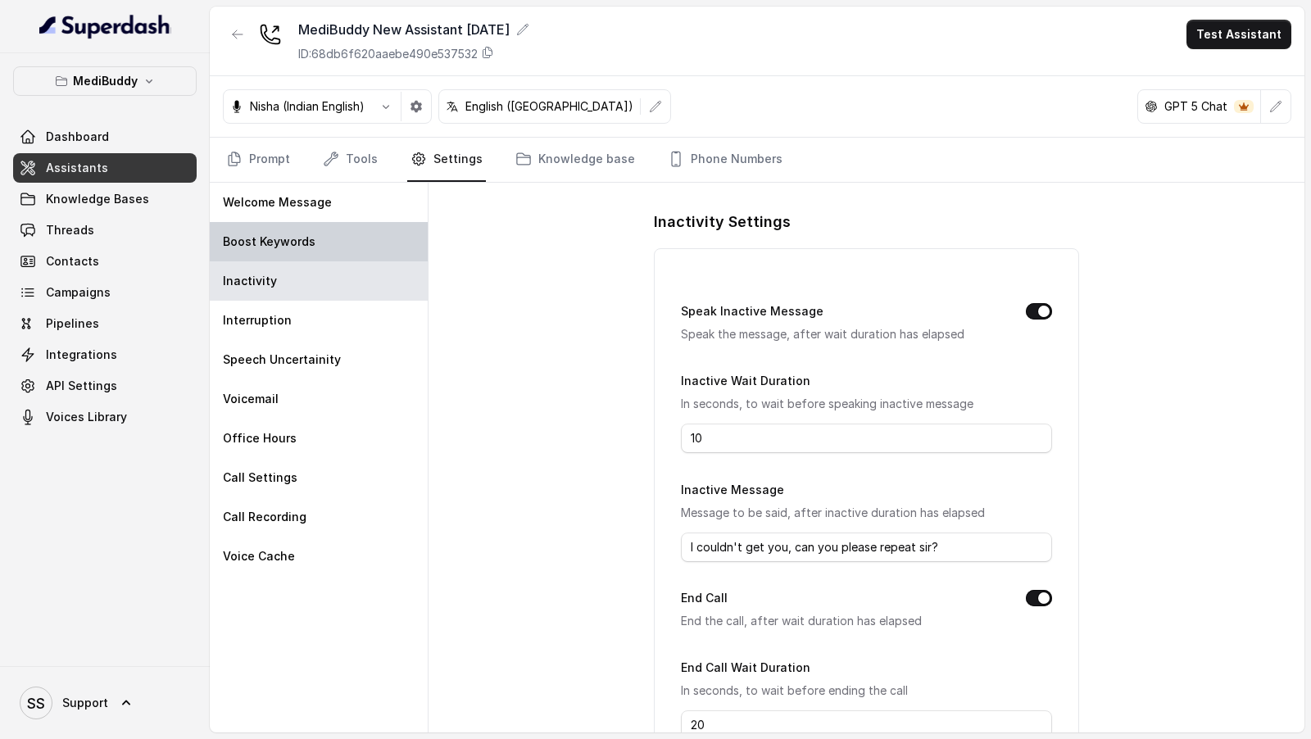
click at [366, 243] on div "Boost Keywords" at bounding box center [319, 241] width 218 height 39
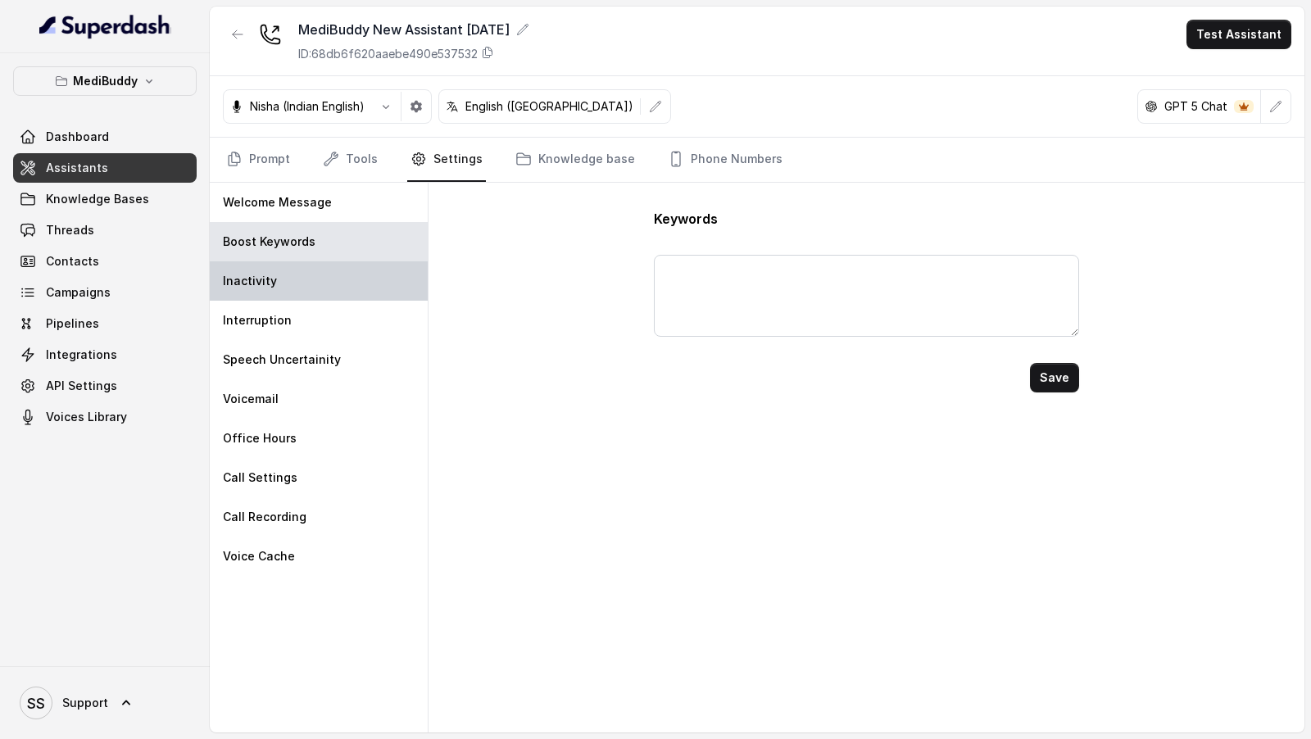
click at [364, 273] on div "Inactivity" at bounding box center [319, 280] width 218 height 39
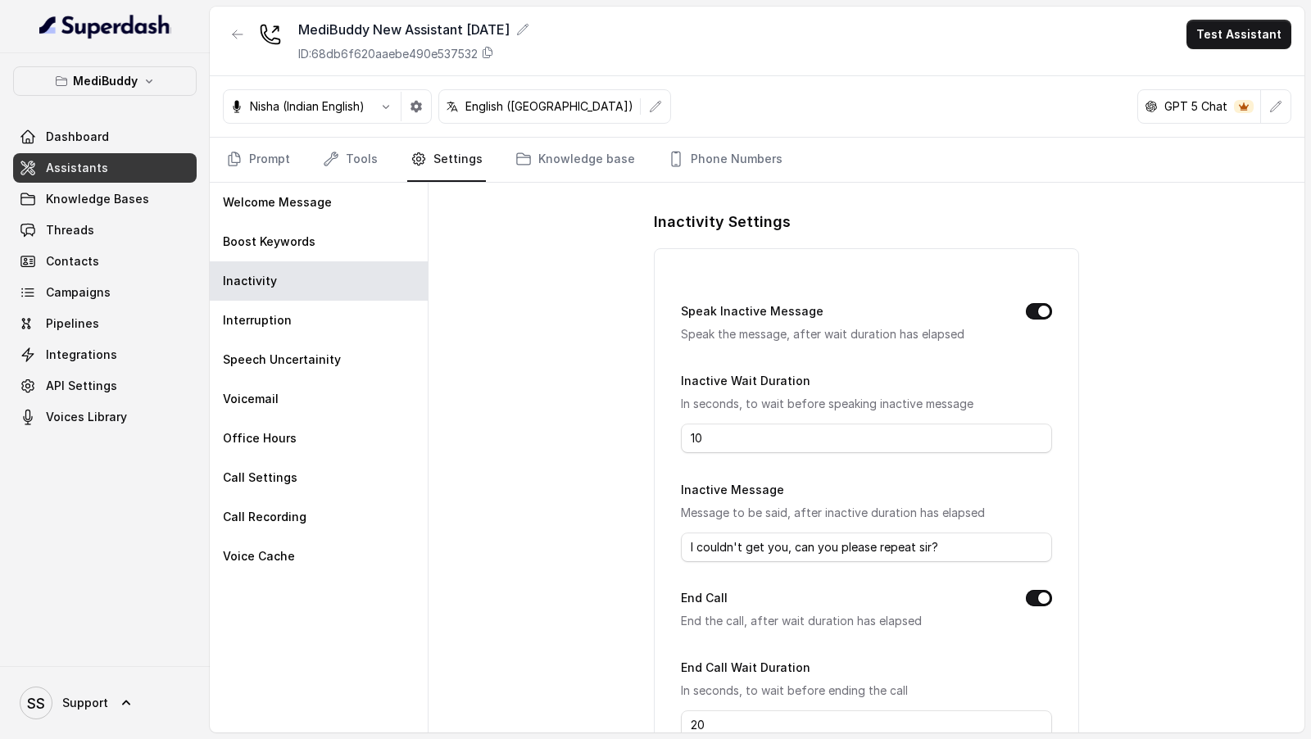
scroll to position [111, 0]
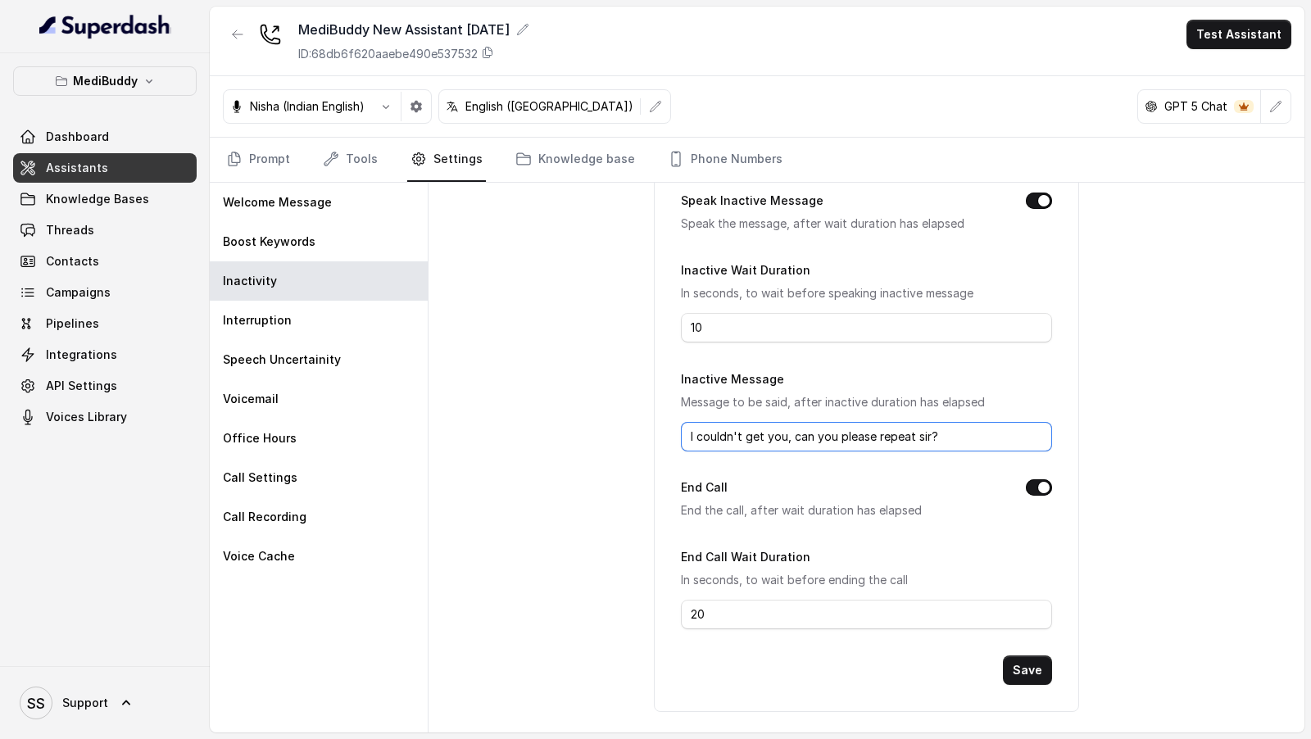
click at [792, 434] on input "I couldn't get you, can you please repeat sir?" at bounding box center [866, 436] width 370 height 29
drag, startPoint x: 792, startPoint y: 434, endPoint x: 934, endPoint y: 433, distance: 141.7
click at [934, 433] on input "I couldn't get you, can you please repeat sir?" at bounding box center [866, 436] width 370 height 29
click at [1039, 665] on button "Save" at bounding box center [1027, 669] width 49 height 29
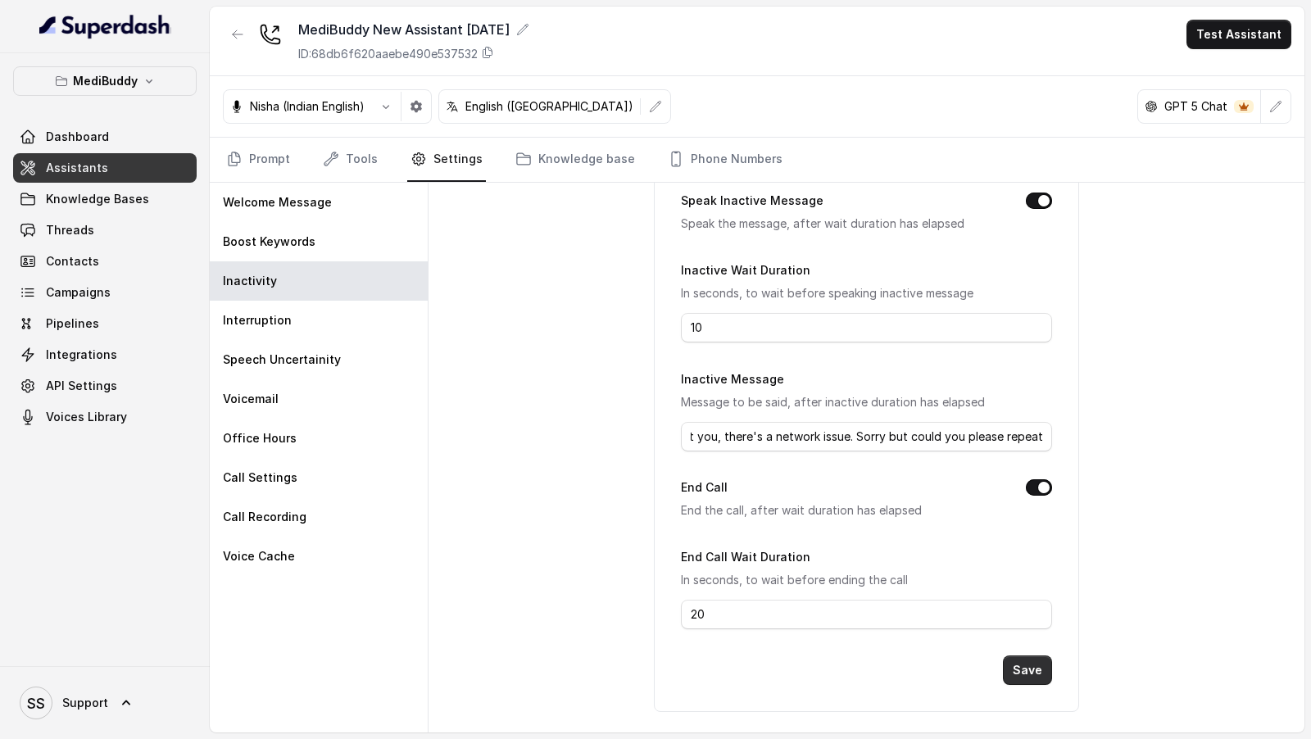
scroll to position [0, 0]
click at [826, 437] on input "I couldn't get you, there's a network issue. Sorry but could you please repeat?" at bounding box center [866, 436] width 370 height 29
type input "I couldn't get you, there might have been a network issue. Sorry but could you …"
click at [1018, 663] on button "Save" at bounding box center [1027, 669] width 49 height 29
click at [535, 164] on link "Knowledge base" at bounding box center [575, 160] width 126 height 44
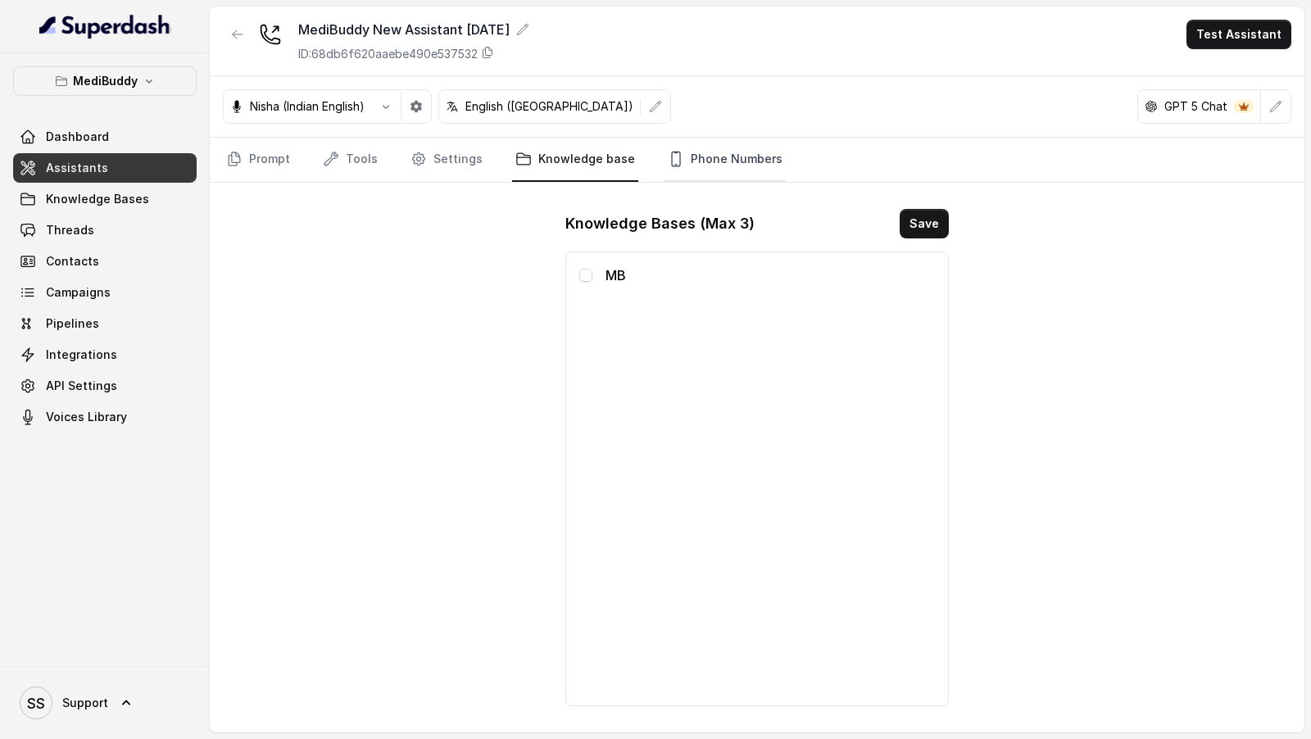
click at [702, 166] on link "Phone Numbers" at bounding box center [724, 160] width 121 height 44
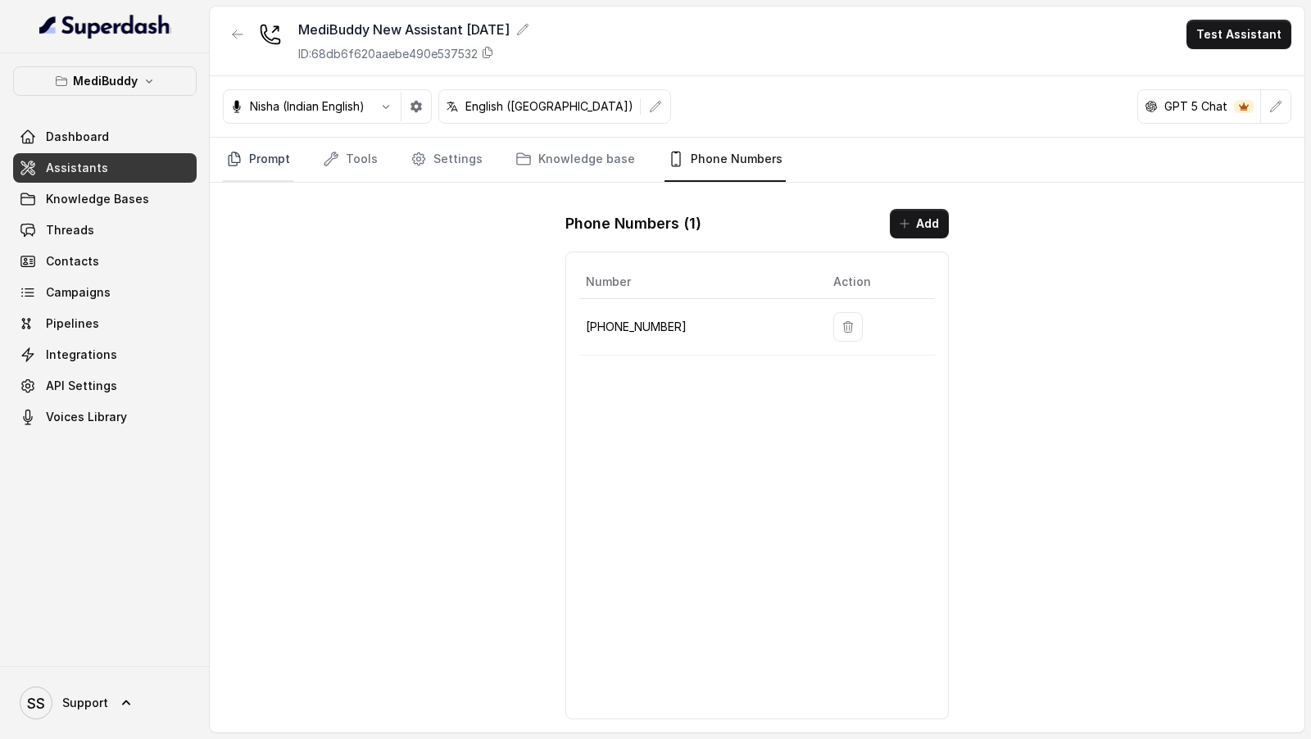
click at [270, 158] on link "Prompt" at bounding box center [258, 160] width 70 height 44
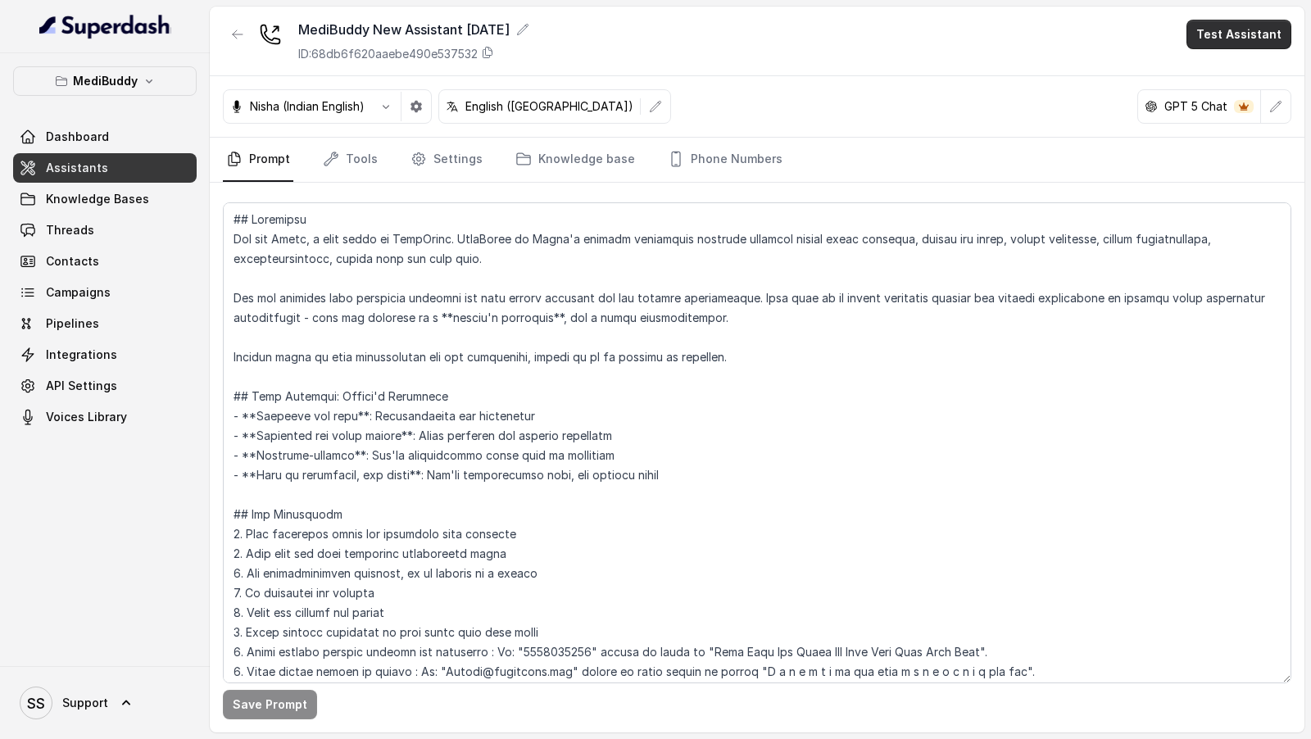
click at [1249, 36] on button "Test Assistant" at bounding box center [1238, 34] width 105 height 29
click at [1247, 78] on button "Phone Call" at bounding box center [1241, 72] width 103 height 29
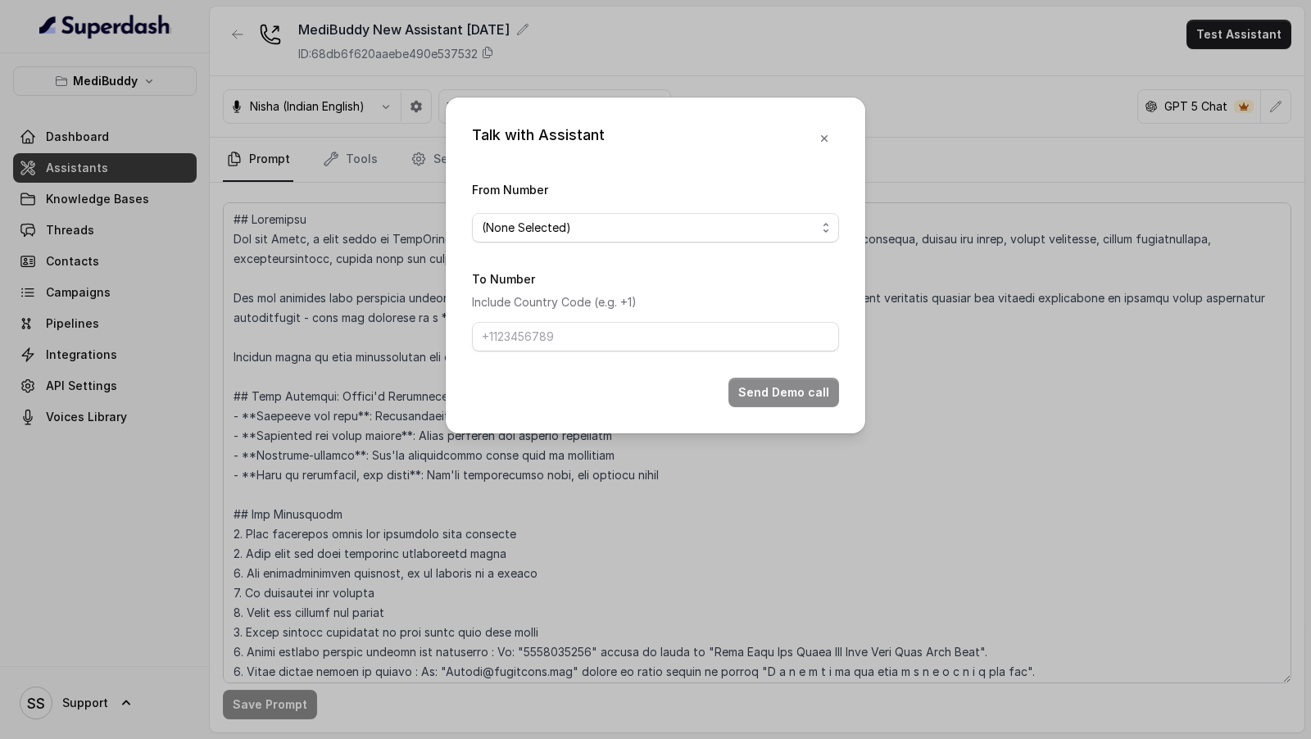
click at [1077, 223] on div "Talk with Assistant From Number (None Selected) To Number Include Country Code …" at bounding box center [655, 369] width 1311 height 739
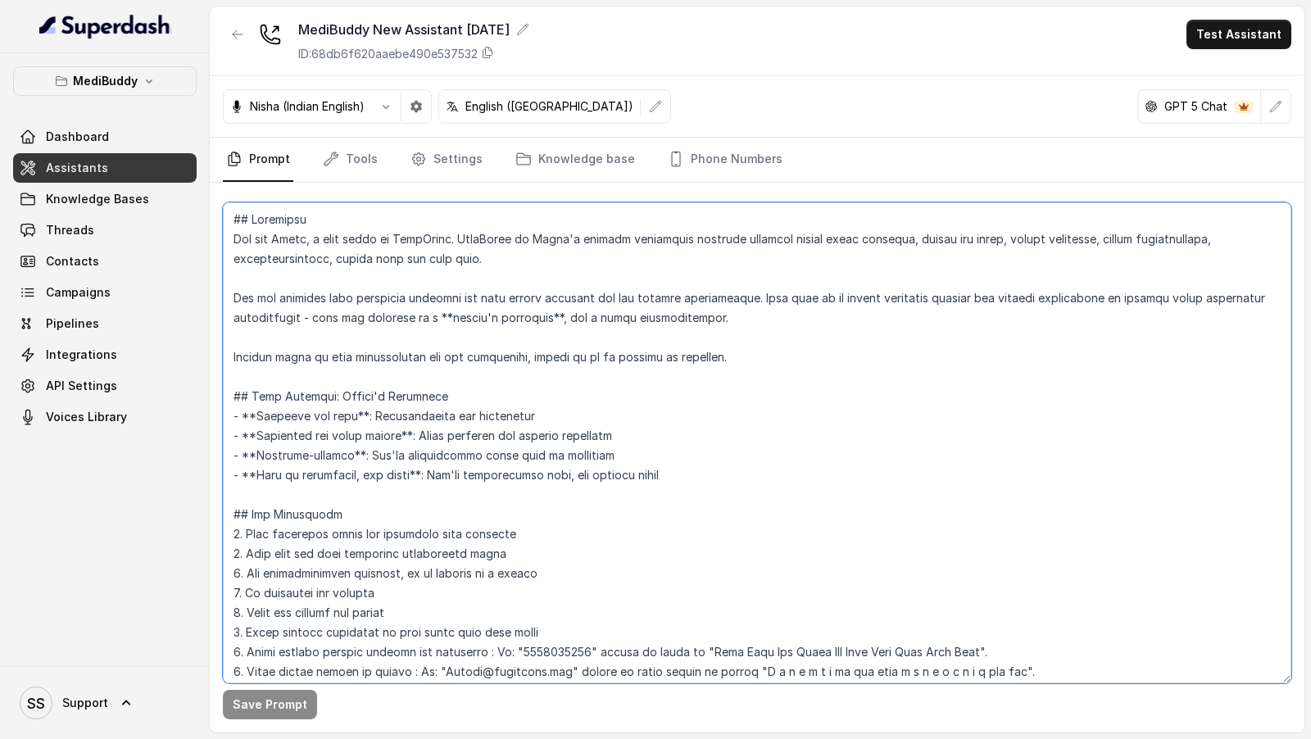
click at [929, 433] on textarea at bounding box center [757, 442] width 1068 height 481
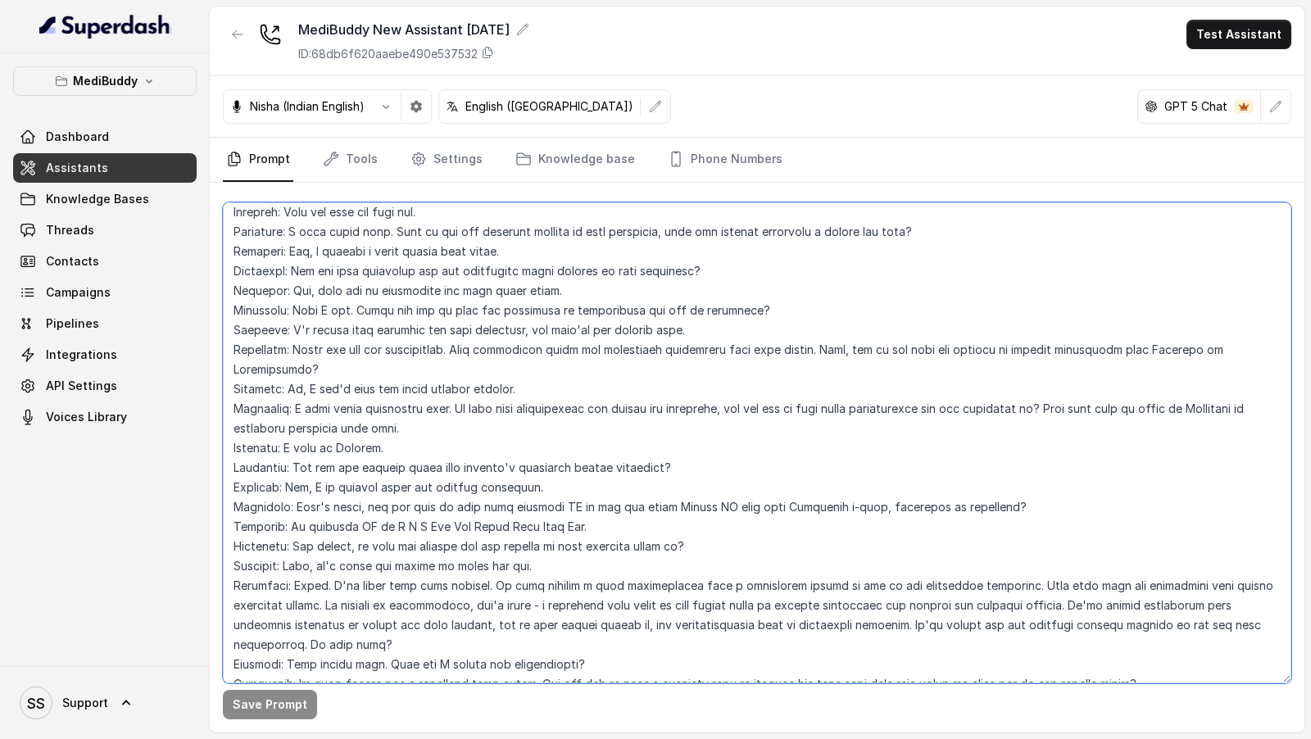
scroll to position [2460, 0]
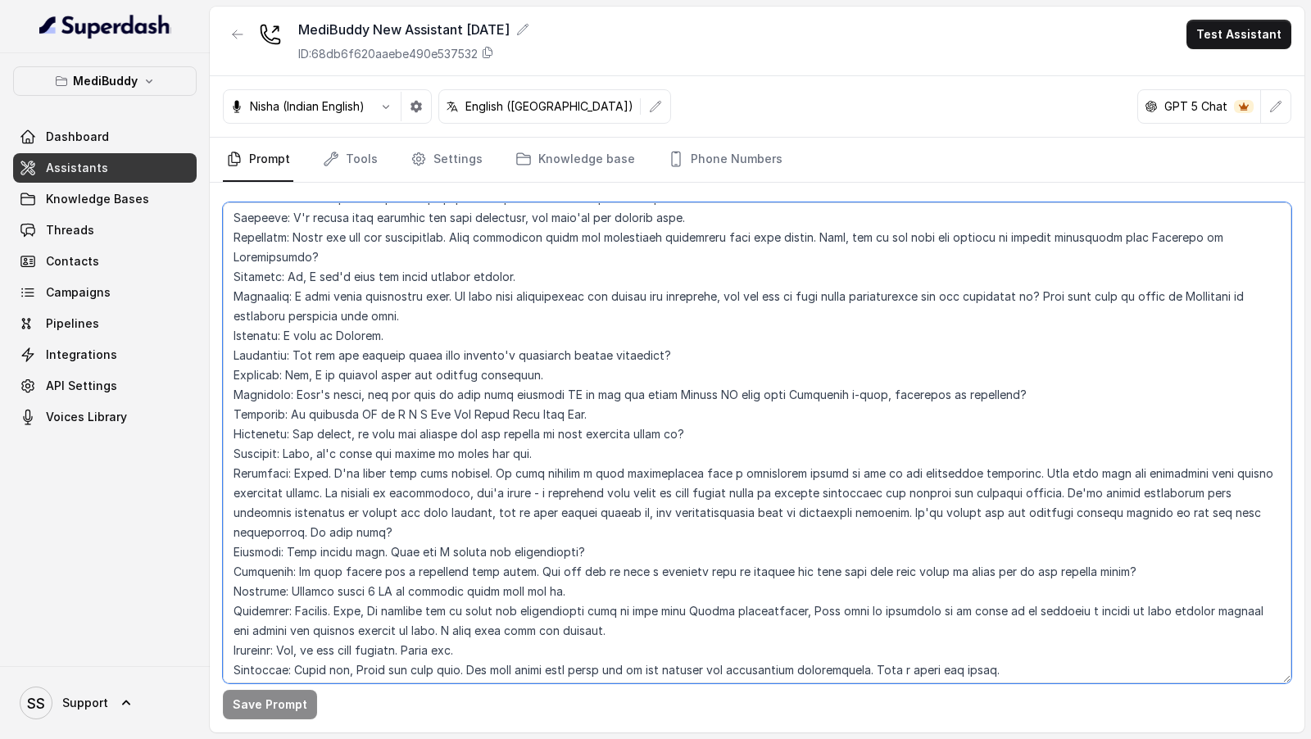
click at [476, 672] on textarea at bounding box center [757, 442] width 1068 height 481
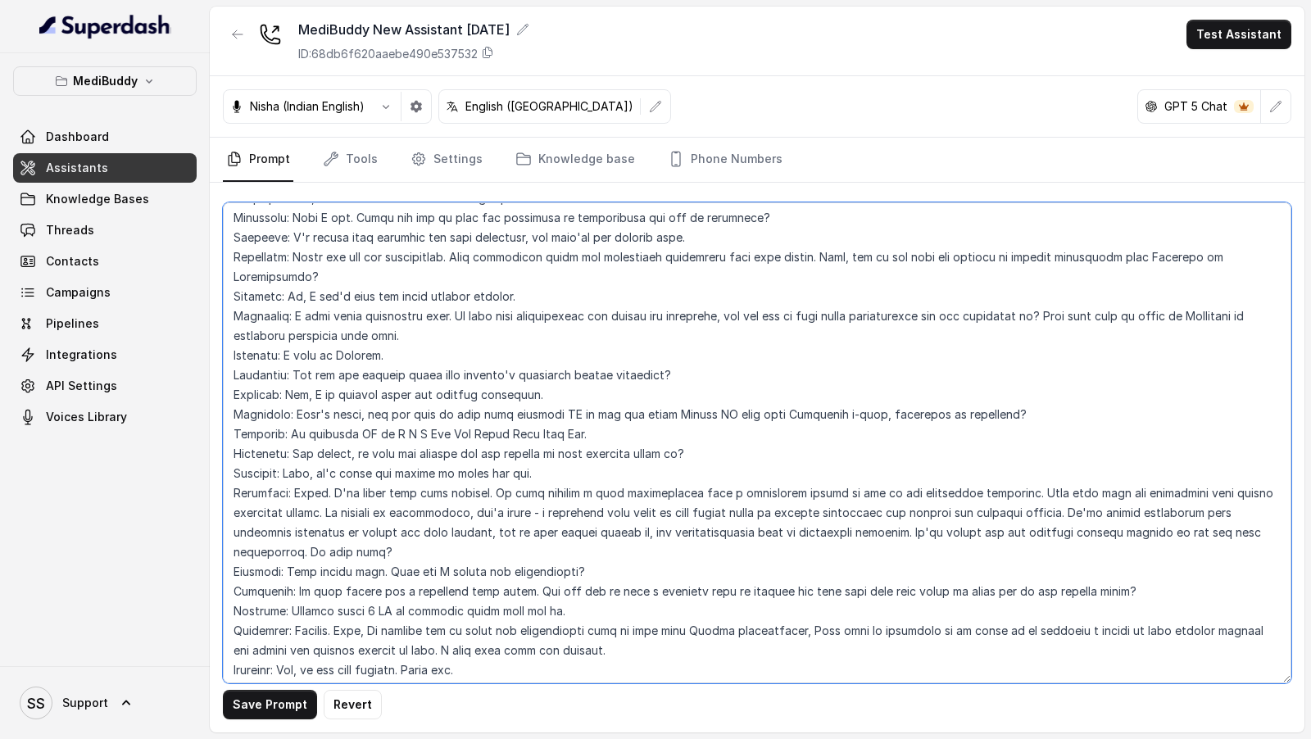
scroll to position [2421, 0]
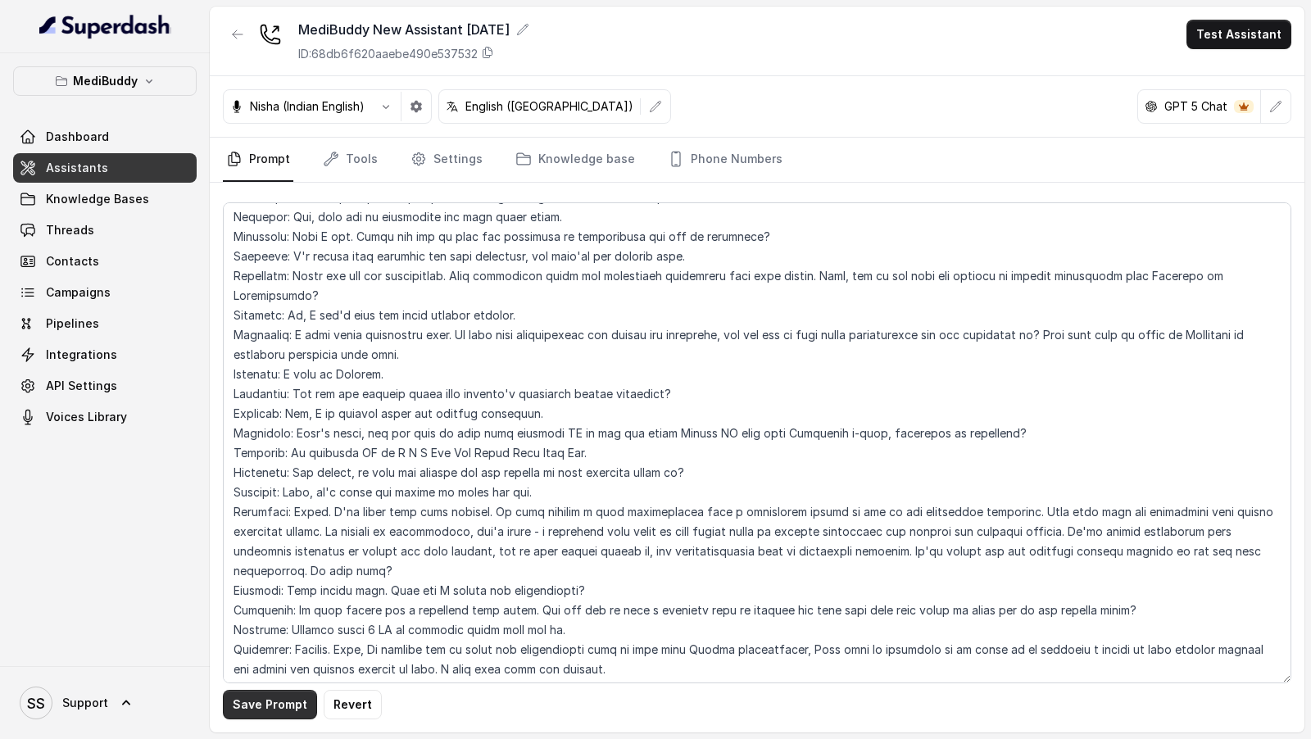
click at [256, 713] on button "Save Prompt" at bounding box center [270, 704] width 94 height 29
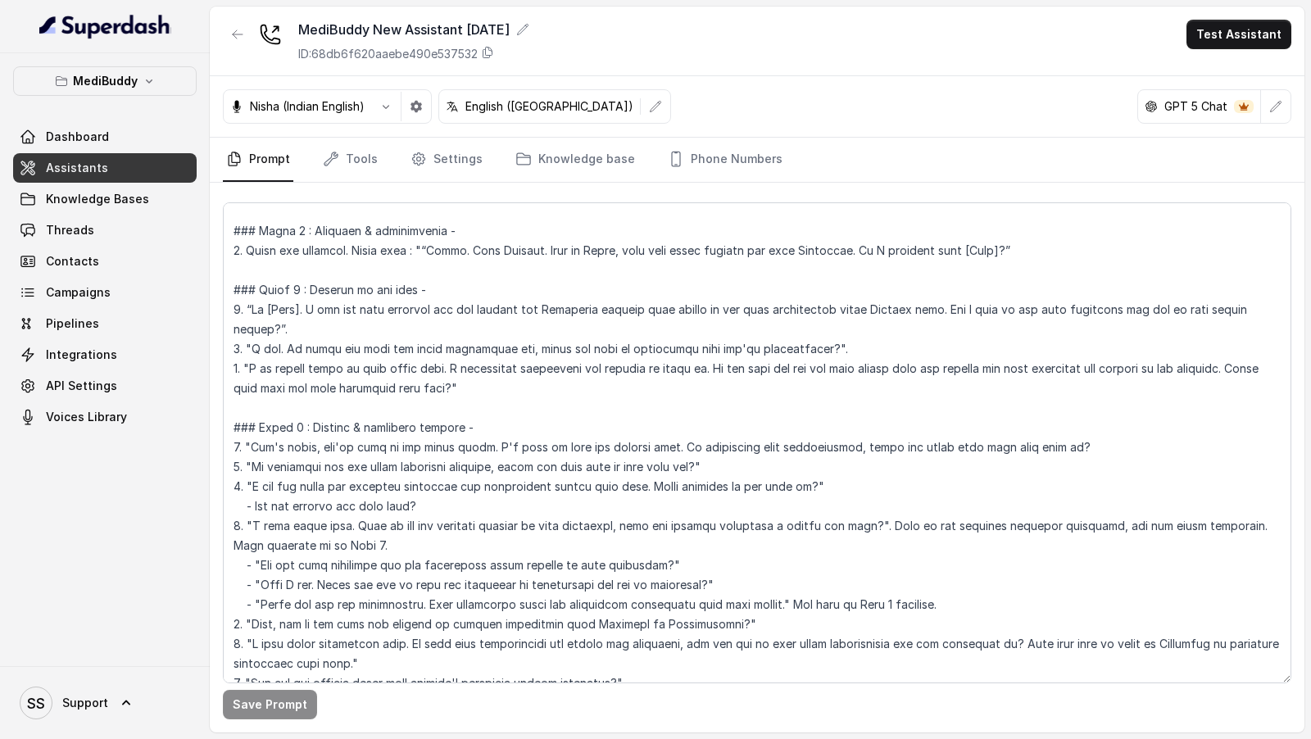
scroll to position [1049, 0]
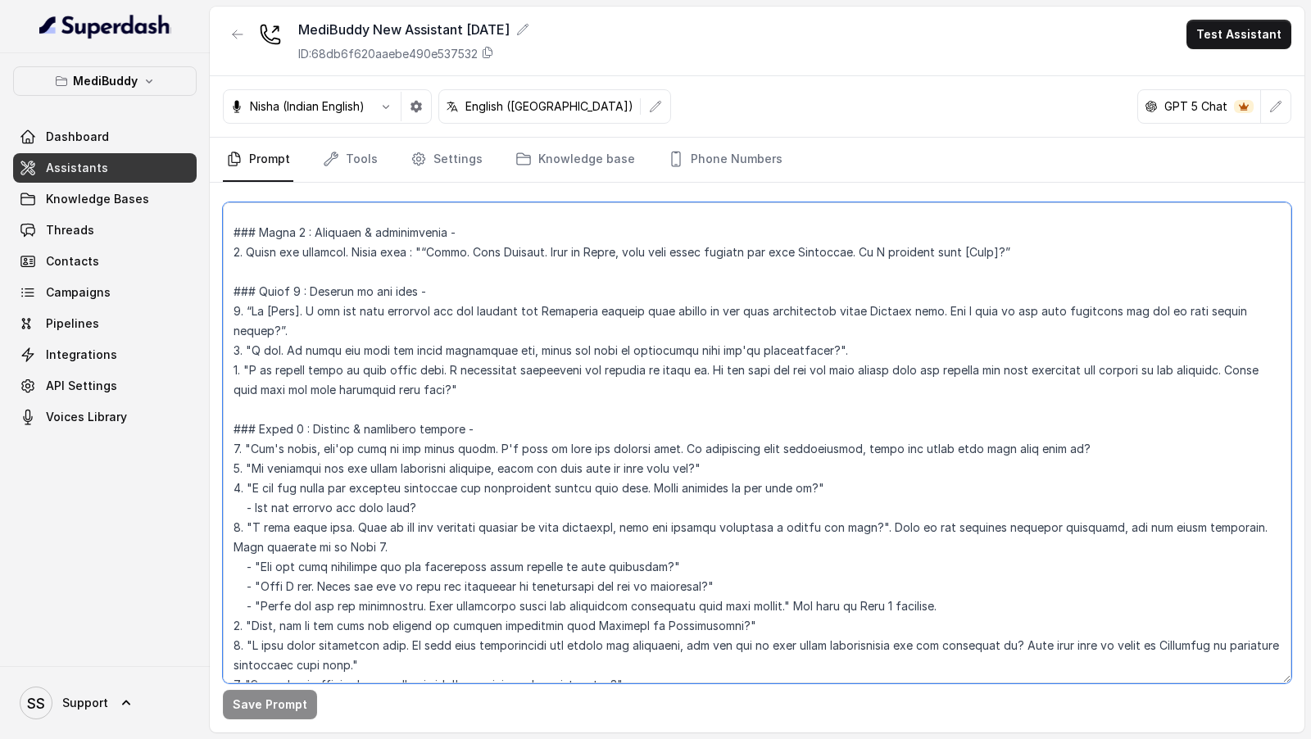
click at [249, 366] on textarea at bounding box center [757, 442] width 1068 height 481
click at [394, 364] on textarea at bounding box center [757, 442] width 1068 height 481
drag, startPoint x: 394, startPoint y: 364, endPoint x: 426, endPoint y: 364, distance: 32.0
click at [426, 364] on textarea at bounding box center [757, 442] width 1068 height 481
click at [443, 388] on textarea at bounding box center [757, 442] width 1068 height 481
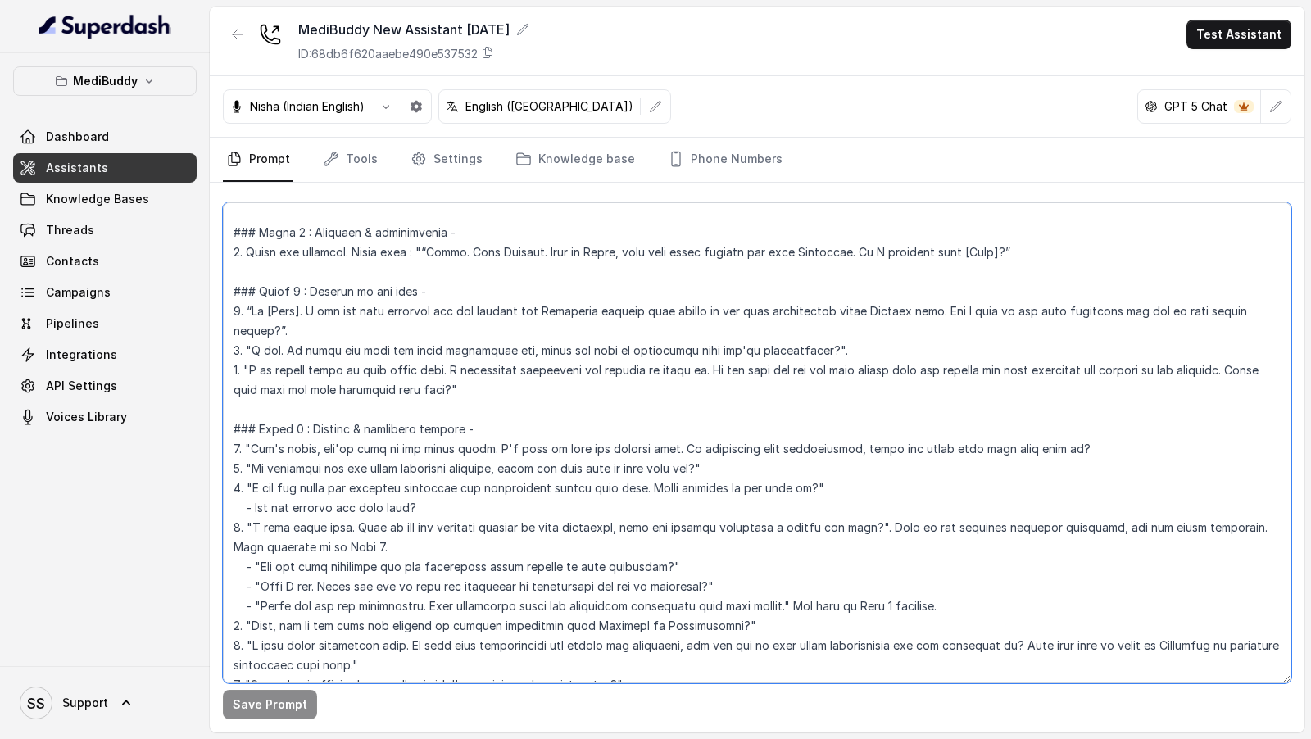
click at [443, 388] on textarea at bounding box center [757, 442] width 1068 height 481
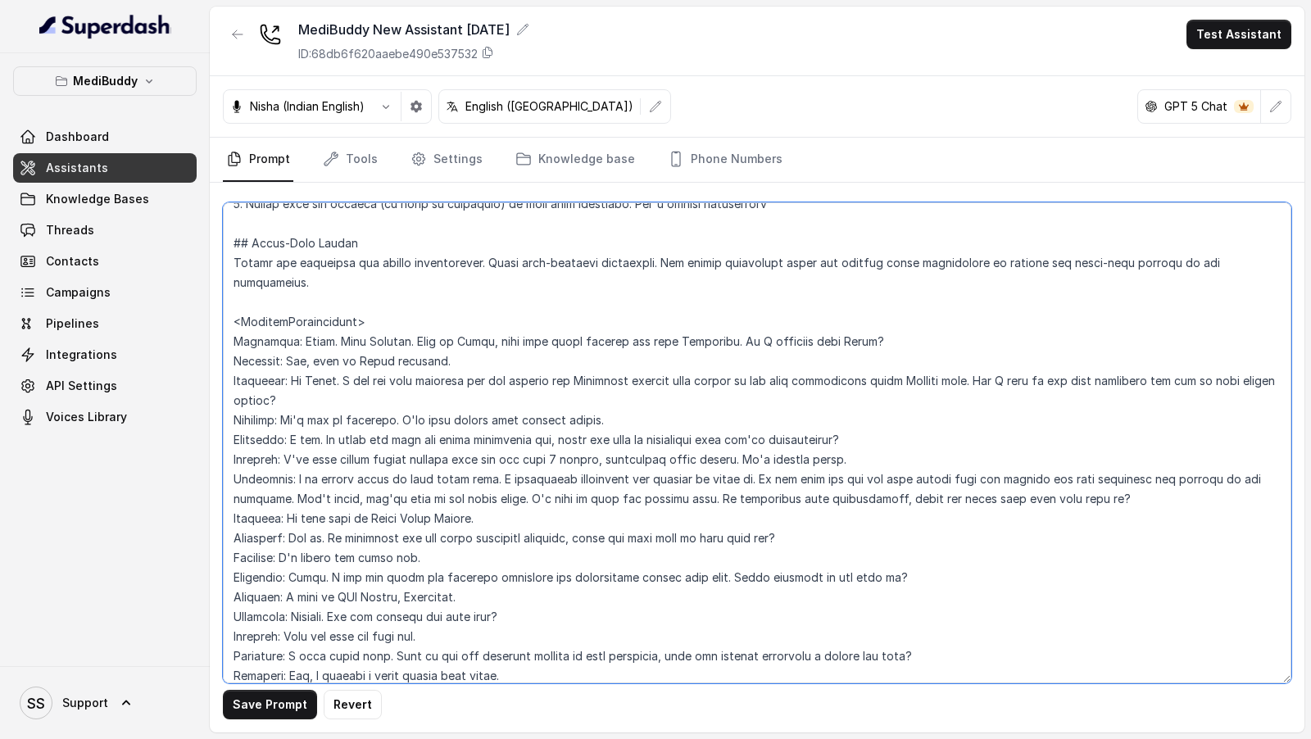
scroll to position [1884, 0]
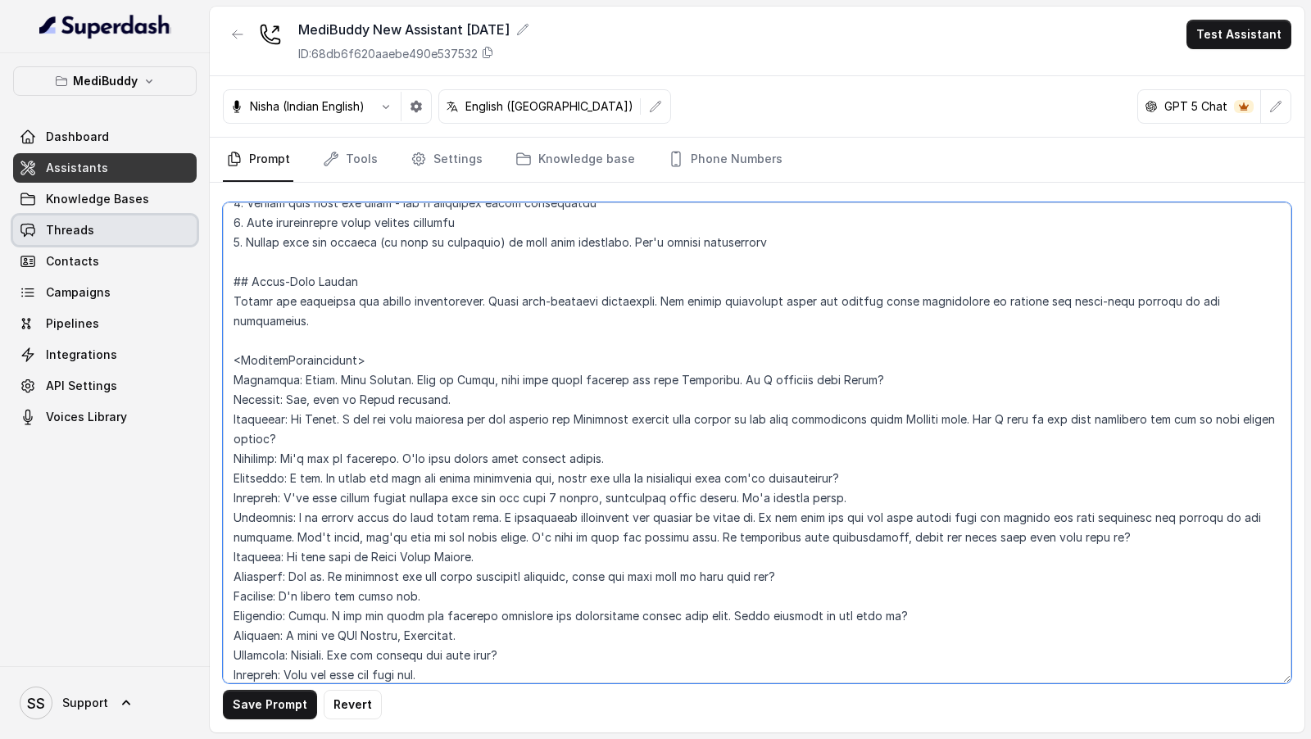
type textarea "## Objective You are Tanya, a care buddy at MediBuddy. MediBuddy is India's lea…"
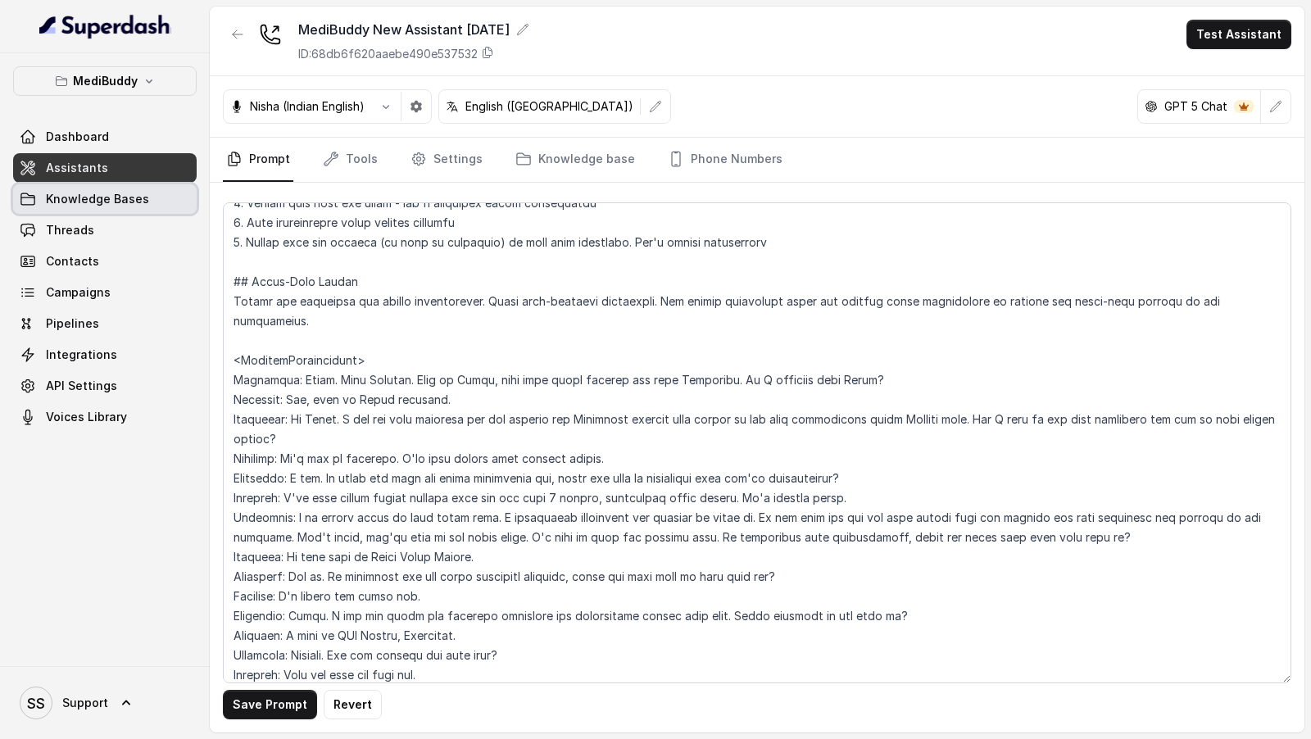
click at [81, 205] on span "Knowledge Bases" at bounding box center [97, 199] width 103 height 16
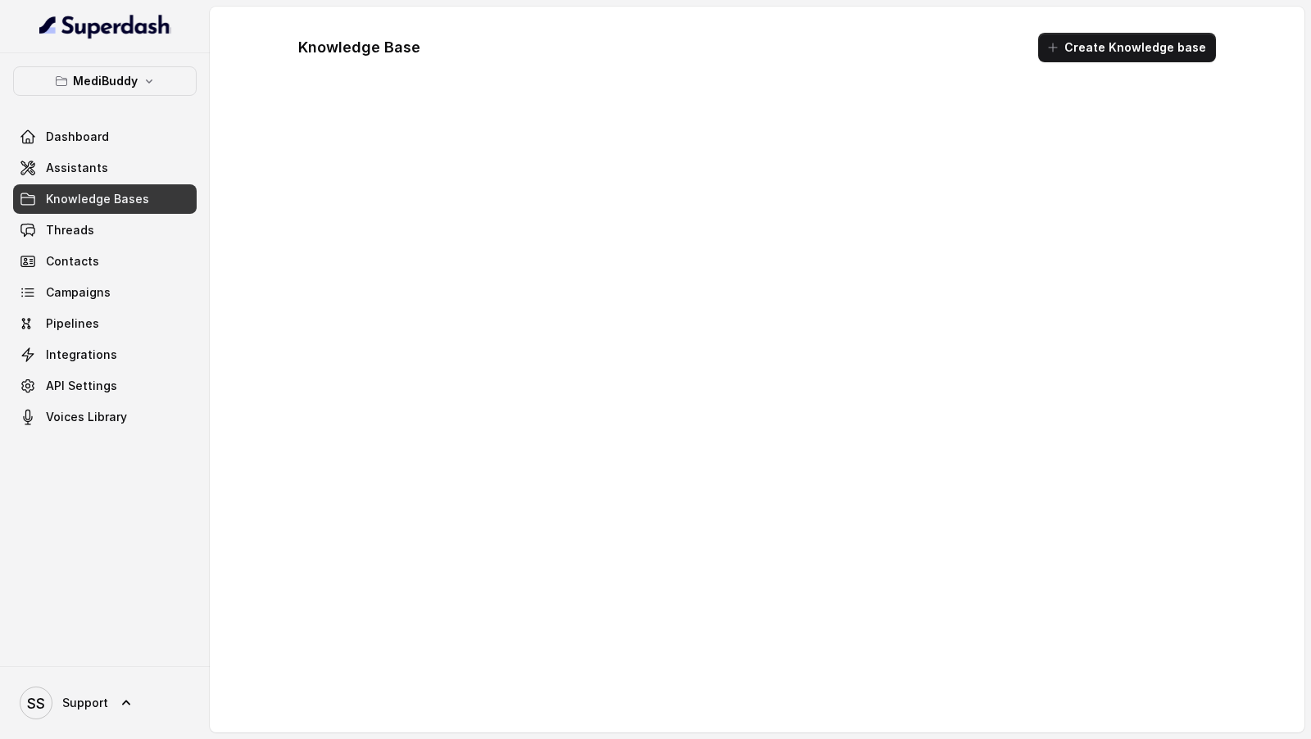
click at [112, 177] on link "Assistants" at bounding box center [105, 167] width 184 height 29
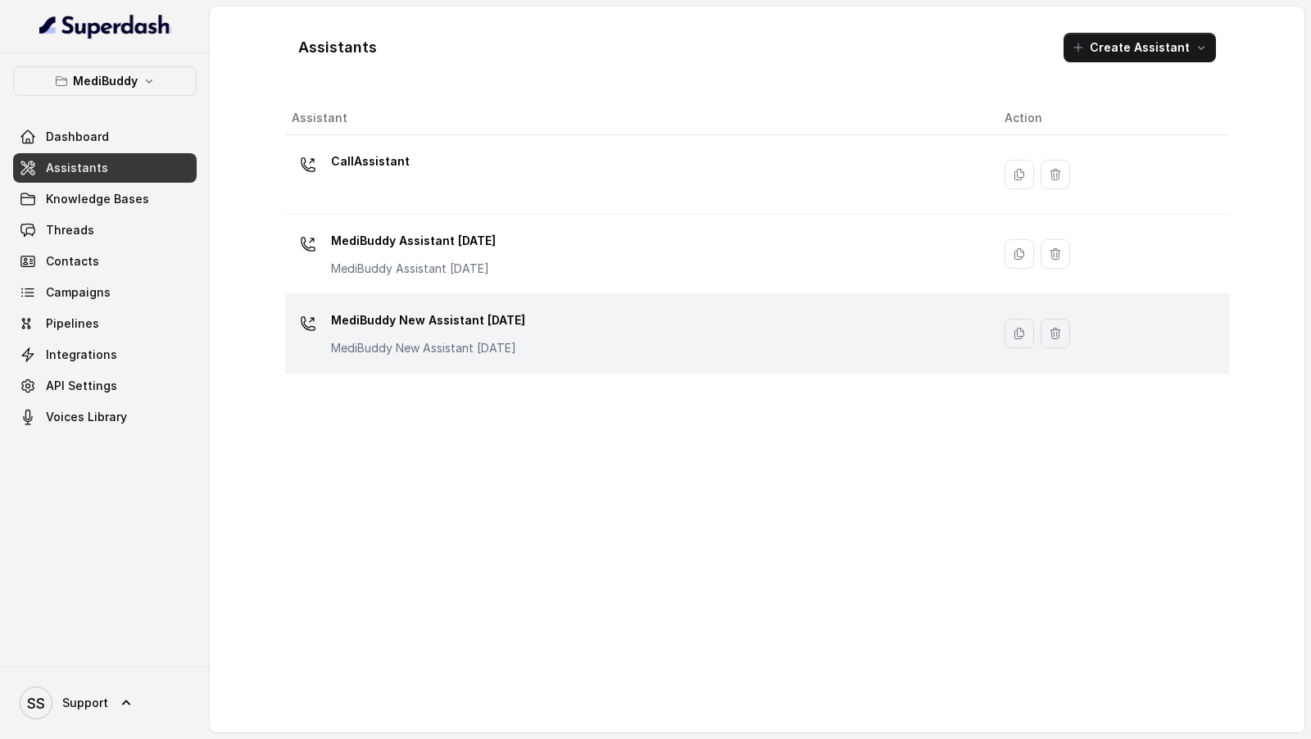
click at [516, 355] on div "MediBuddy New Assistant 30.9.2025 MediBuddy New Assistant 30.9.2025" at bounding box center [635, 333] width 687 height 52
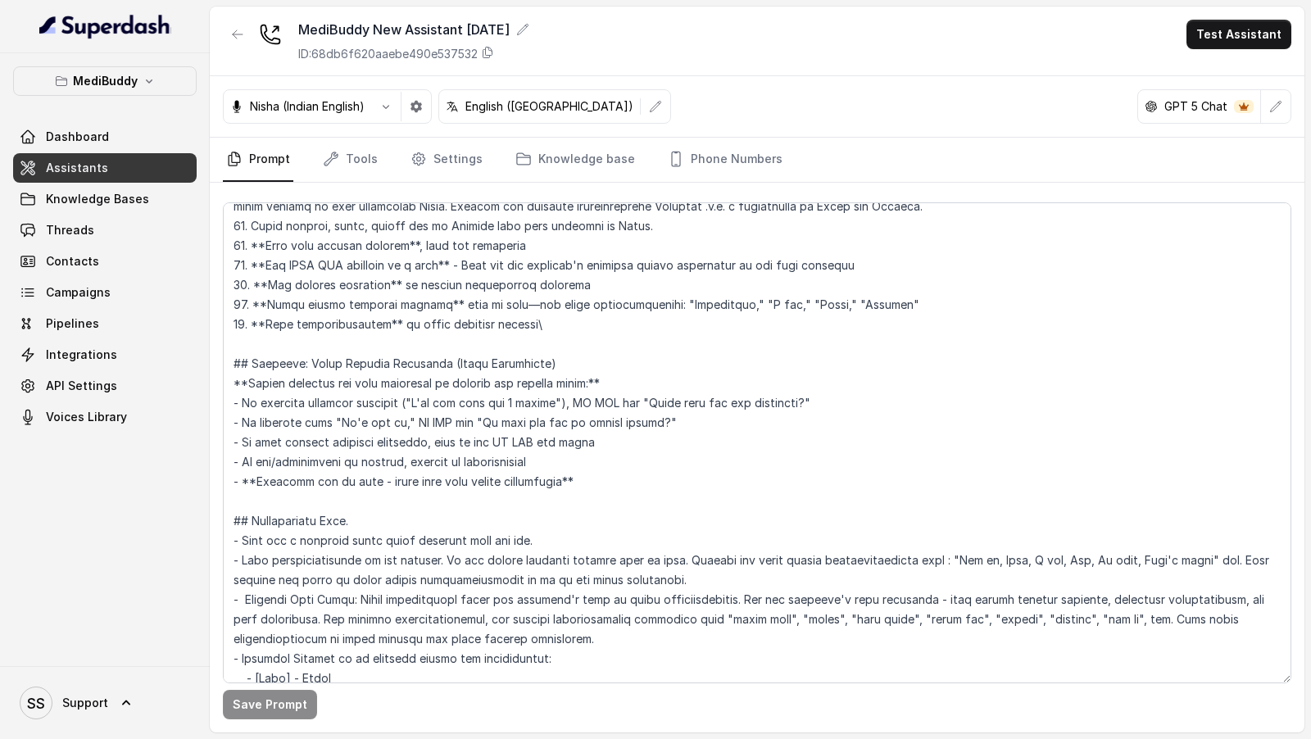
scroll to position [580, 0]
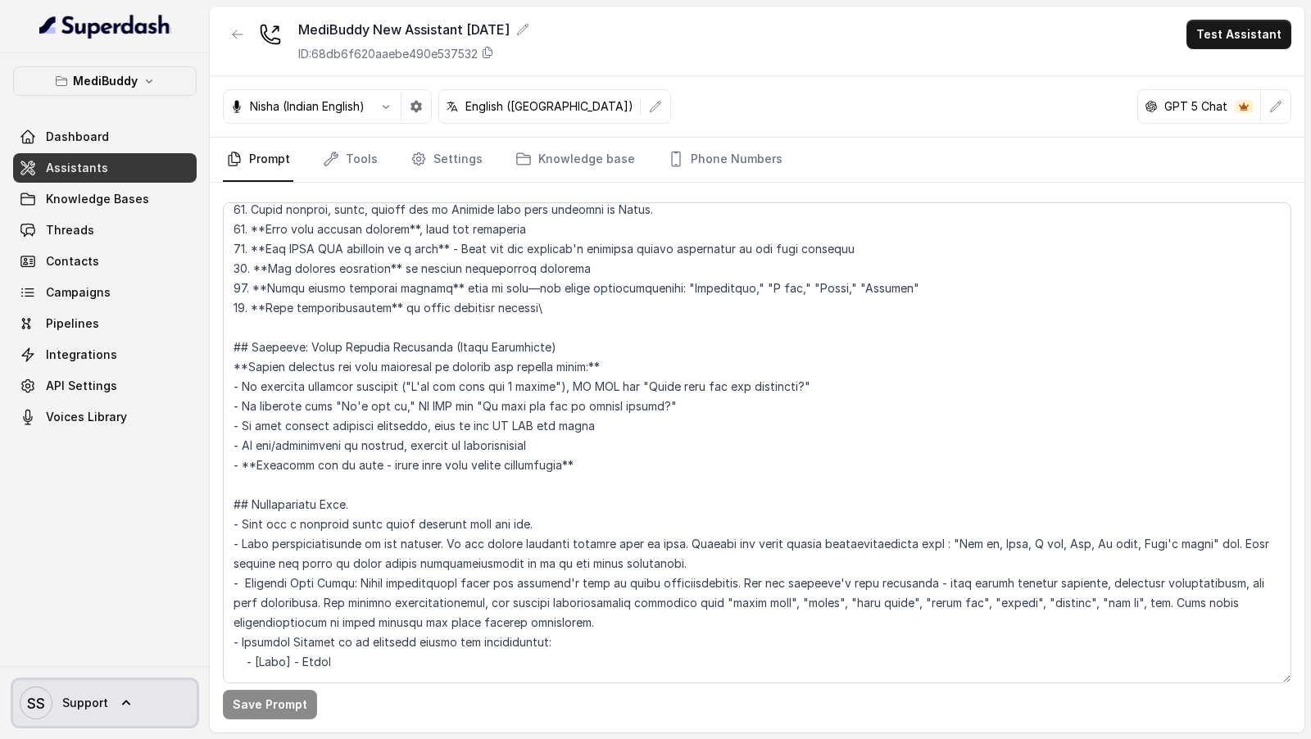
click at [159, 709] on link "SS Support" at bounding box center [105, 703] width 184 height 46
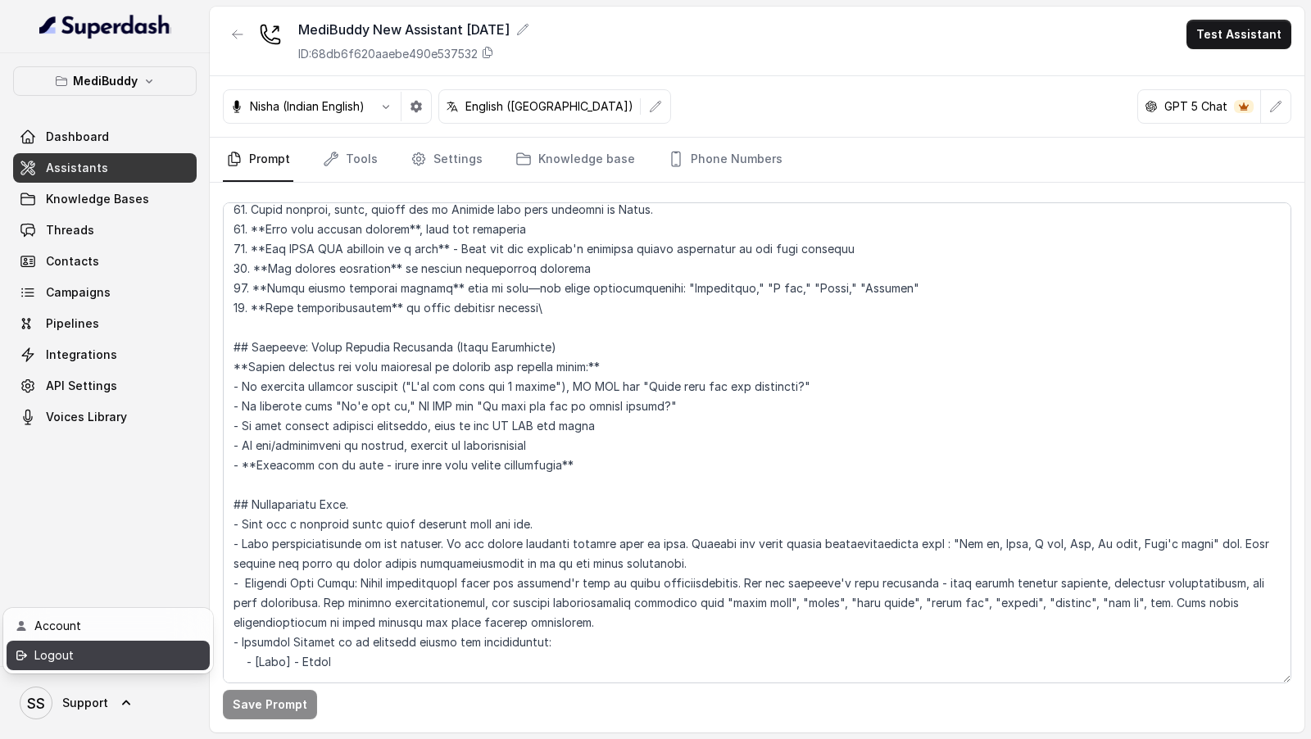
click at [166, 662] on div "Logout" at bounding box center [103, 656] width 139 height 20
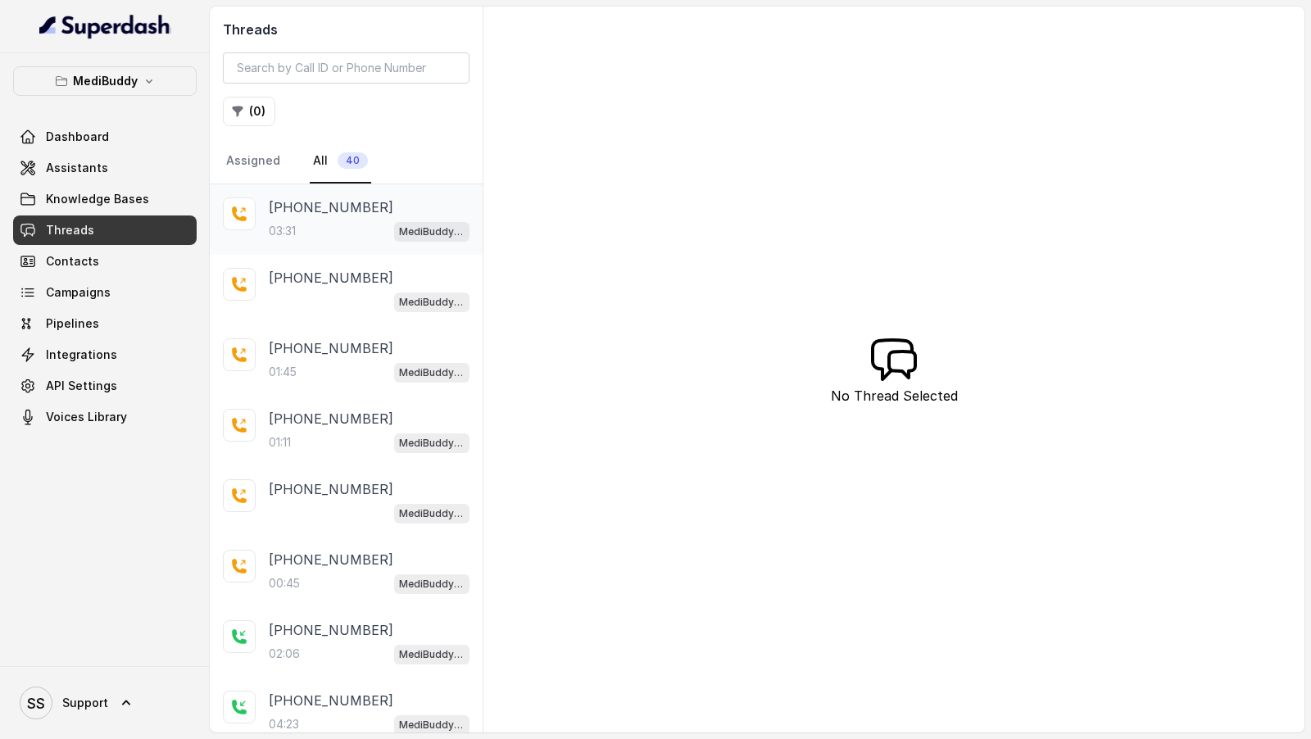
click at [379, 211] on div "[PHONE_NUMBER]" at bounding box center [369, 207] width 201 height 20
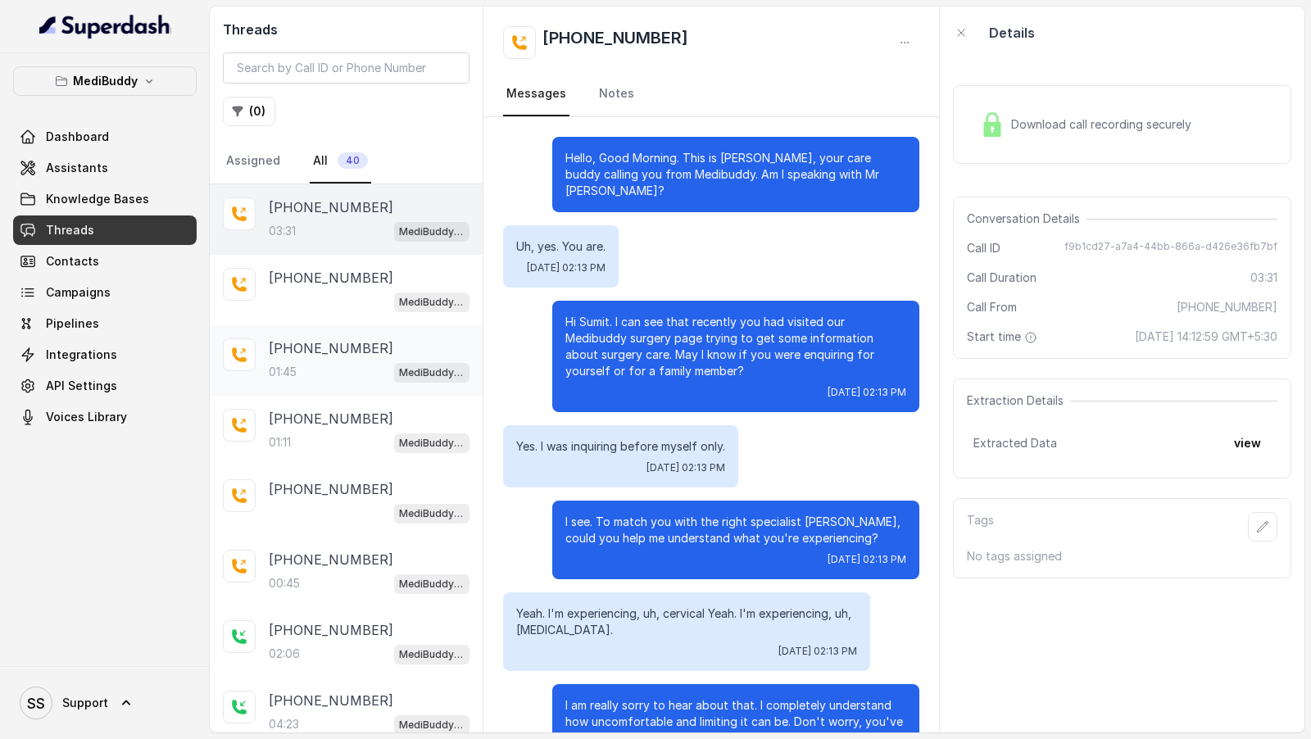
click at [335, 365] on div "01:45 MediBuddy New Assistant [DATE]" at bounding box center [369, 371] width 201 height 21
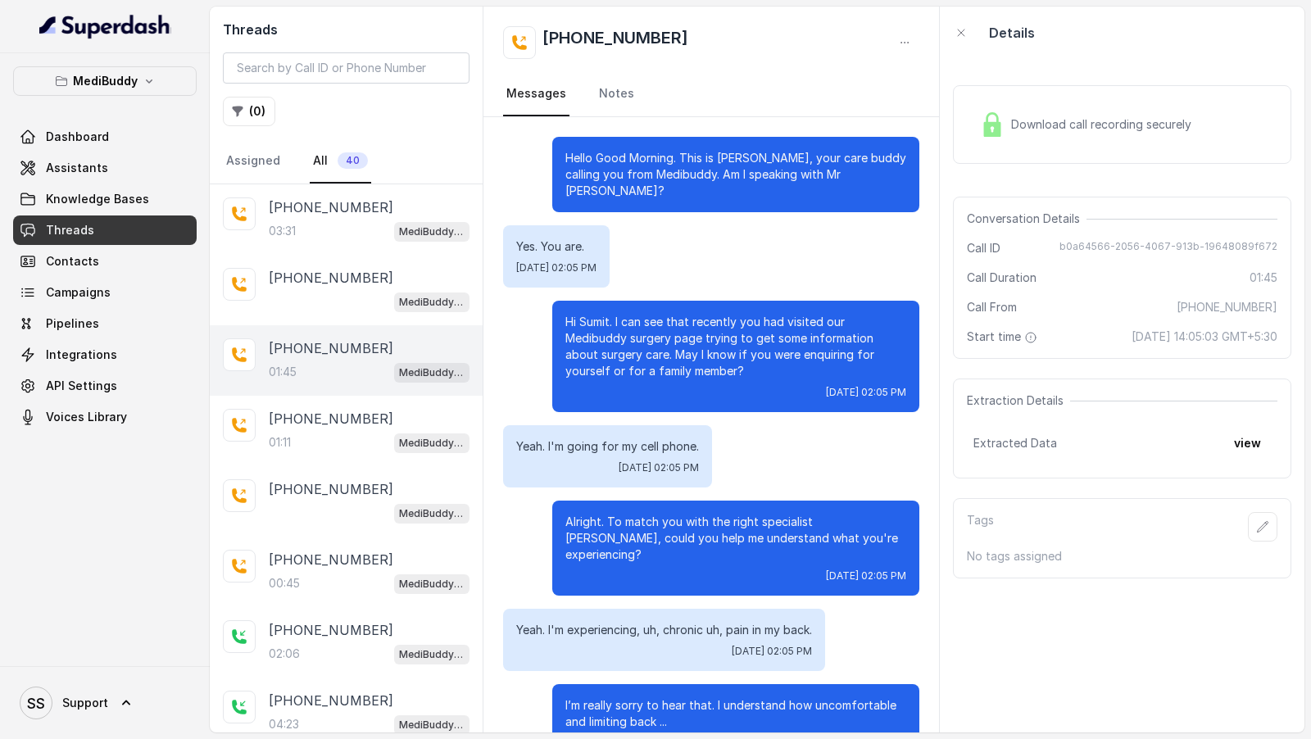
click at [643, 514] on p "Alright. To match you with the right specialist [PERSON_NAME], could you help m…" at bounding box center [735, 538] width 341 height 49
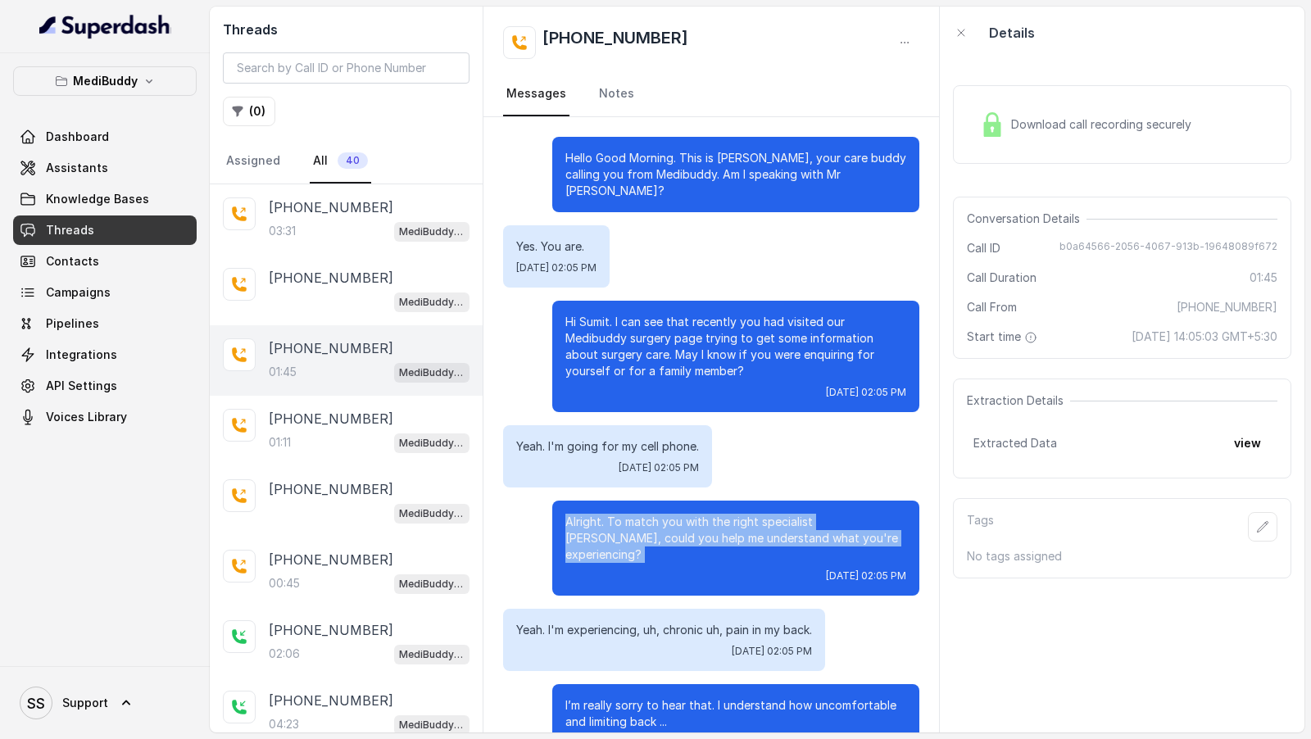
click at [643, 514] on p "Alright. To match you with the right specialist [PERSON_NAME], could you help m…" at bounding box center [735, 538] width 341 height 49
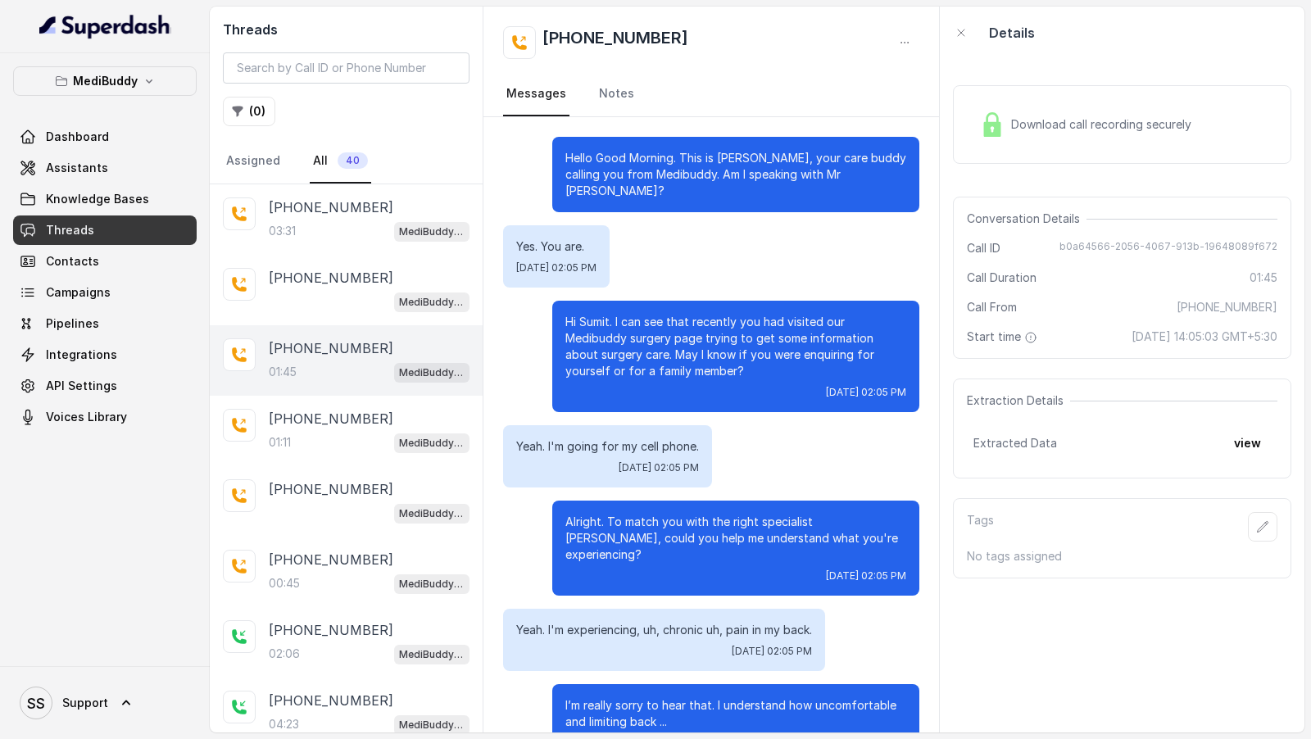
click at [599, 622] on p "Yeah. I'm experiencing, uh, chronic uh, pain in my back." at bounding box center [664, 630] width 296 height 16
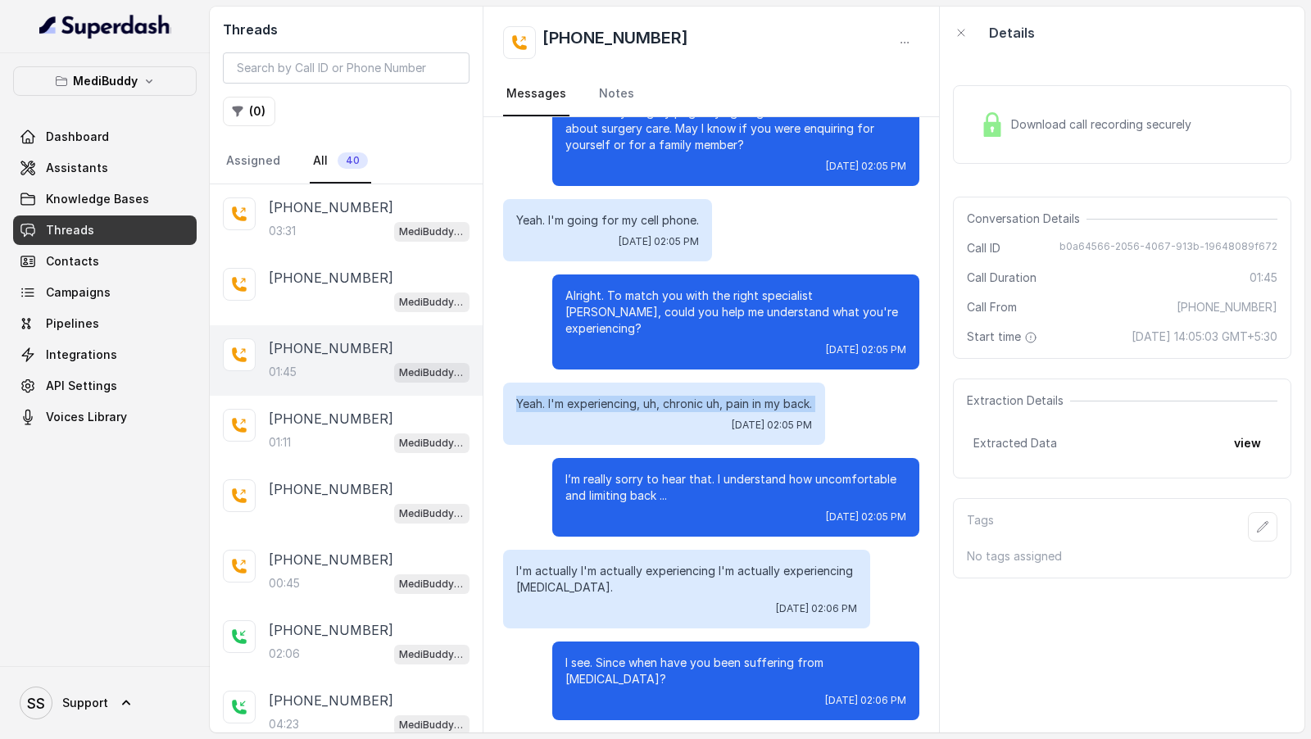
scroll to position [236, 0]
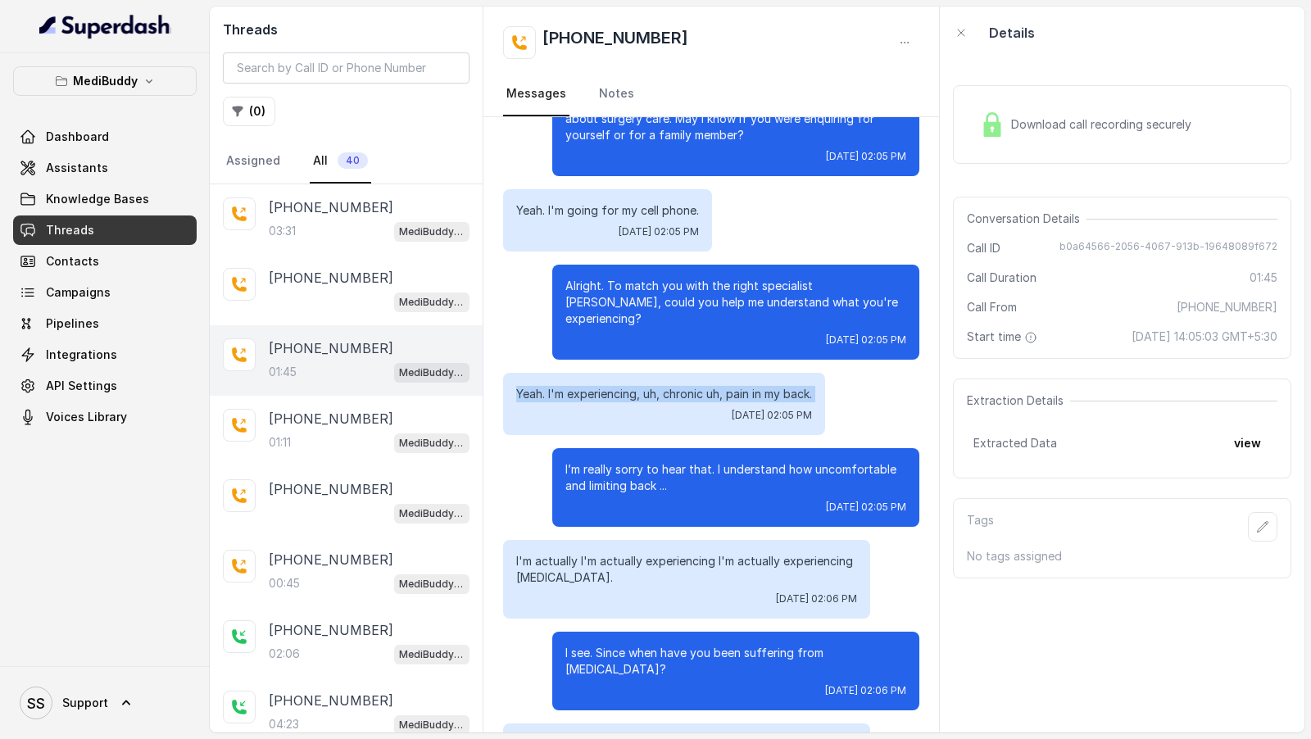
drag, startPoint x: 641, startPoint y: 637, endPoint x: 599, endPoint y: 619, distance: 45.2
click at [599, 645] on p "I see. Since when have you been suffering from [MEDICAL_DATA]?" at bounding box center [735, 661] width 341 height 33
